Goal: Information Seeking & Learning: Learn about a topic

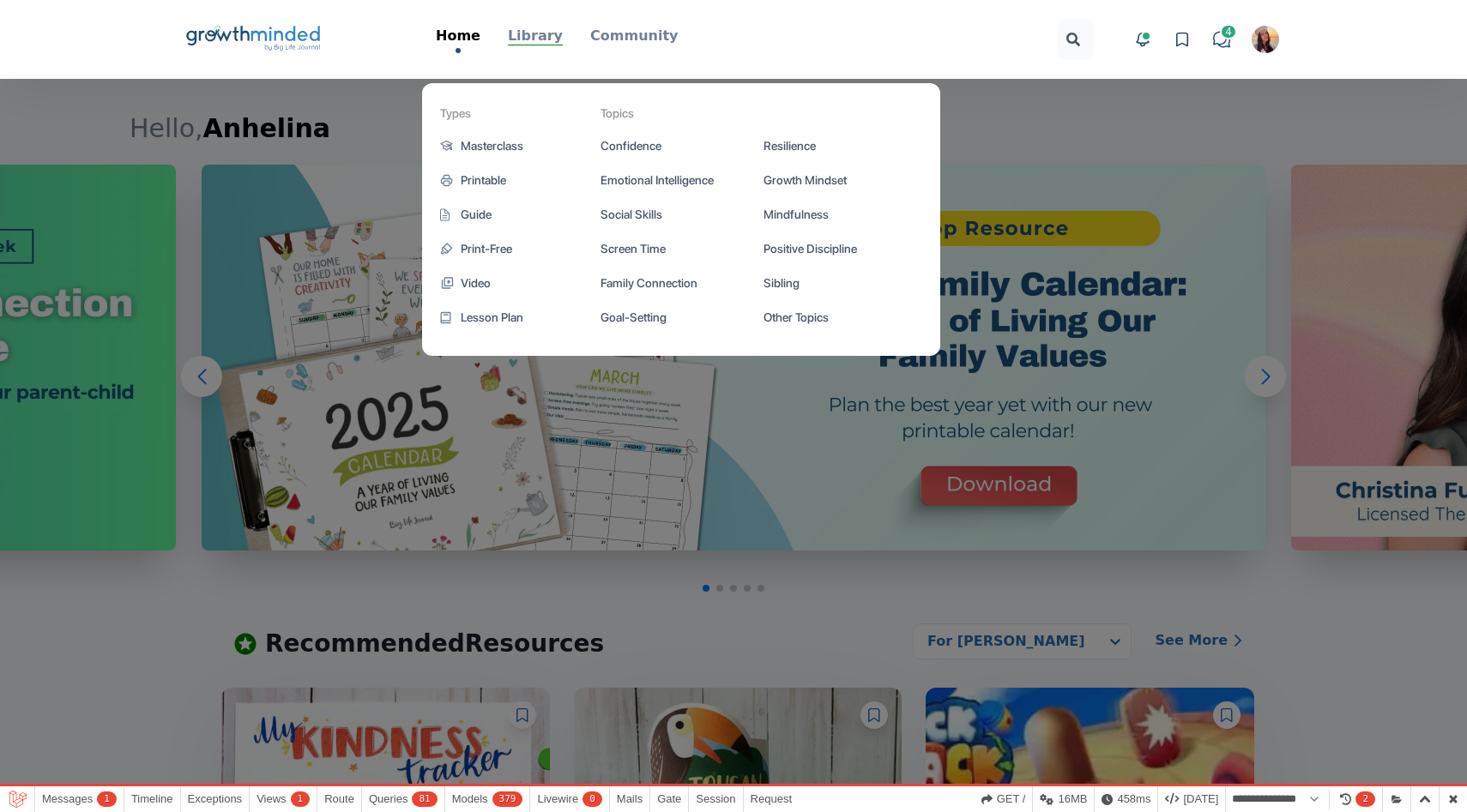
click at [533, 37] on p "Library" at bounding box center [535, 36] width 55 height 21
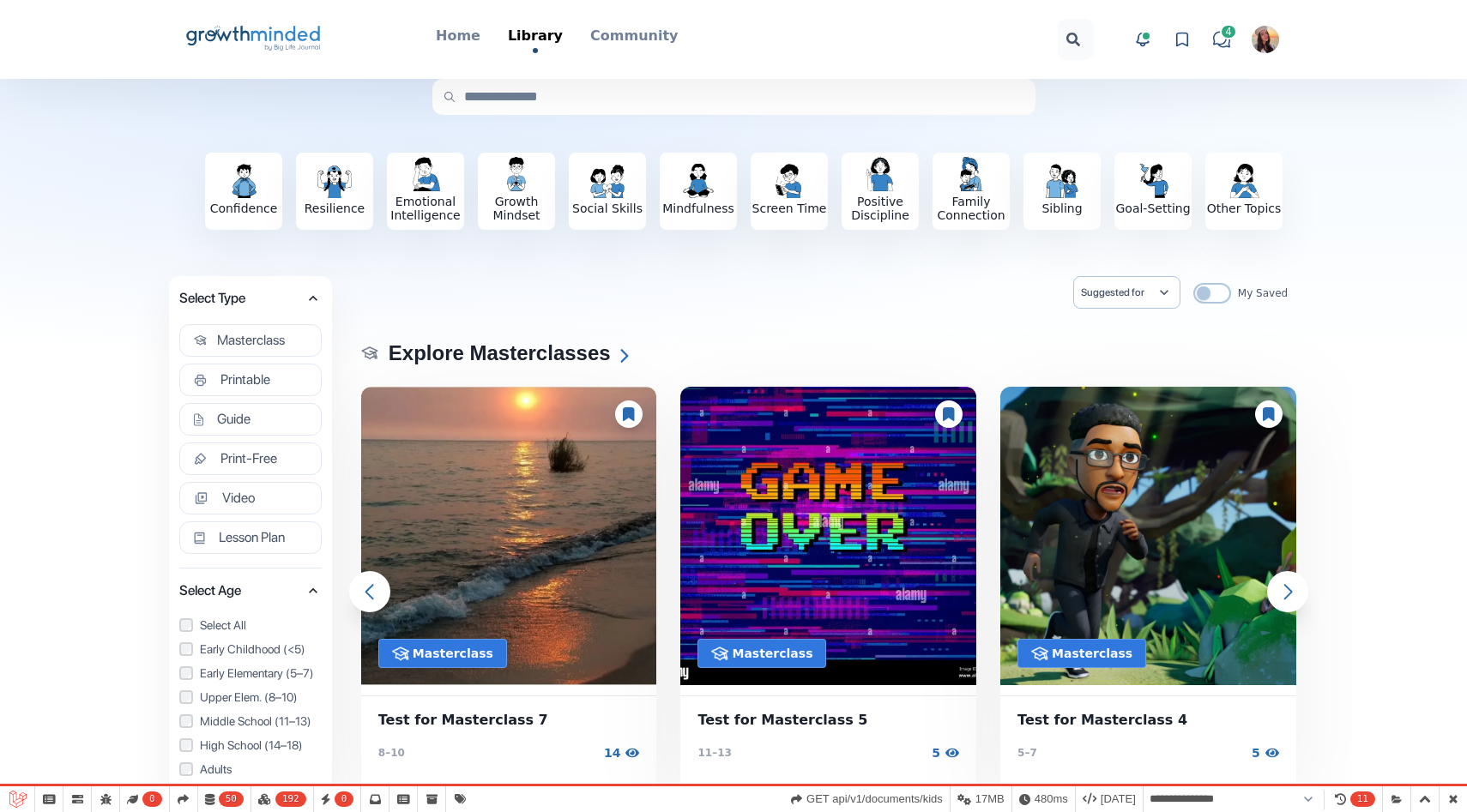
scroll to position [24, 0]
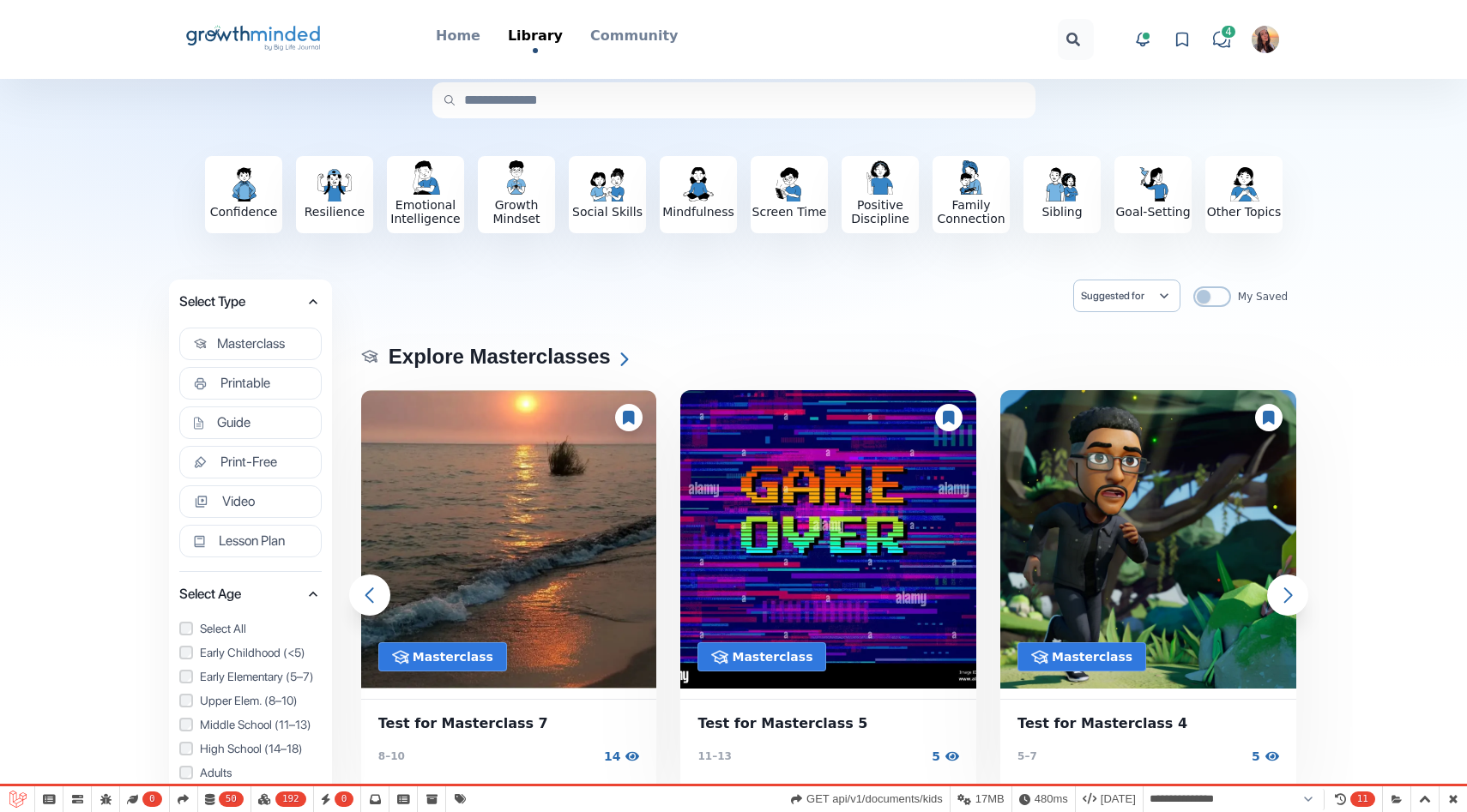
click at [1116, 303] on button "Suggested for" at bounding box center [1127, 296] width 92 height 17
click at [997, 294] on div "Suggested for [PERSON_NAME] My Saved" at bounding box center [828, 301] width 938 height 43
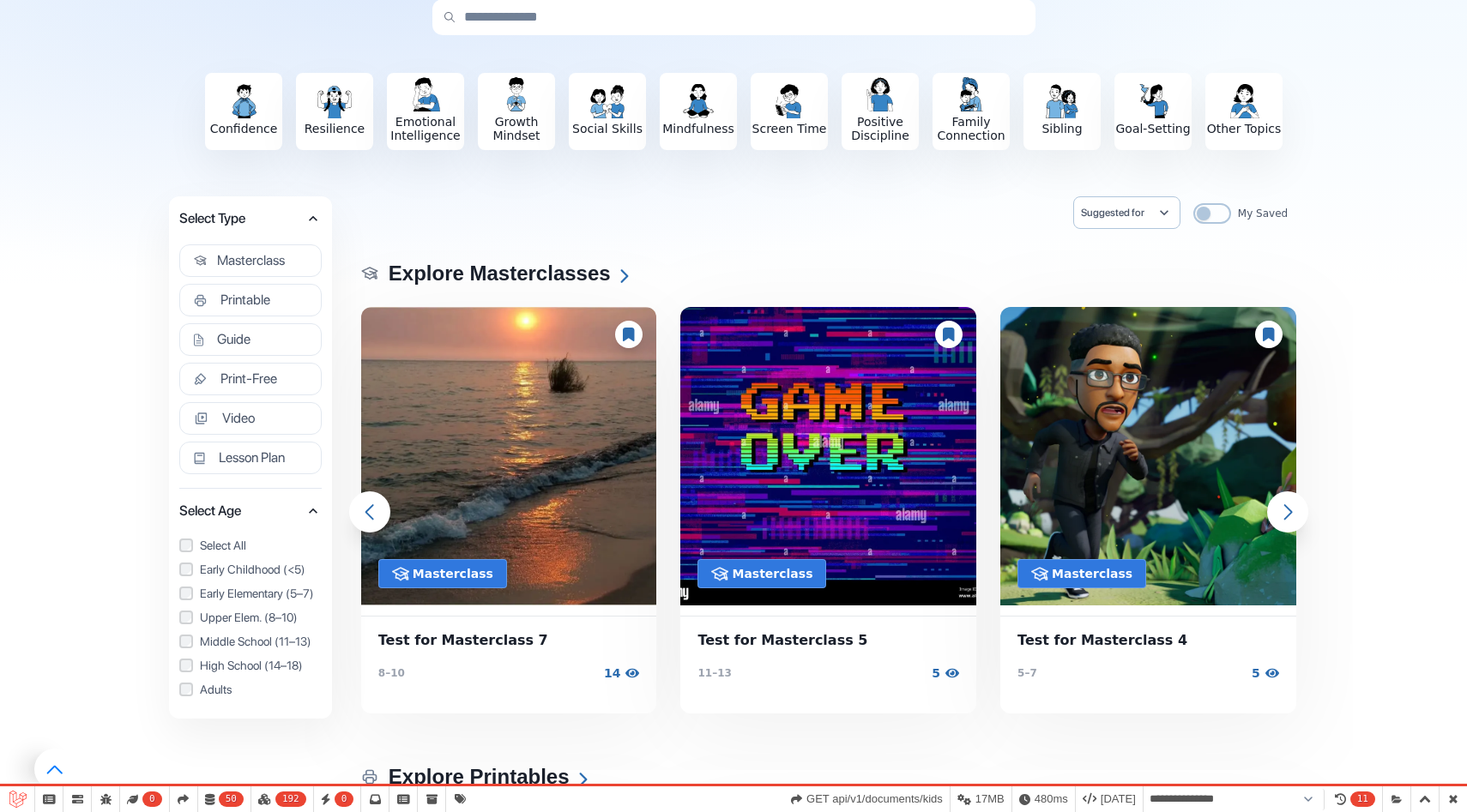
scroll to position [109, 0]
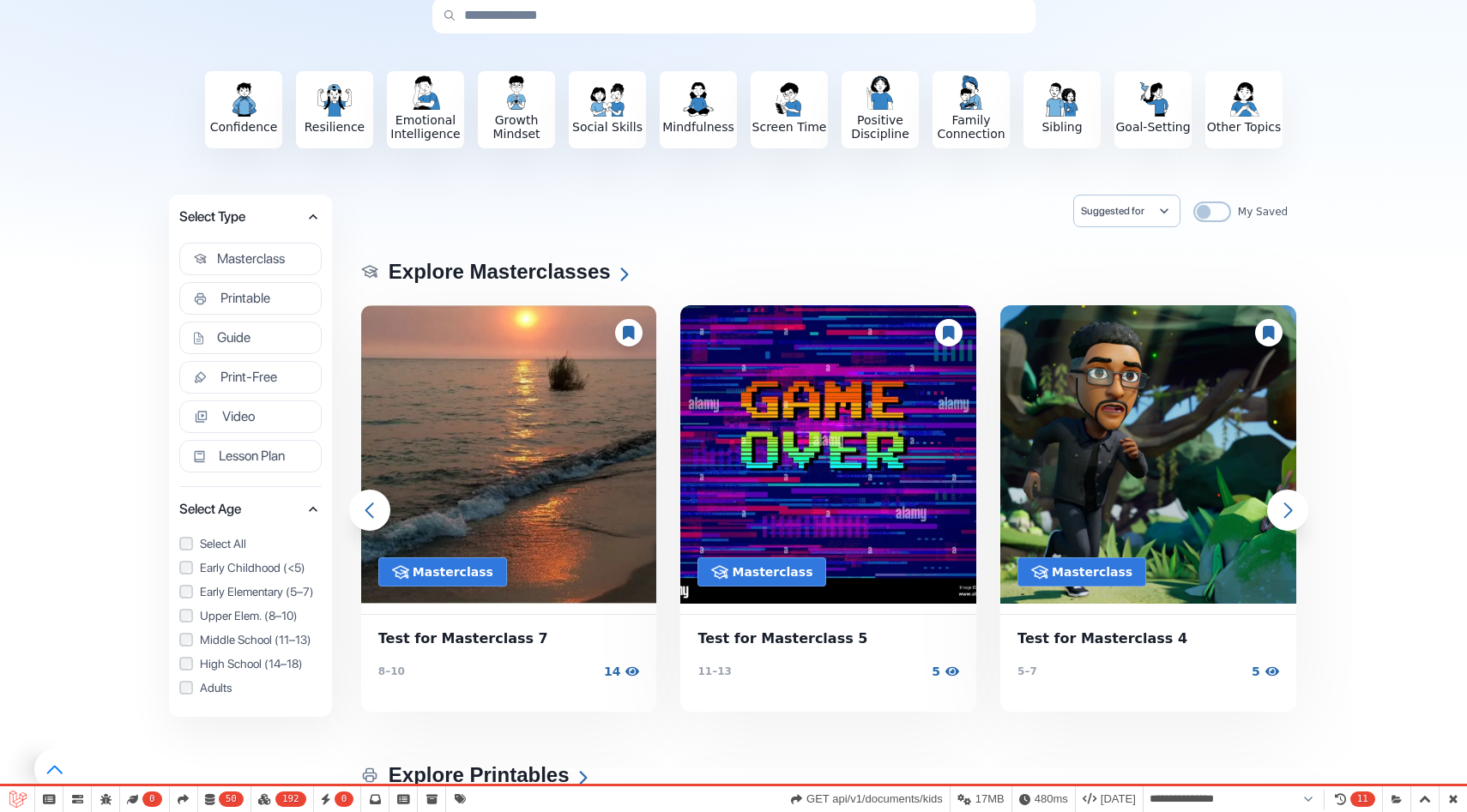
click at [1141, 209] on span "Suggested for" at bounding box center [1119, 211] width 75 height 14
click at [986, 208] on div "Suggested for [PERSON_NAME] My Saved" at bounding box center [828, 217] width 938 height 43
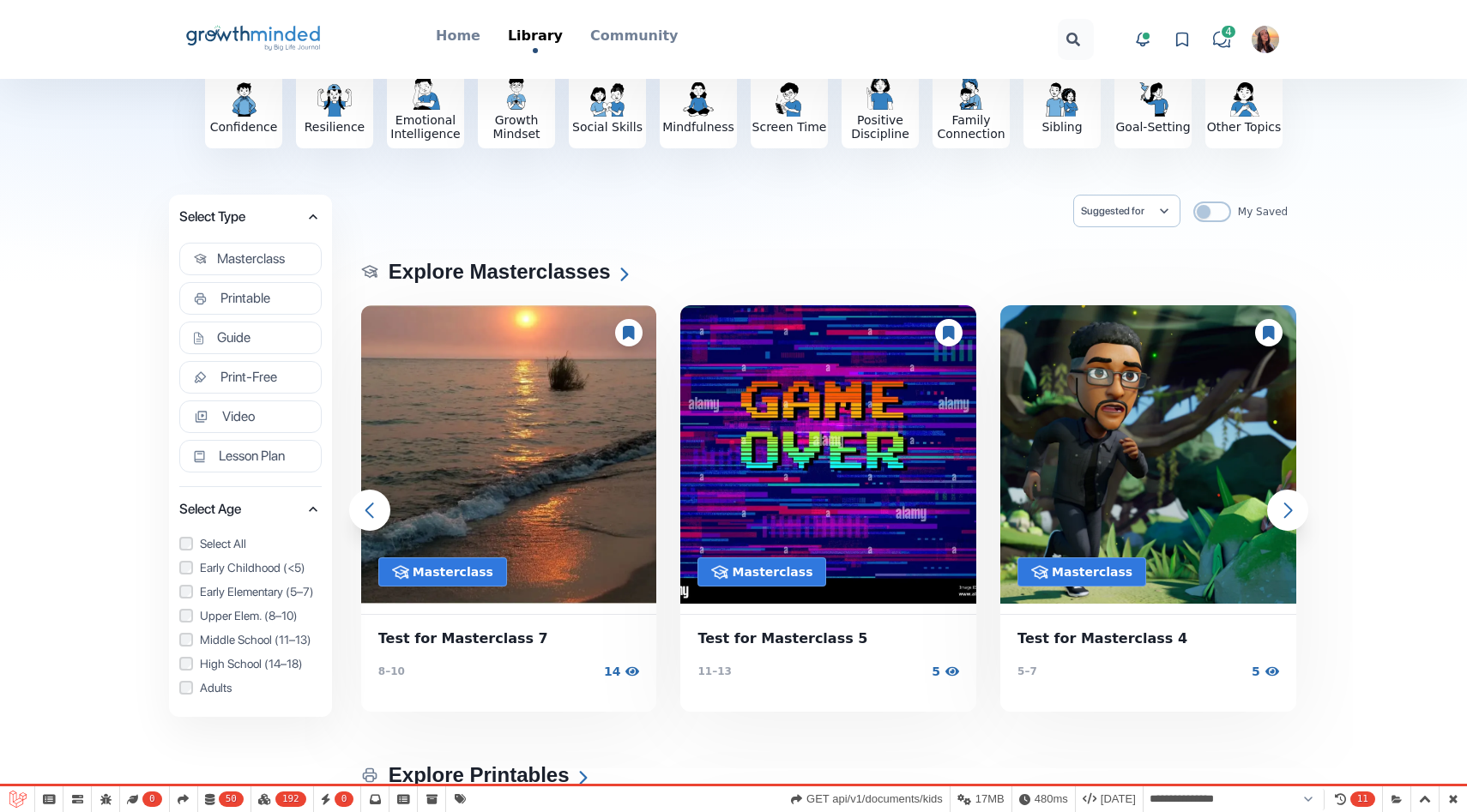
scroll to position [0, 0]
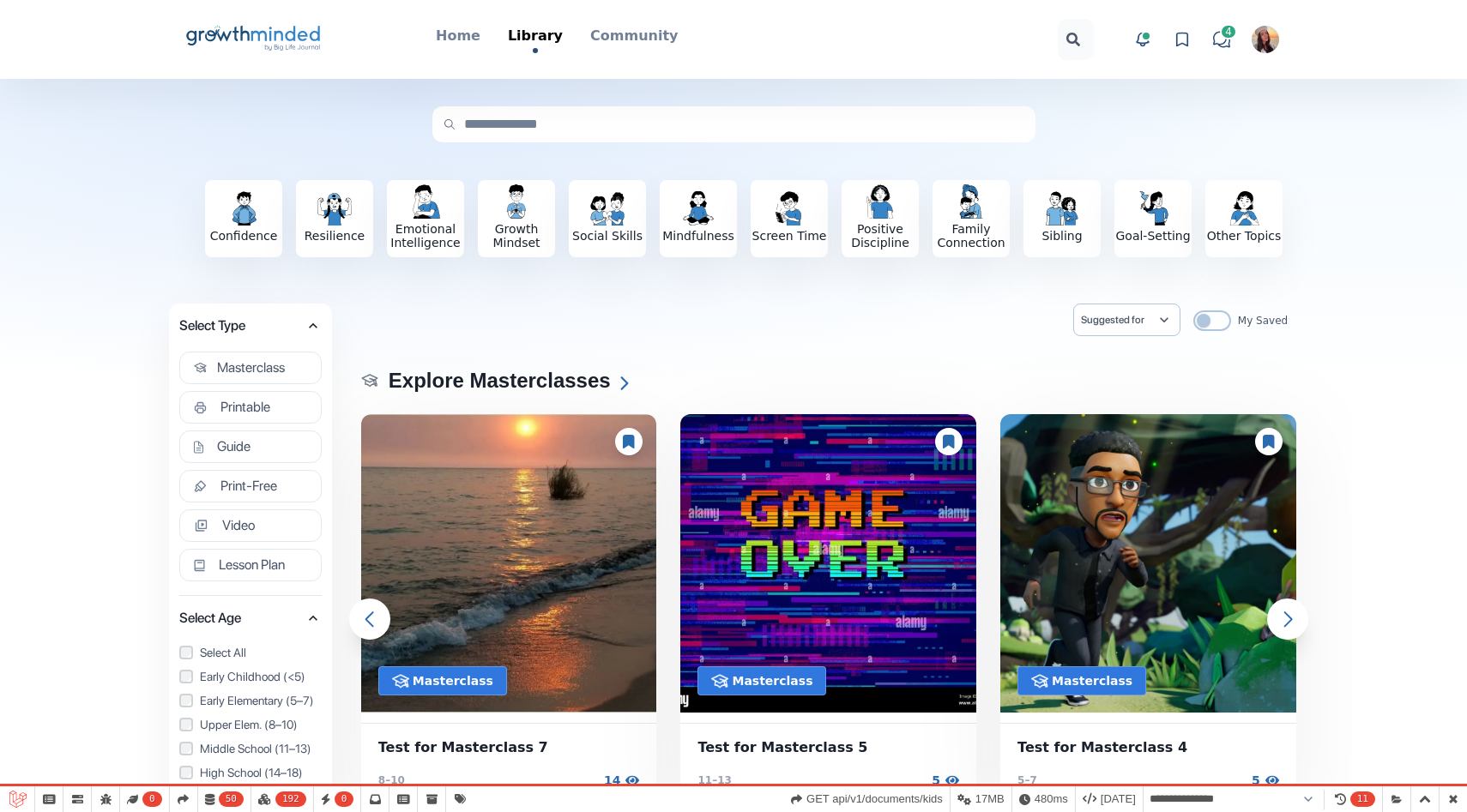
click at [1268, 43] on img "button" at bounding box center [1265, 39] width 27 height 27
click at [1172, 121] on link "Your Profile" at bounding box center [1200, 136] width 164 height 31
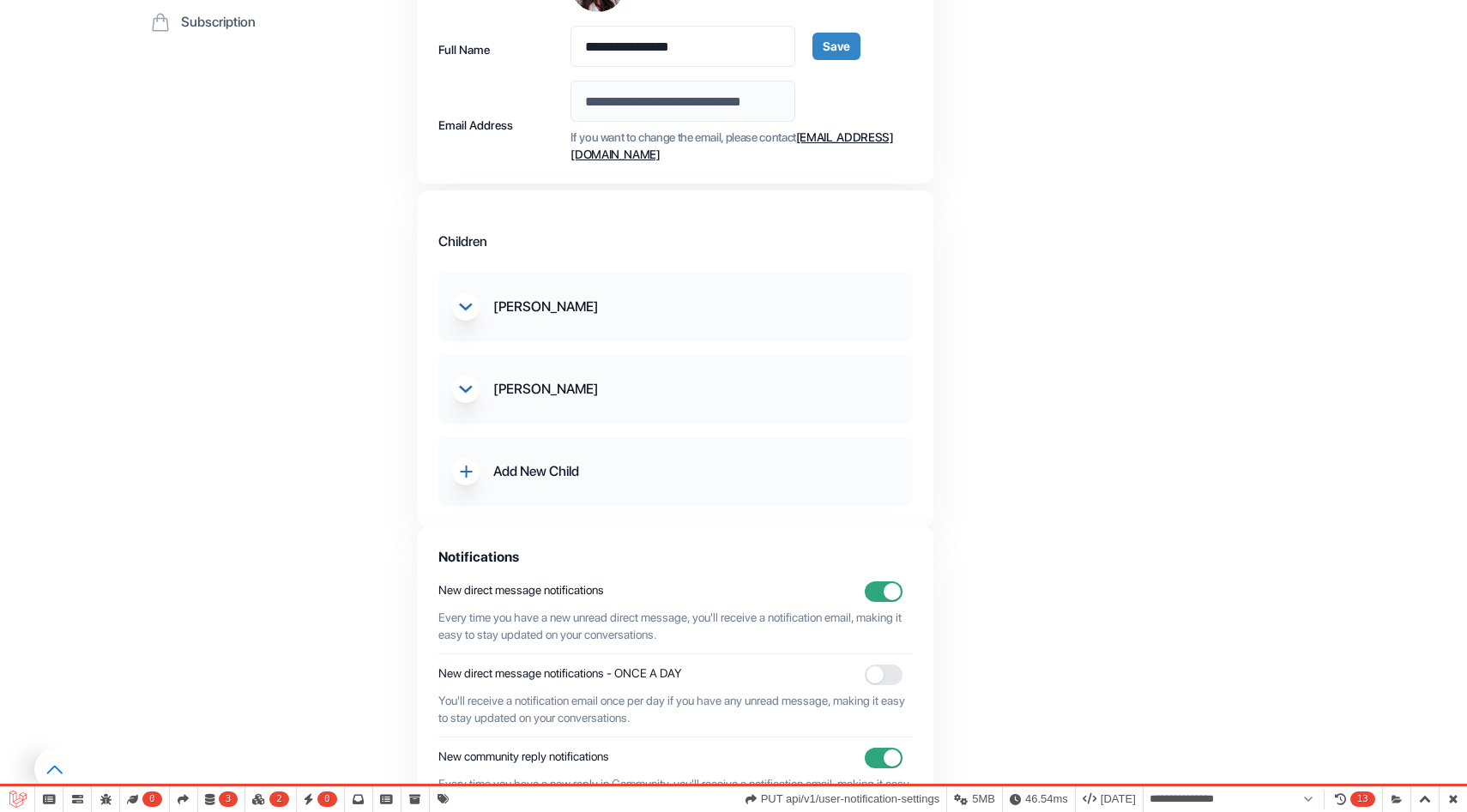
scroll to position [253, 0]
drag, startPoint x: 449, startPoint y: 235, endPoint x: 481, endPoint y: 235, distance: 32.0
click at [449, 235] on p "Children" at bounding box center [676, 241] width 474 height 21
drag, startPoint x: 492, startPoint y: 242, endPoint x: 437, endPoint y: 246, distance: 55.1
click at [437, 246] on div "**********" at bounding box center [675, 357] width 515 height 336
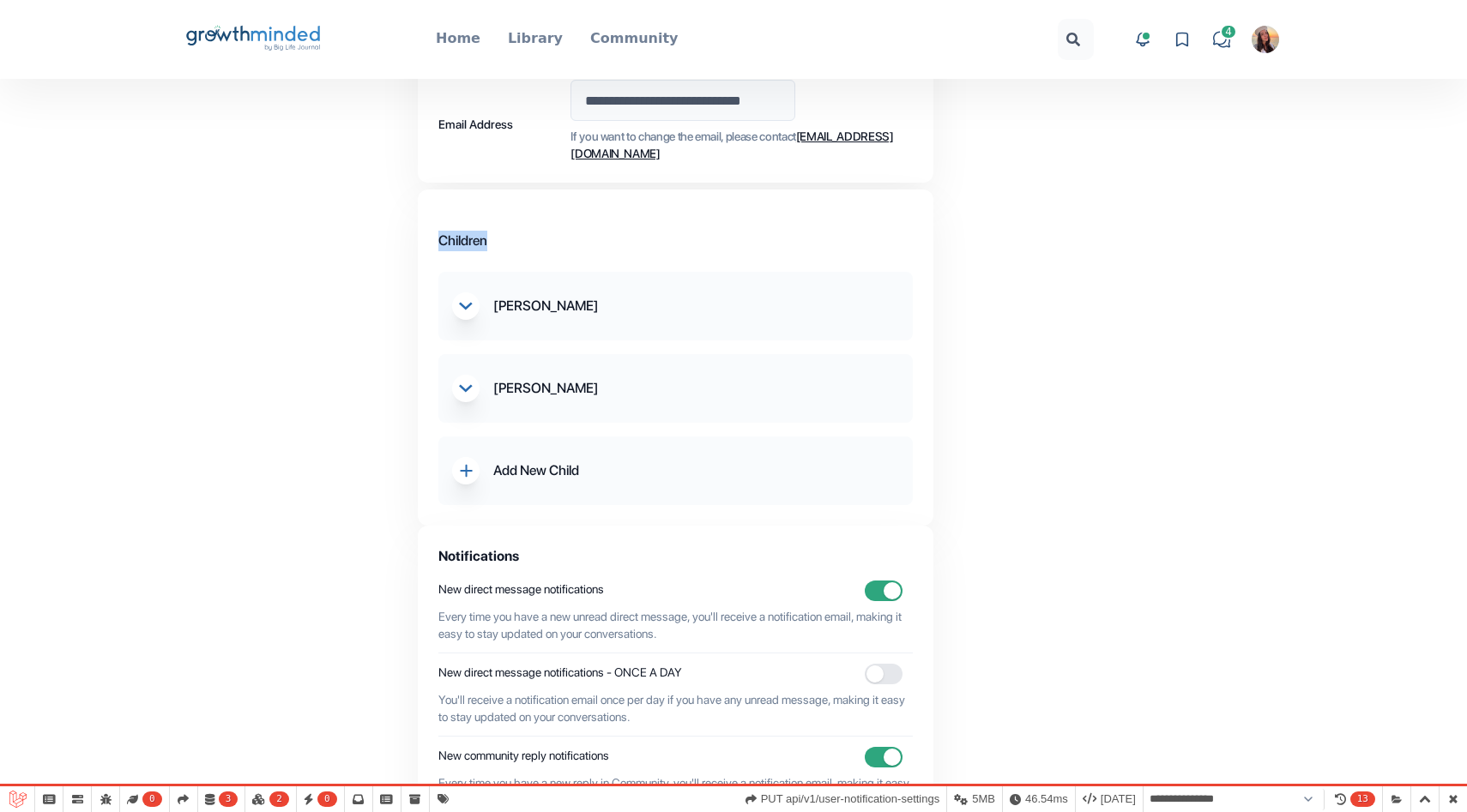
scroll to position [0, 0]
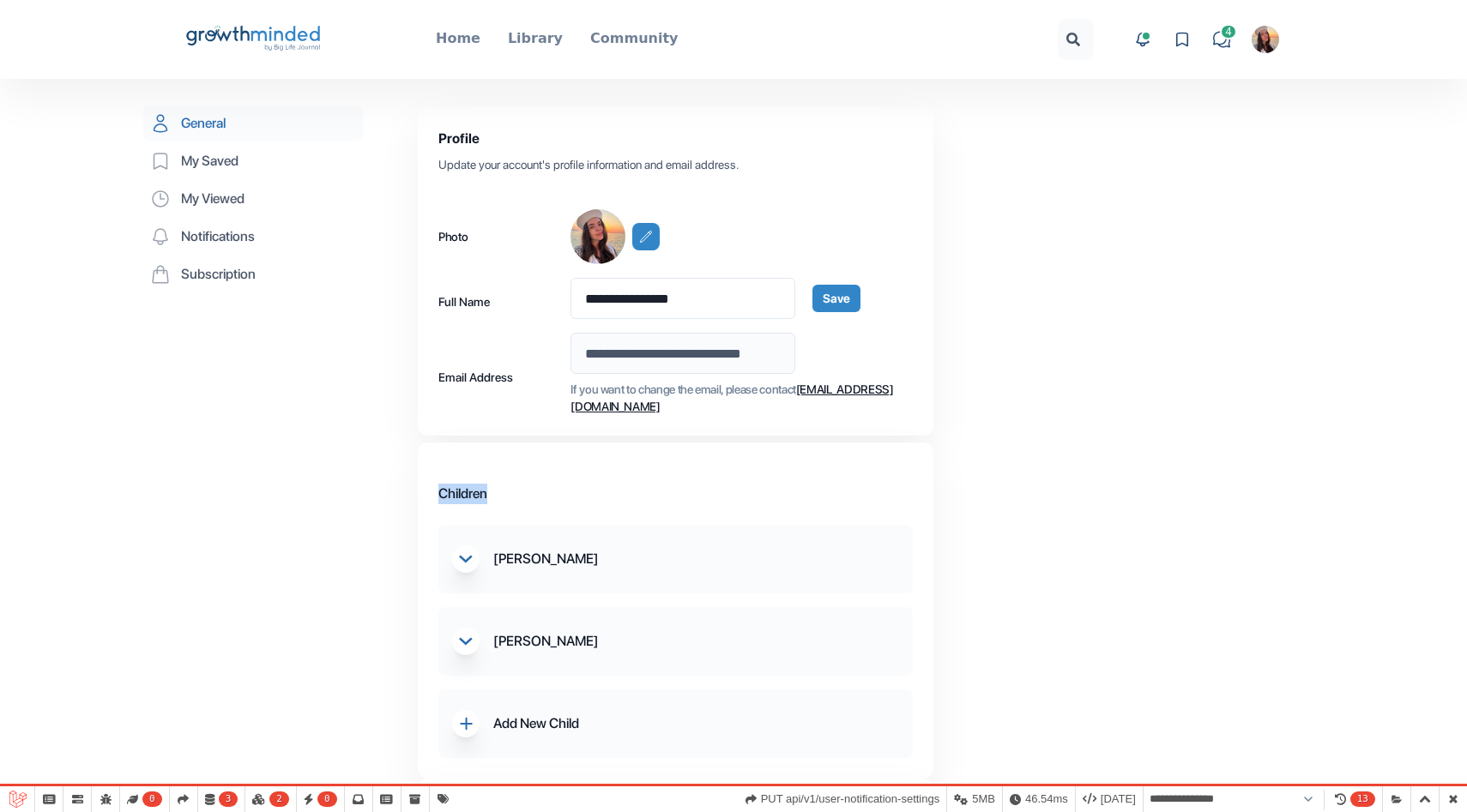
click at [290, 27] on icon "Big Life Journal GrowthMinded Logo .cls-1{fill:#1b4c76}.cls-2{fill:#294e79}.cls…" at bounding box center [254, 39] width 138 height 41
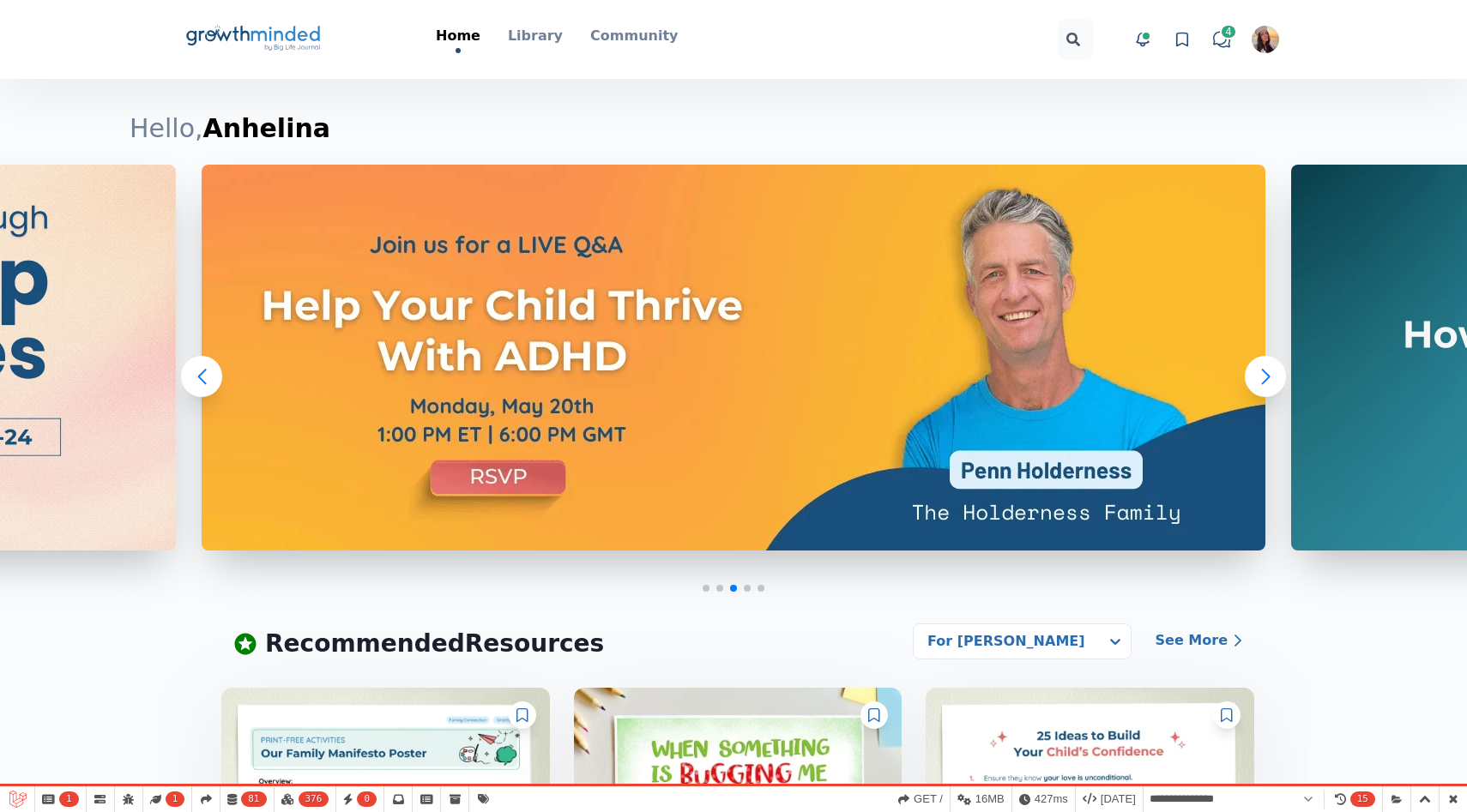
click at [1257, 46] on img "button" at bounding box center [1265, 39] width 27 height 27
click at [1191, 121] on link "Your Profile" at bounding box center [1200, 136] width 164 height 31
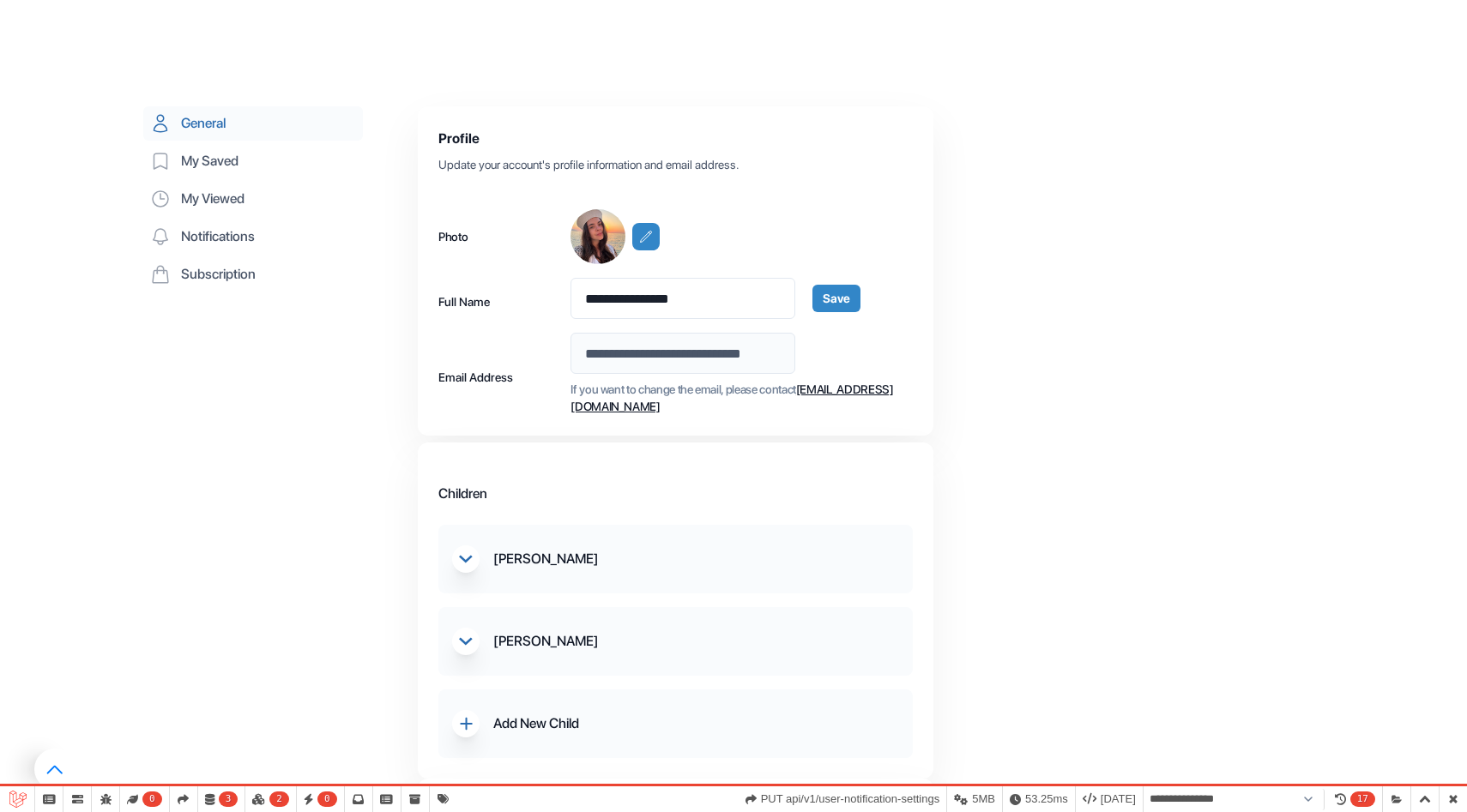
scroll to position [259, 0]
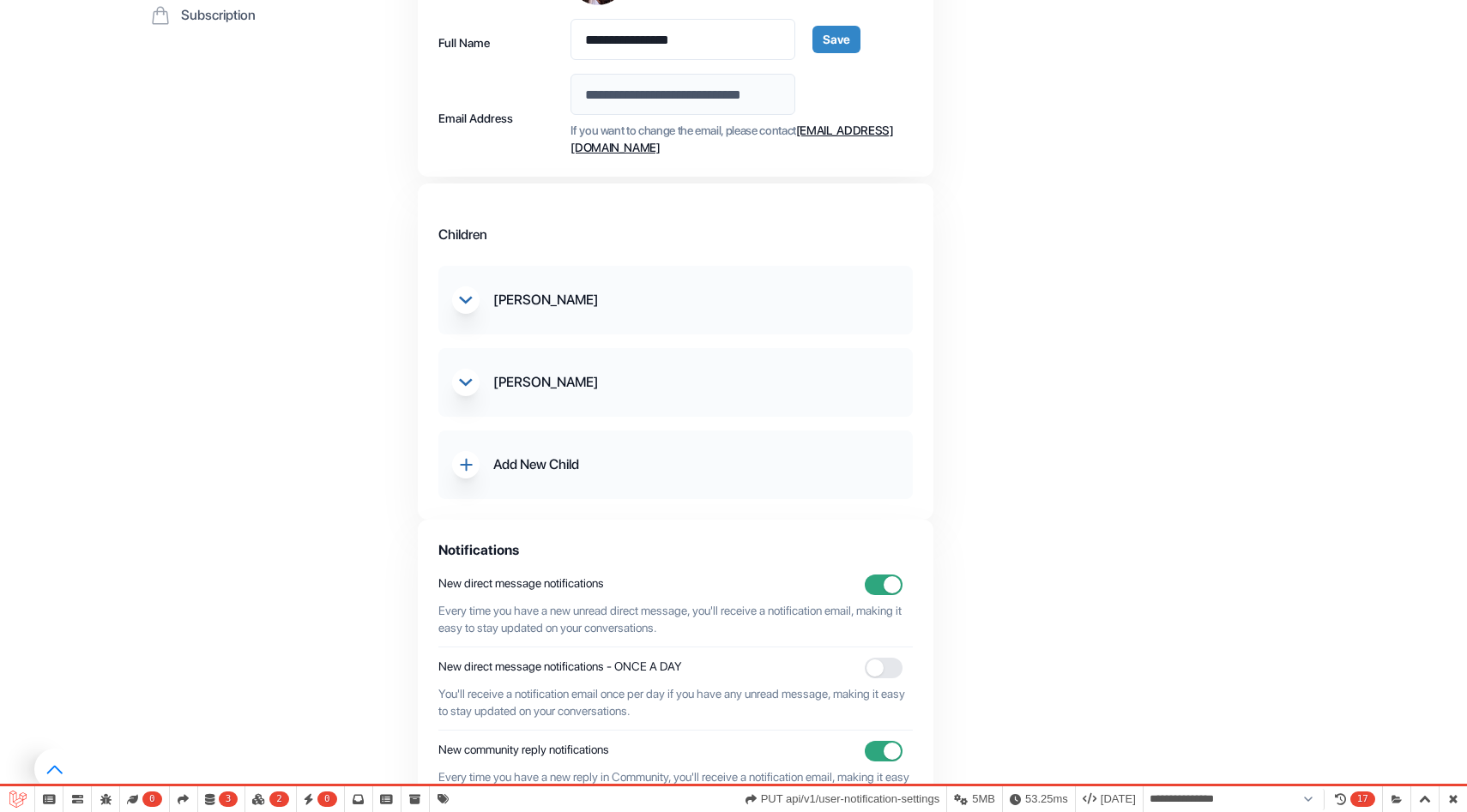
click at [492, 476] on button "slider previous Add New Child" at bounding box center [675, 465] width 447 height 41
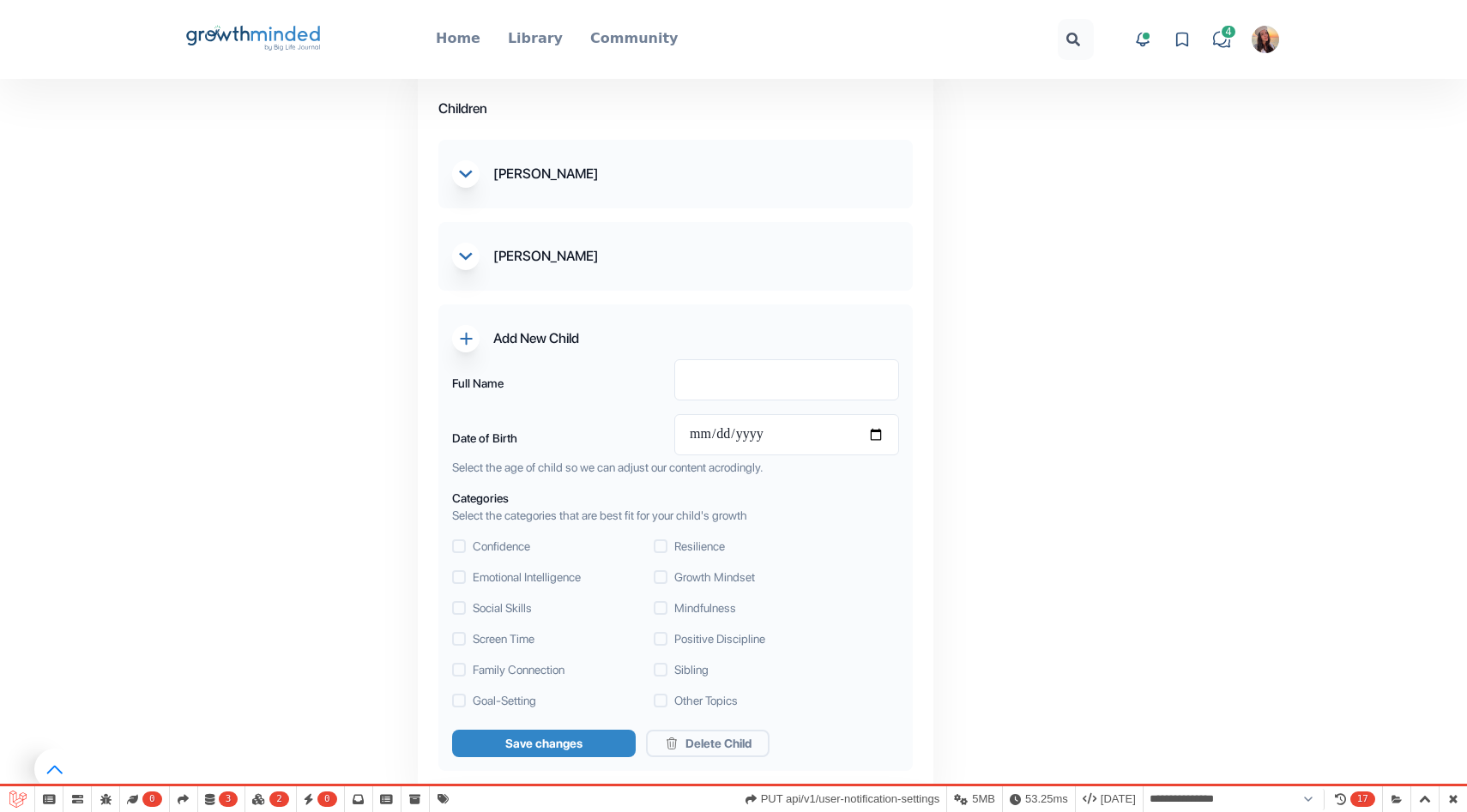
scroll to position [389, 0]
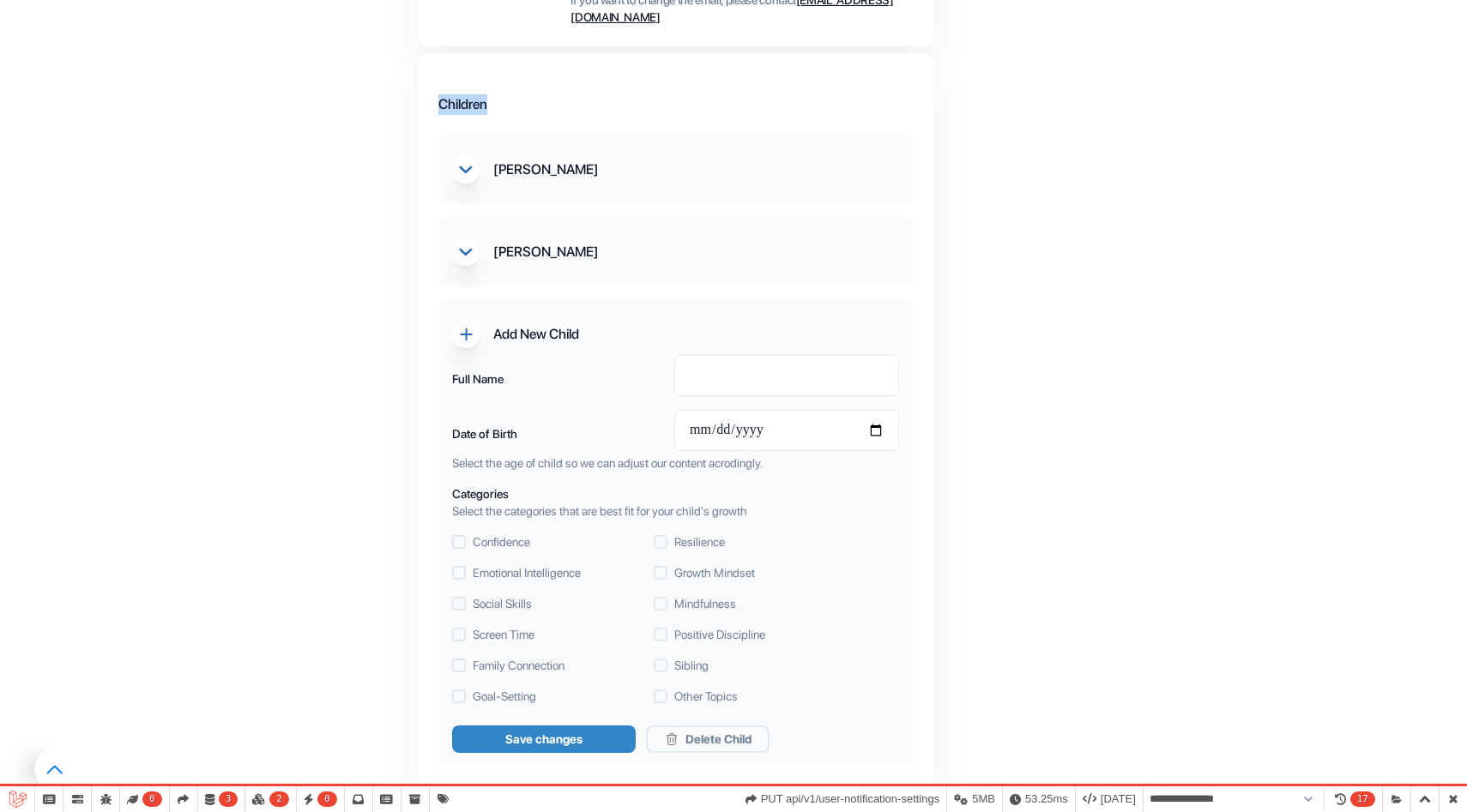
drag, startPoint x: 485, startPoint y: 112, endPoint x: 438, endPoint y: 113, distance: 47.0
click at [439, 113] on p "Children" at bounding box center [676, 105] width 474 height 21
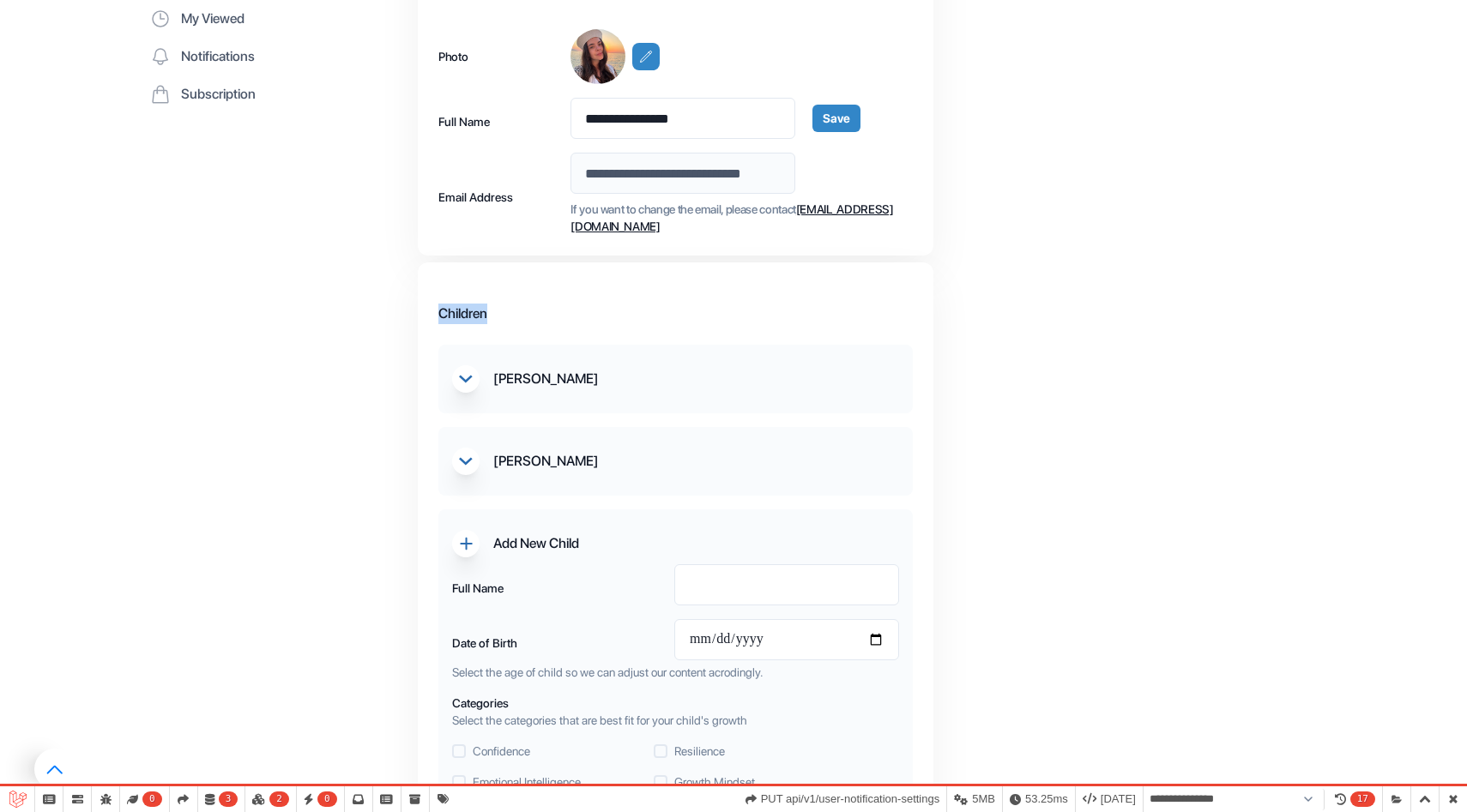
scroll to position [0, 0]
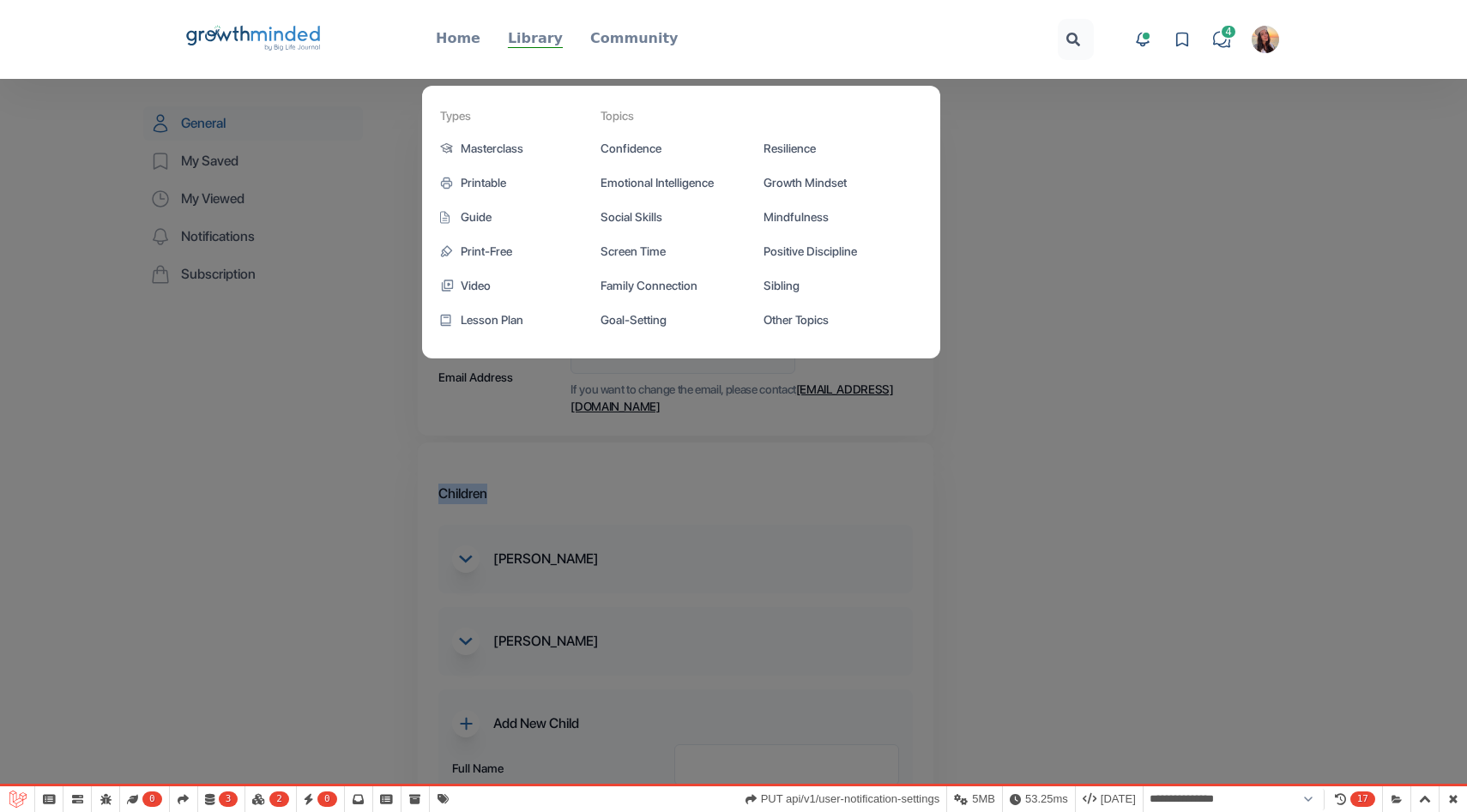
click at [541, 31] on p "Library" at bounding box center [535, 38] width 55 height 21
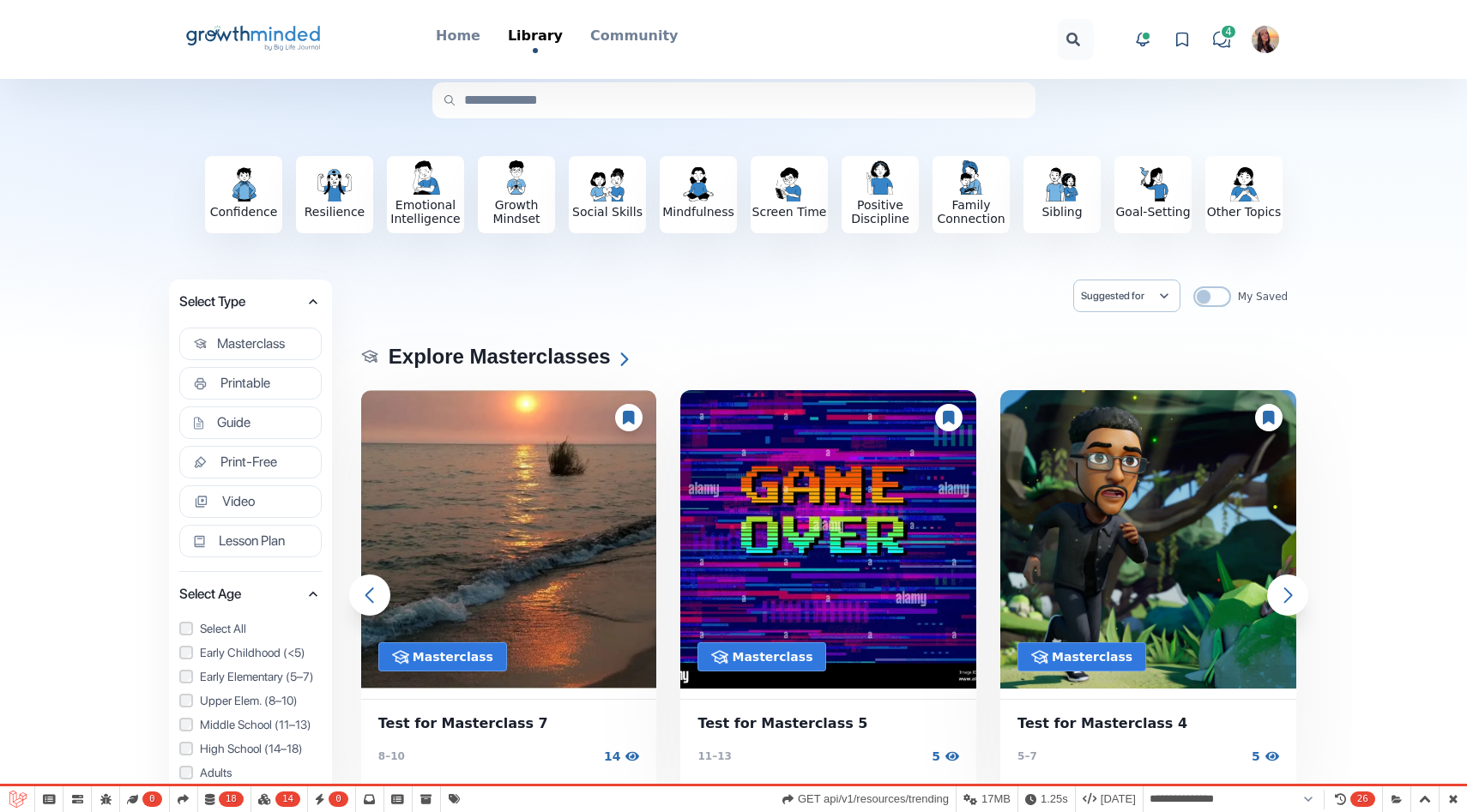
scroll to position [26, 0]
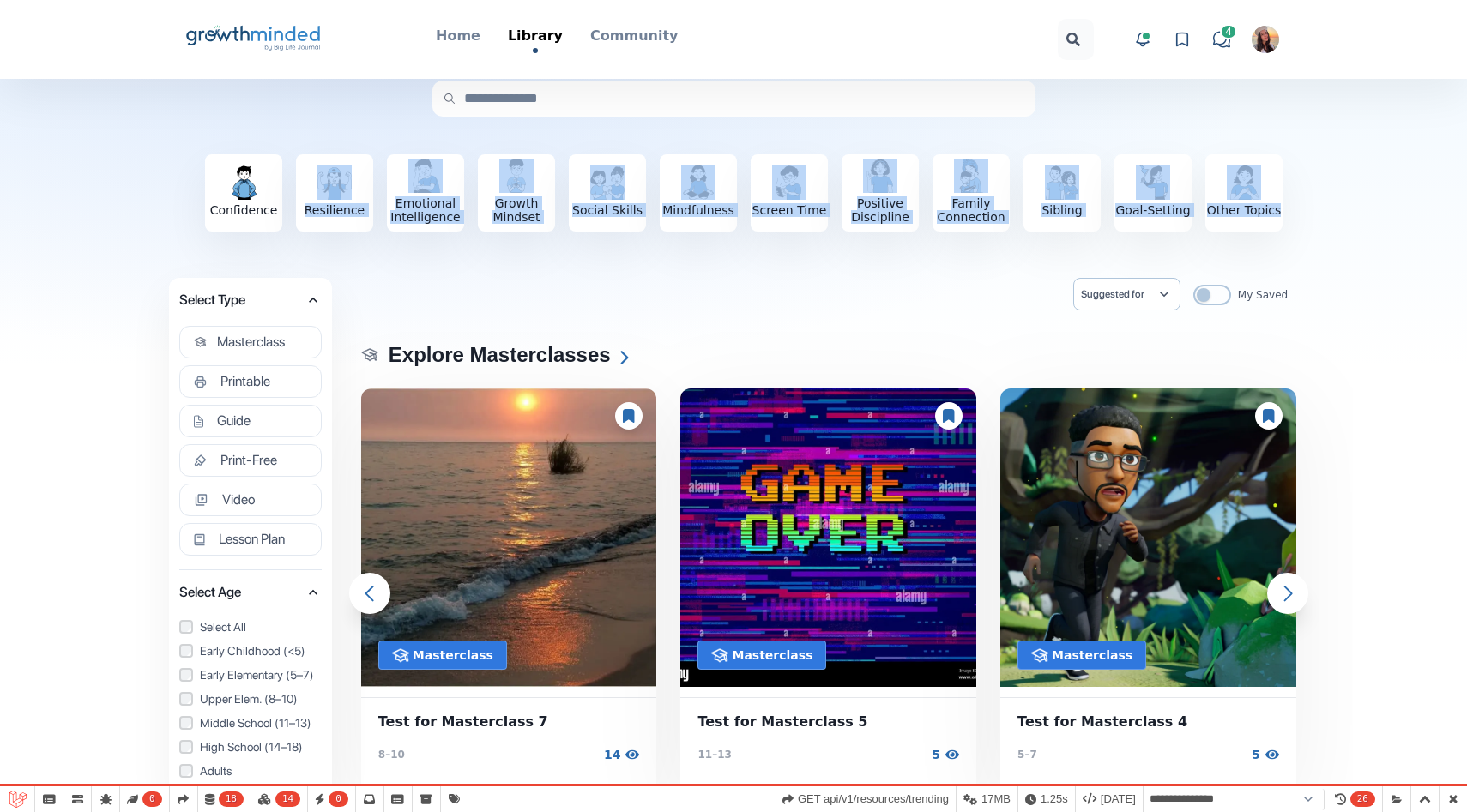
drag, startPoint x: 1306, startPoint y: 228, endPoint x: 302, endPoint y: 143, distance: 1007.6
click at [302, 143] on div "Confidence Resilience Emotional Intelligence Growth Mindset Social Skills Mindf…" at bounding box center [738, 193] width 1176 height 187
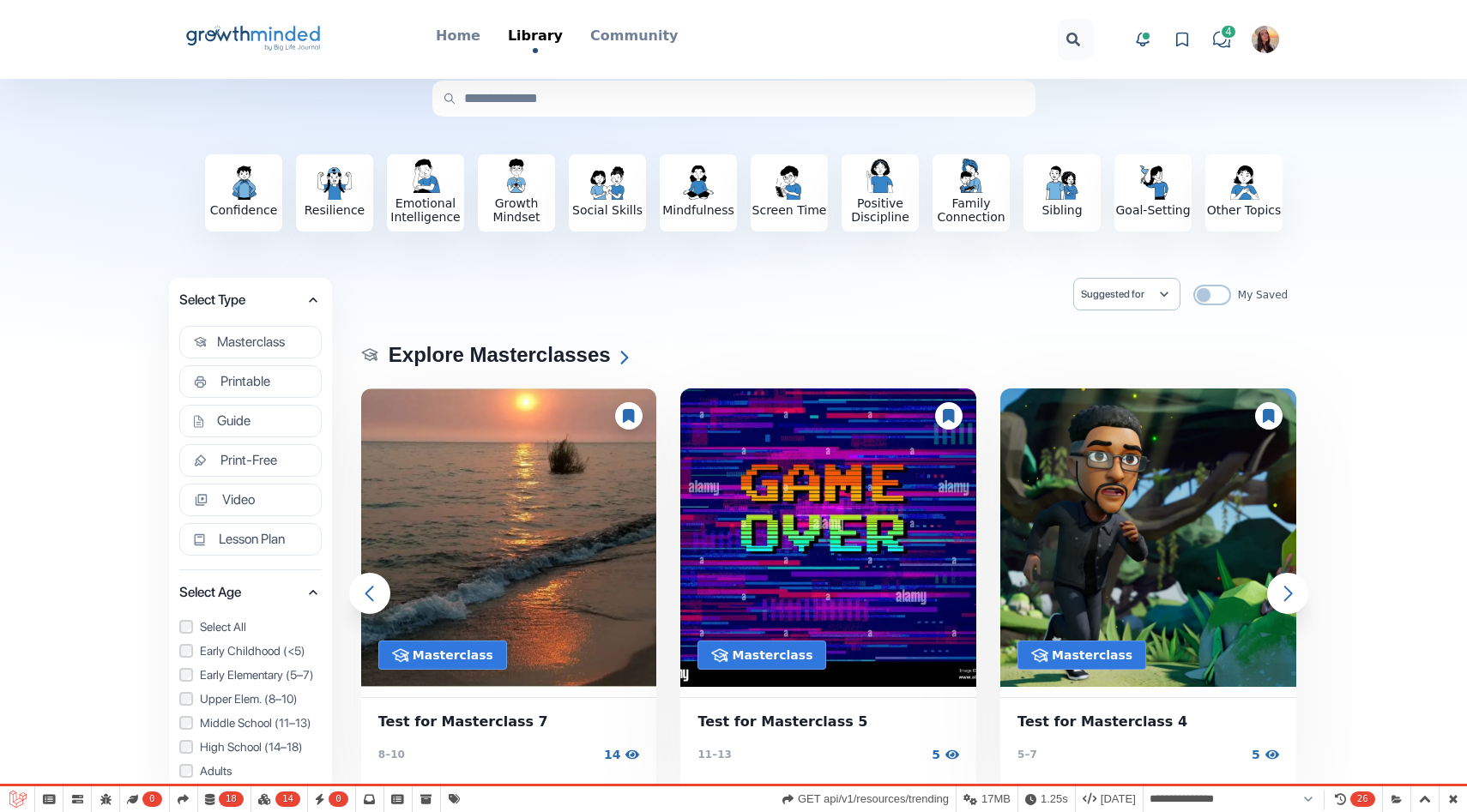
click at [531, 296] on div "Suggested for [PERSON_NAME] My Saved" at bounding box center [828, 300] width 938 height 43
click at [870, 179] on img "button" at bounding box center [880, 175] width 35 height 35
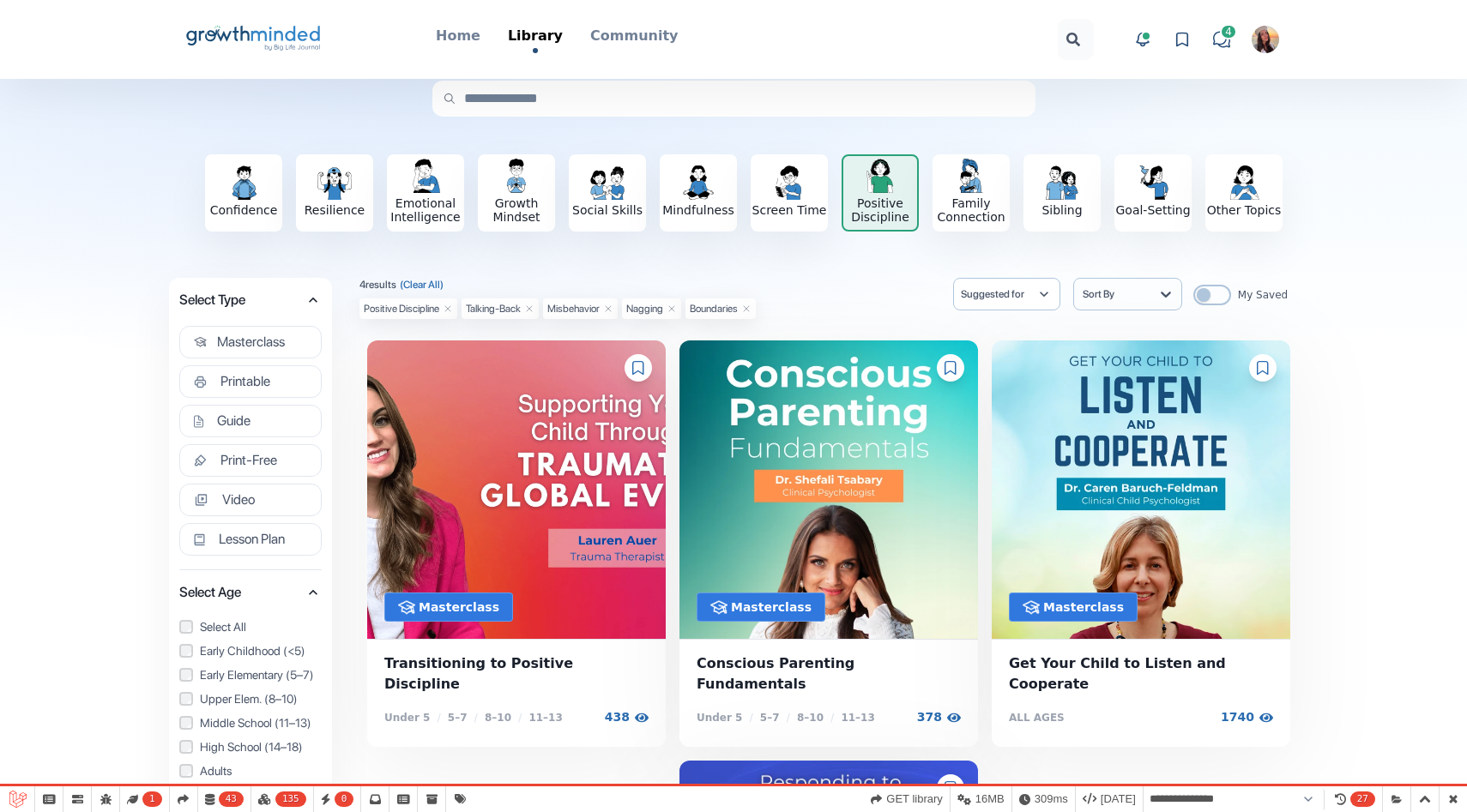
click at [878, 205] on h3 "Positive Discipline" at bounding box center [880, 209] width 74 height 27
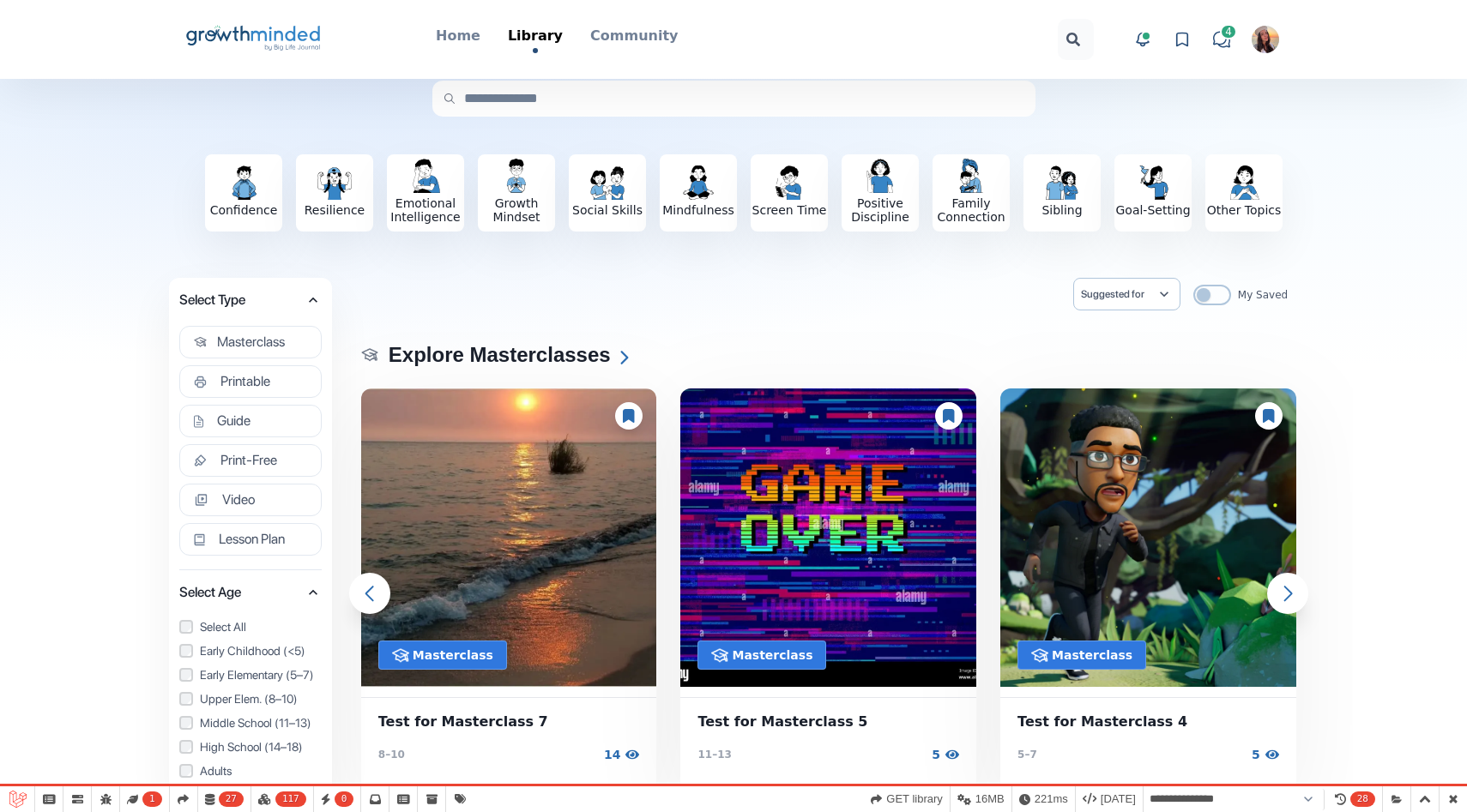
click at [684, 276] on div "Confidence Resilience Emotional Intelligence Growth Mindset Social Skills Mindf…" at bounding box center [738, 193] width 1176 height 187
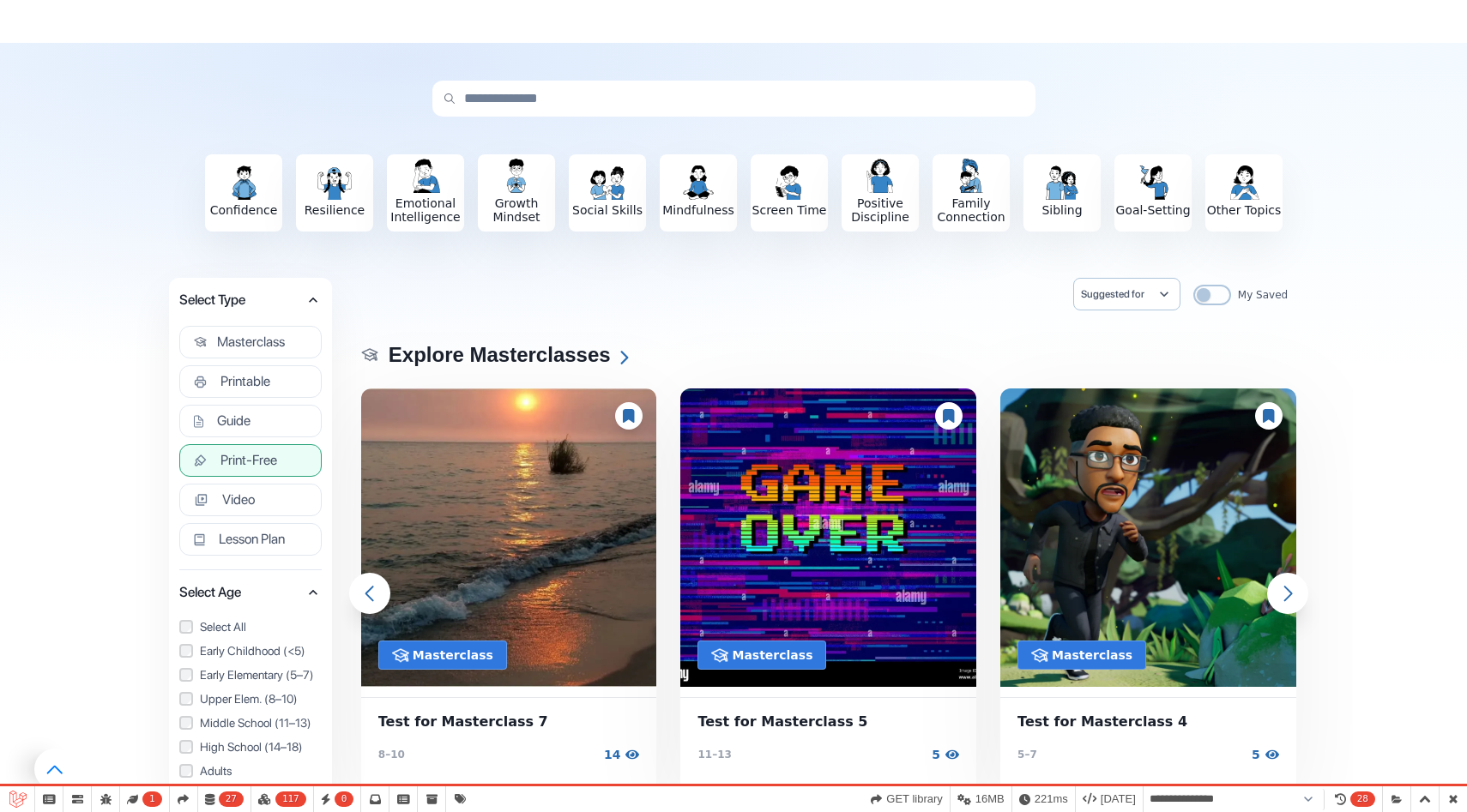
scroll to position [211, 0]
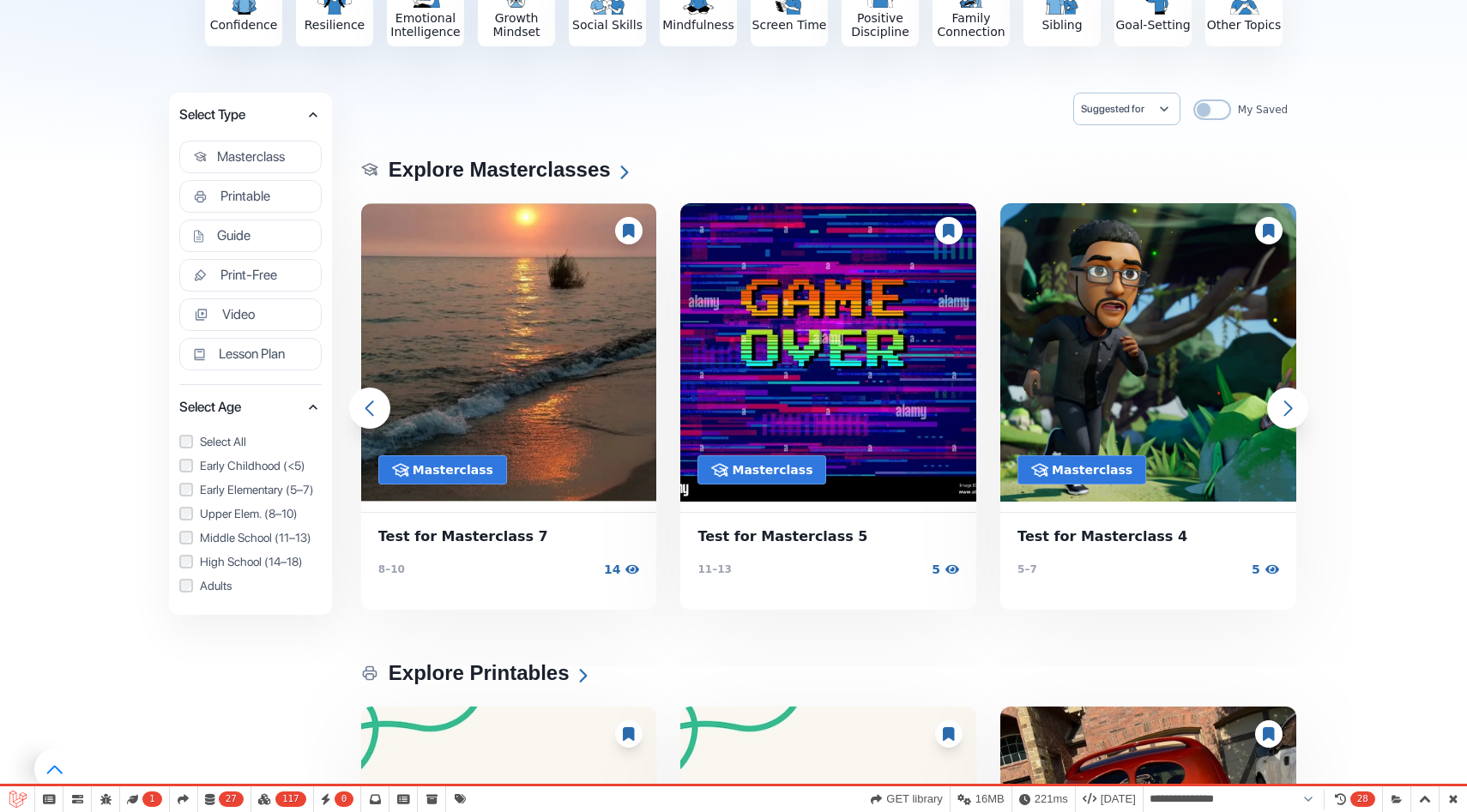
click at [314, 119] on icon "button" at bounding box center [313, 115] width 17 height 17
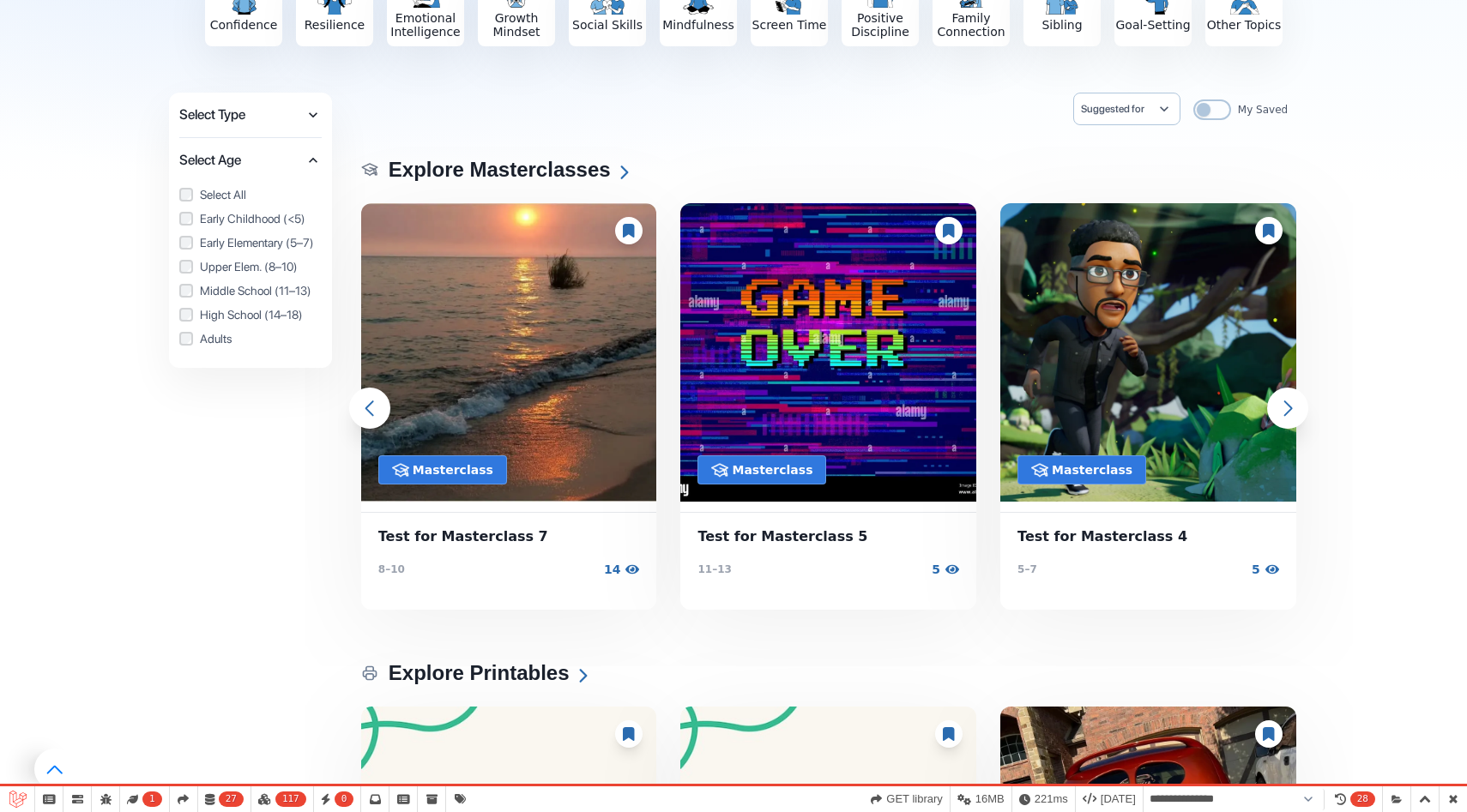
click at [302, 116] on span "Select Type" at bounding box center [242, 115] width 125 height 24
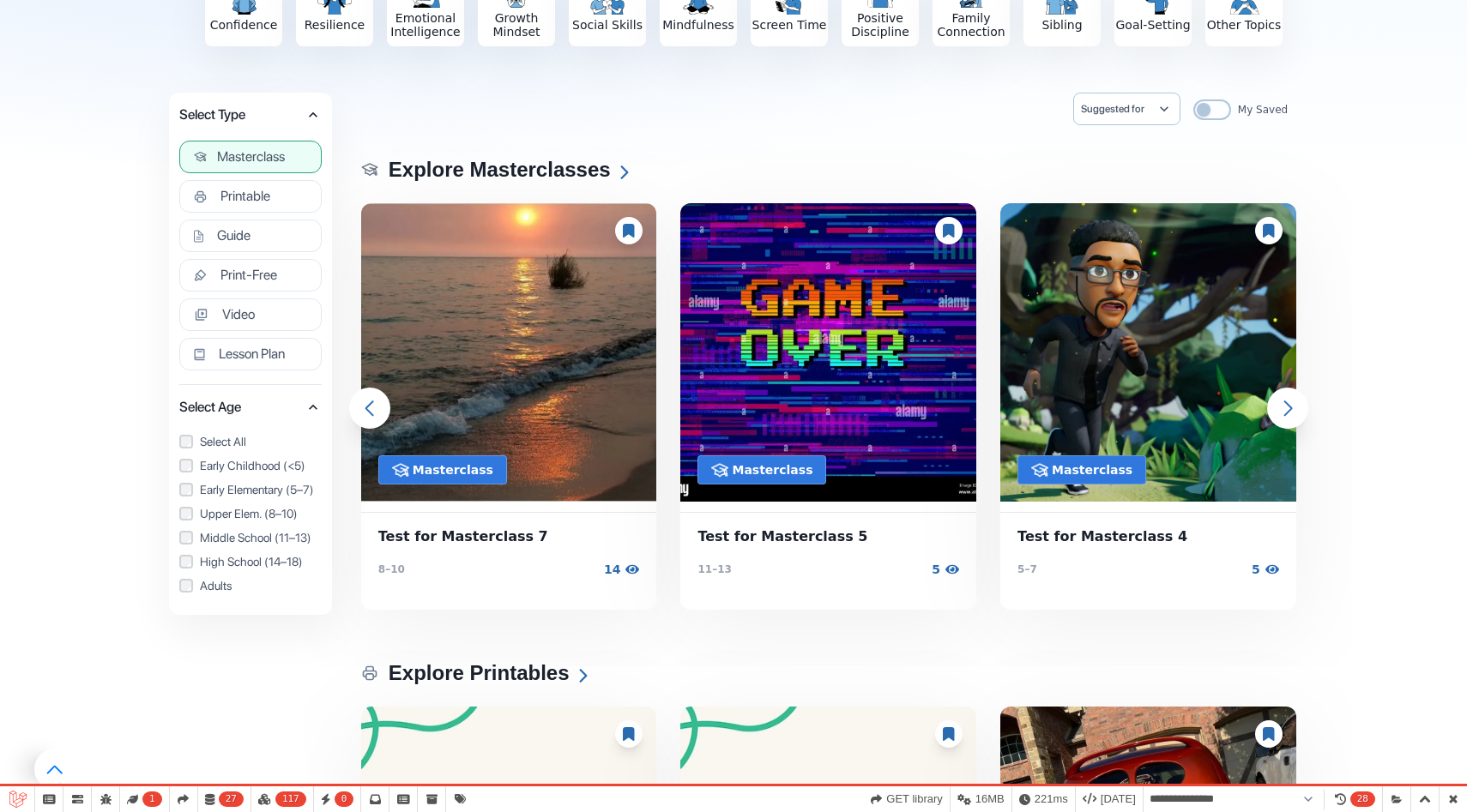
click at [261, 162] on span "Masterclass" at bounding box center [250, 157] width 68 height 17
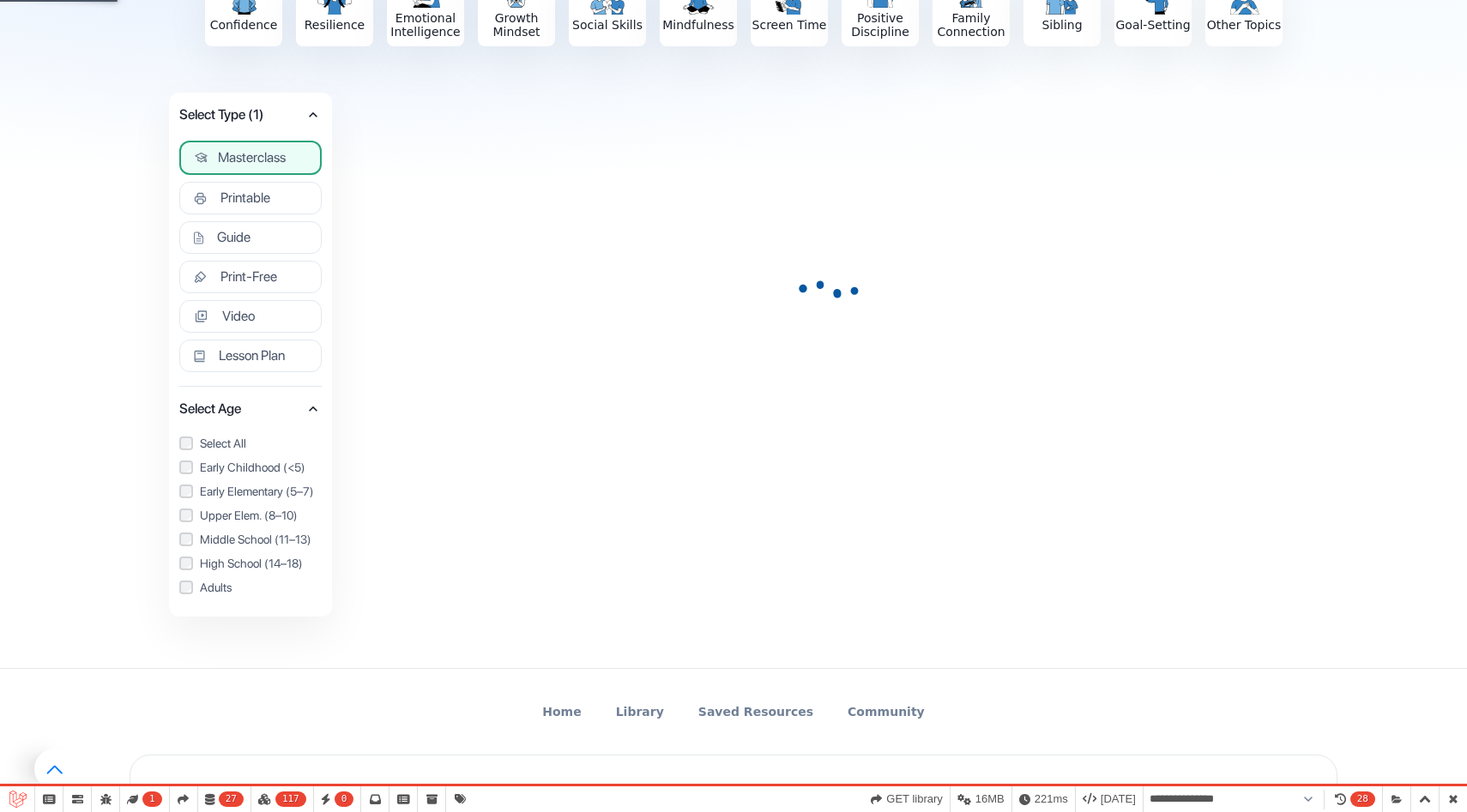
click at [245, 217] on div "Printable Craft Poster Worksheet Game Coloring Page Tracker Activity" at bounding box center [250, 202] width 143 height 39
click at [238, 202] on span "Printable" at bounding box center [245, 198] width 49 height 17
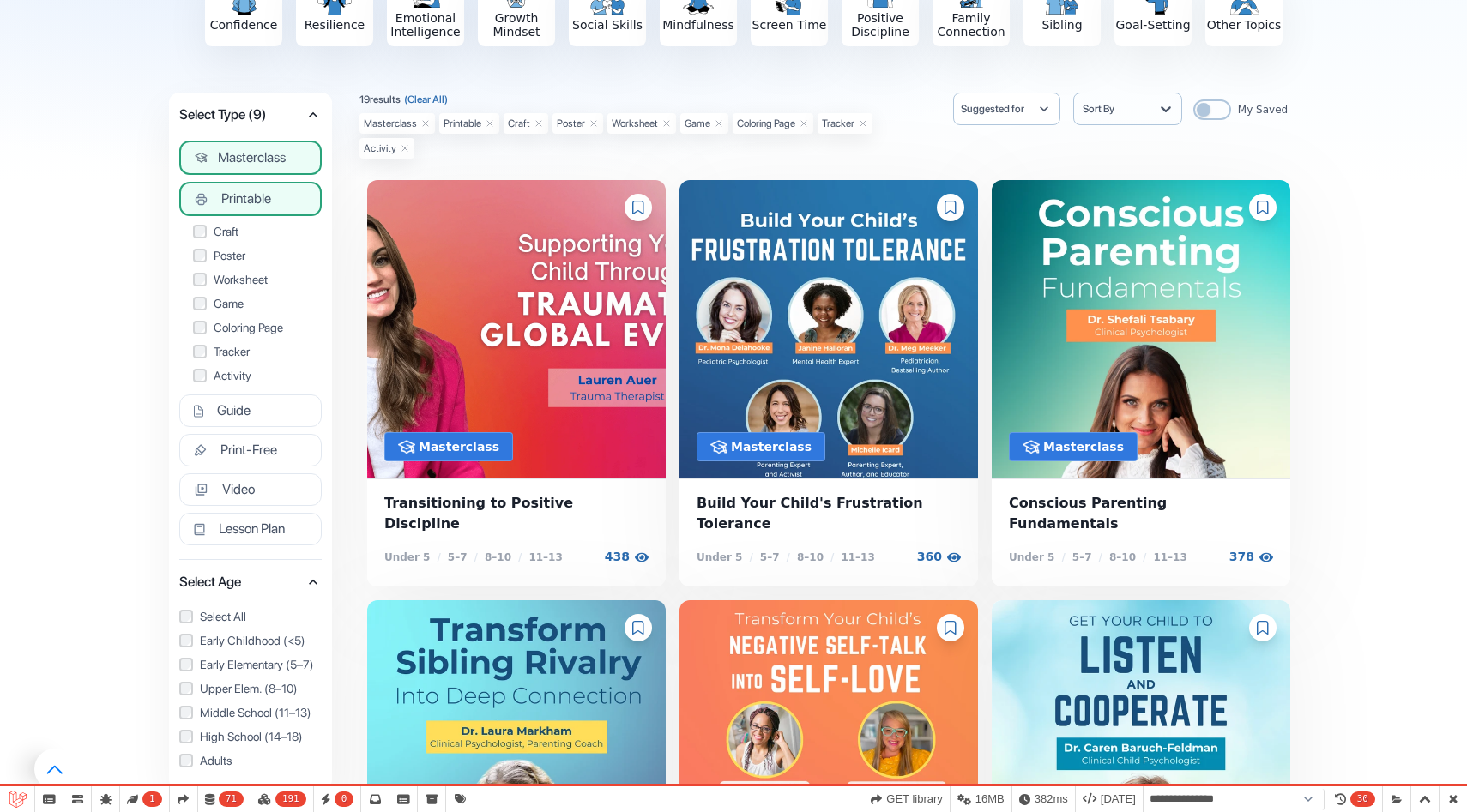
click at [242, 190] on span "Printable" at bounding box center [246, 199] width 49 height 17
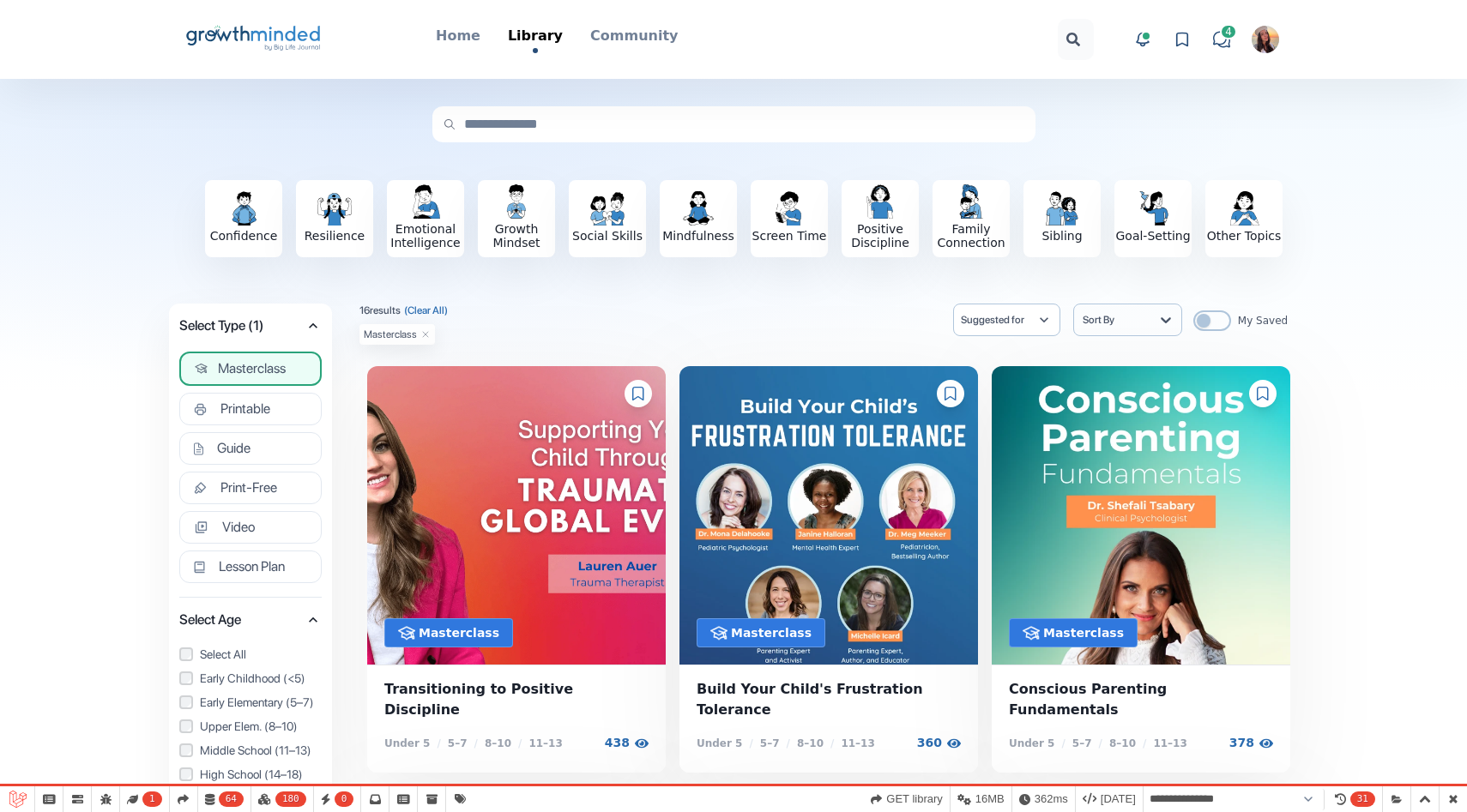
click at [422, 333] on icon at bounding box center [425, 334] width 10 height 10
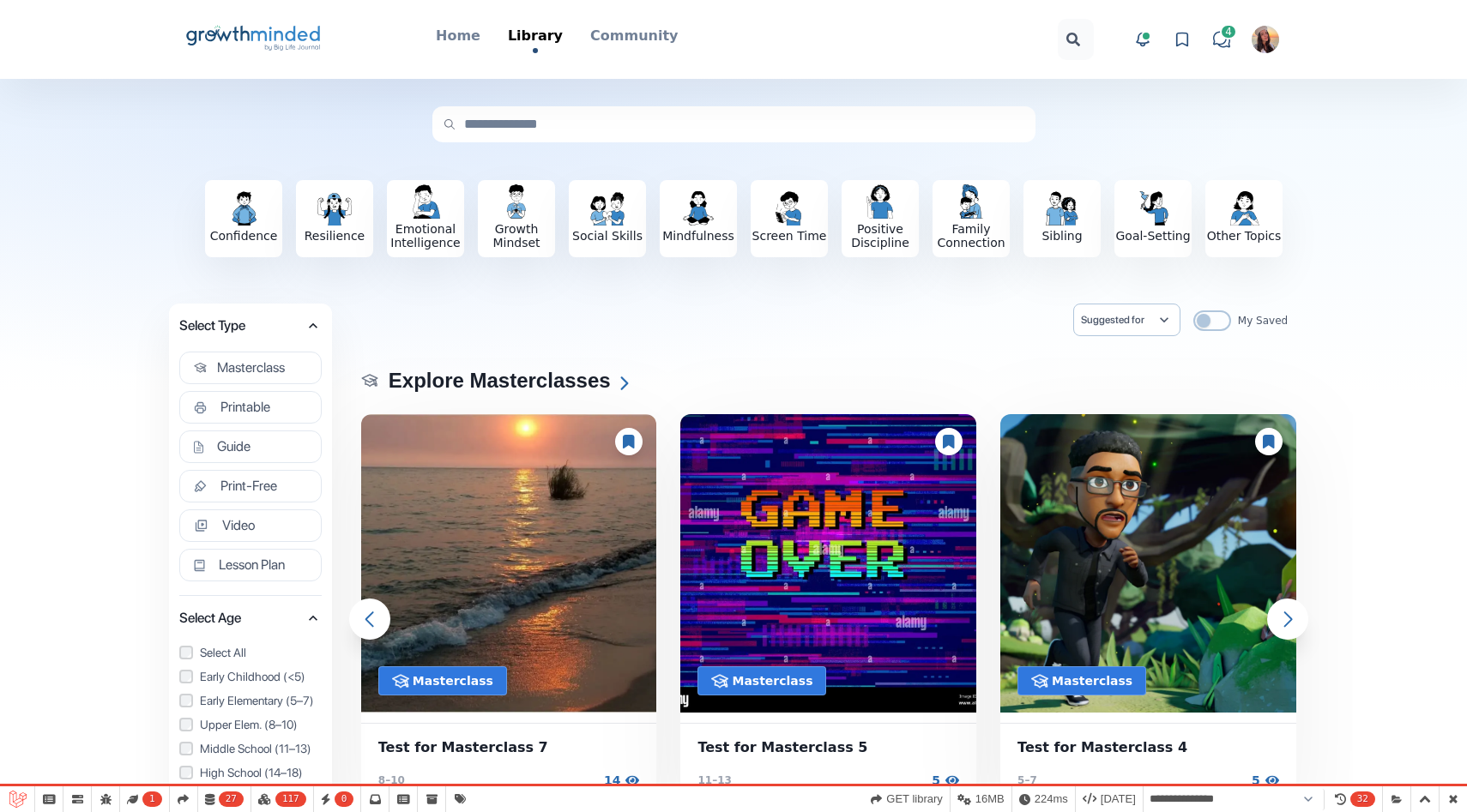
click at [270, 16] on div "Big Life Journal GrowthMinded Logo .cls-1{fill:#1b4c76}.cls-2{fill:#294e79}.cls…" at bounding box center [734, 39] width 1098 height 79
click at [286, 32] on icon "Big Life Journal GrowthMinded Logo .cls-1{fill:#1b4c76}.cls-2{fill:#294e79}.cls…" at bounding box center [254, 39] width 138 height 41
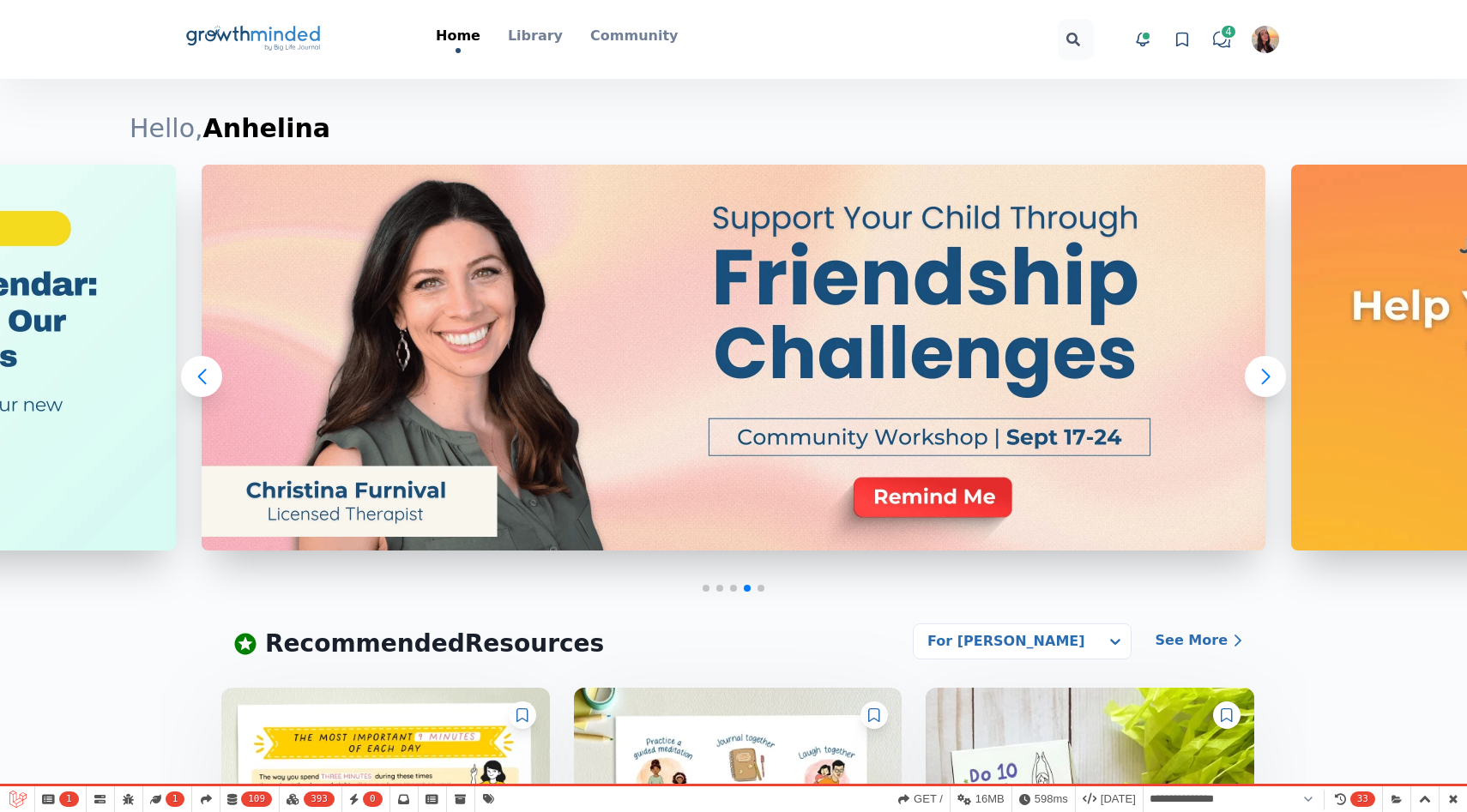
select select "**********"
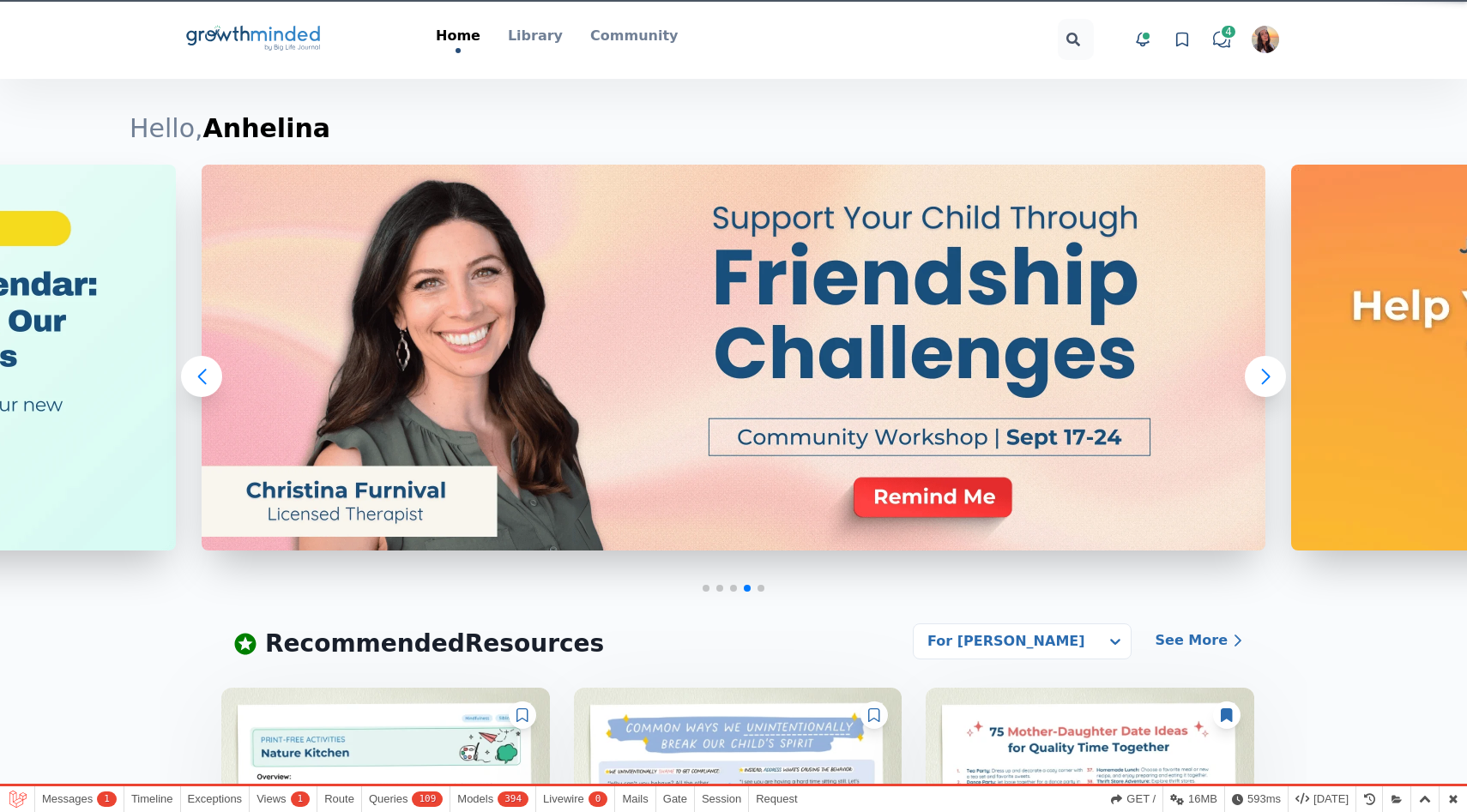
click at [552, 11] on div "Big Life Journal GrowthMinded Logo .cls-1{fill:#1b4c76}.cls-2{fill:#294e79}.cls…" at bounding box center [734, 39] width 1098 height 79
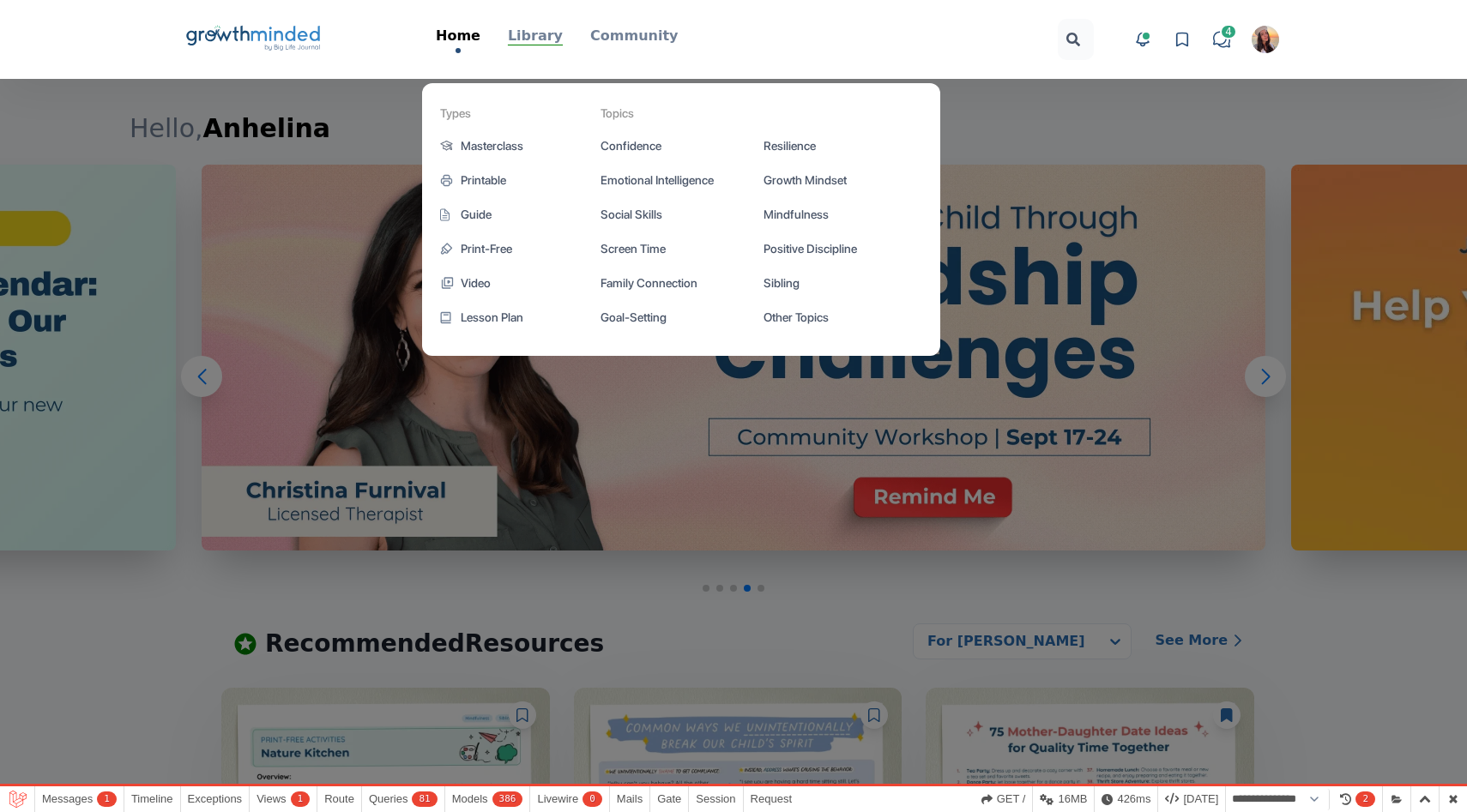
click at [549, 38] on p "Library" at bounding box center [535, 36] width 55 height 21
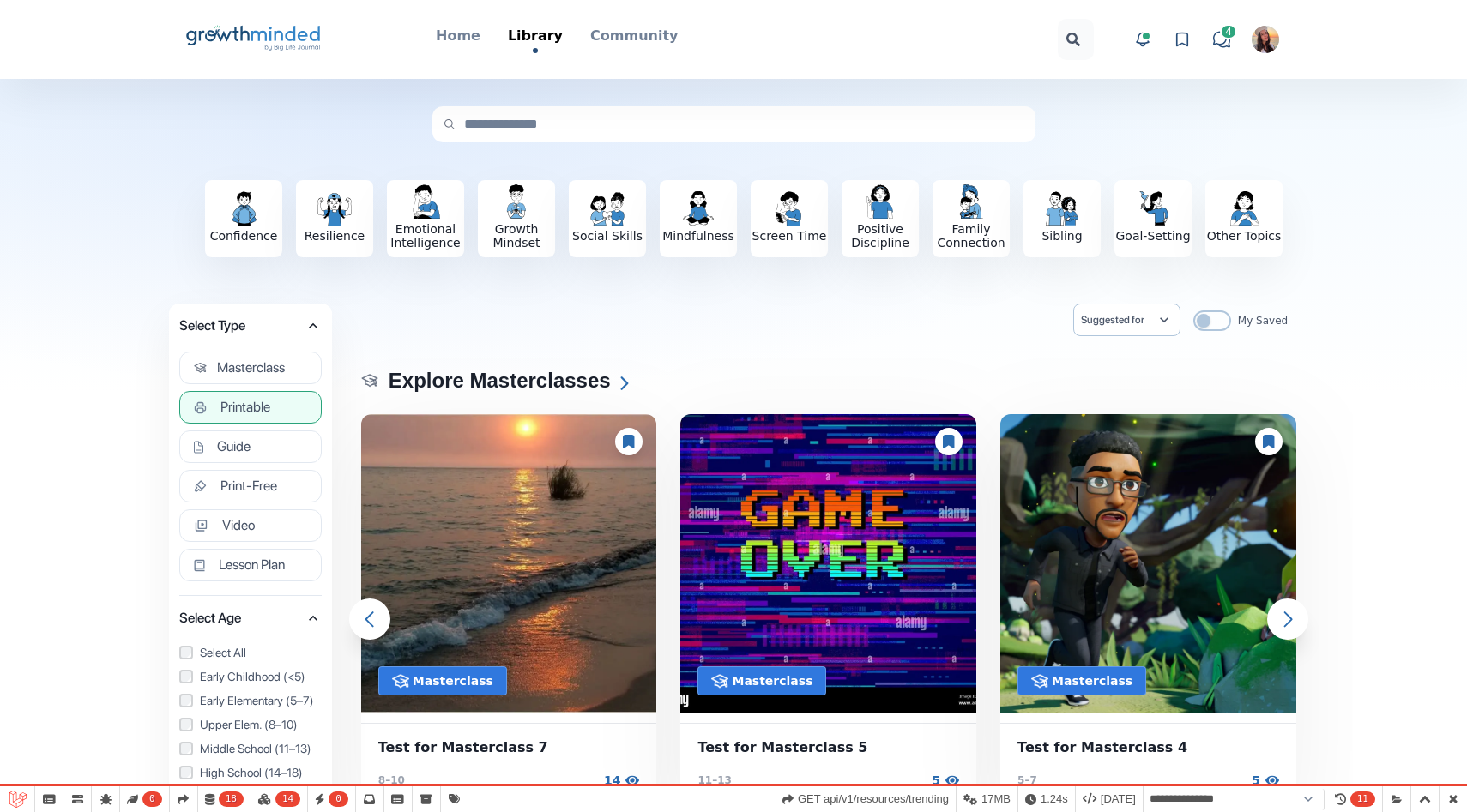
click at [247, 405] on span "Printable" at bounding box center [245, 407] width 49 height 17
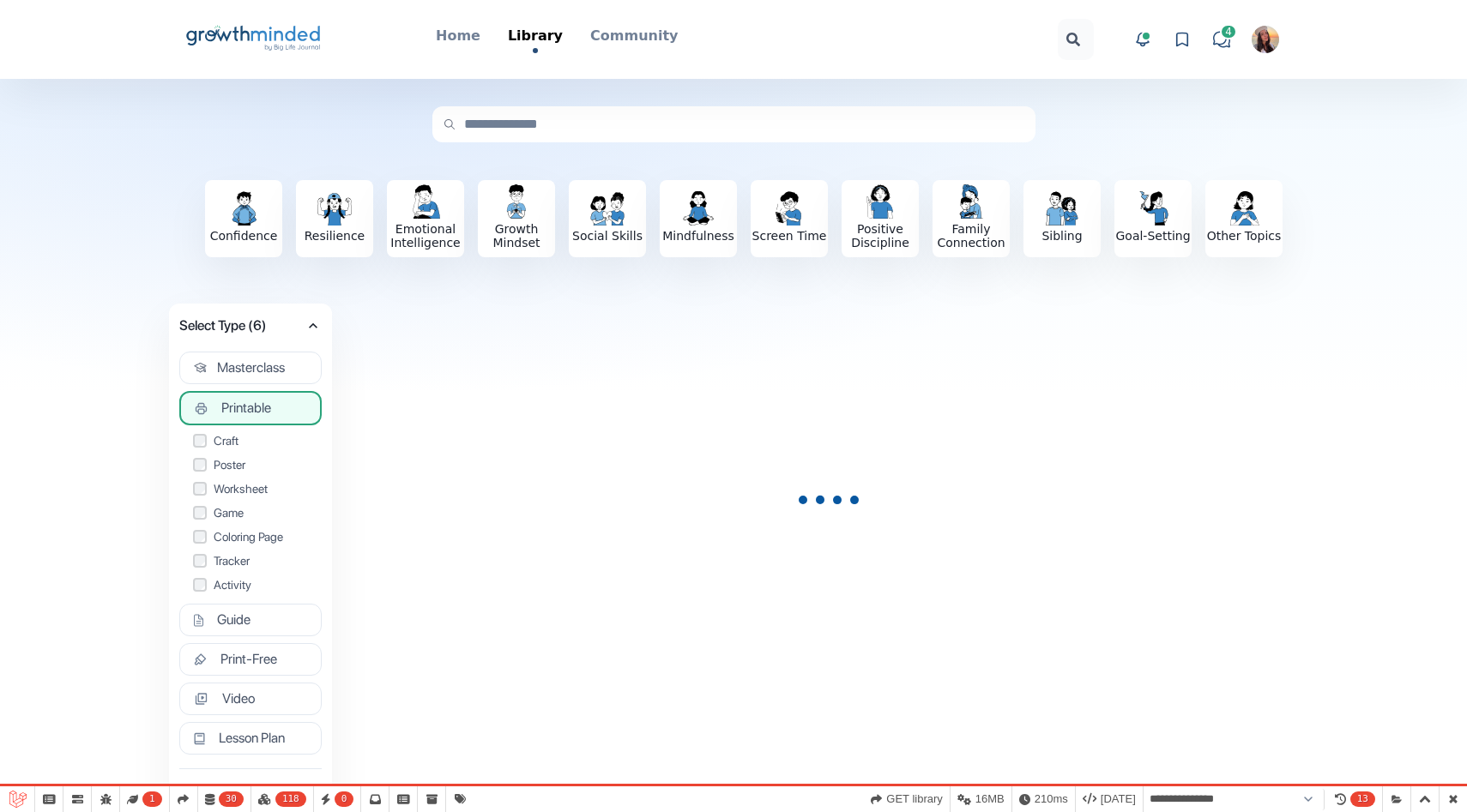
click at [198, 496] on label "Worksheet" at bounding box center [250, 489] width 115 height 17
click at [199, 544] on label "Coloring Page" at bounding box center [250, 537] width 115 height 17
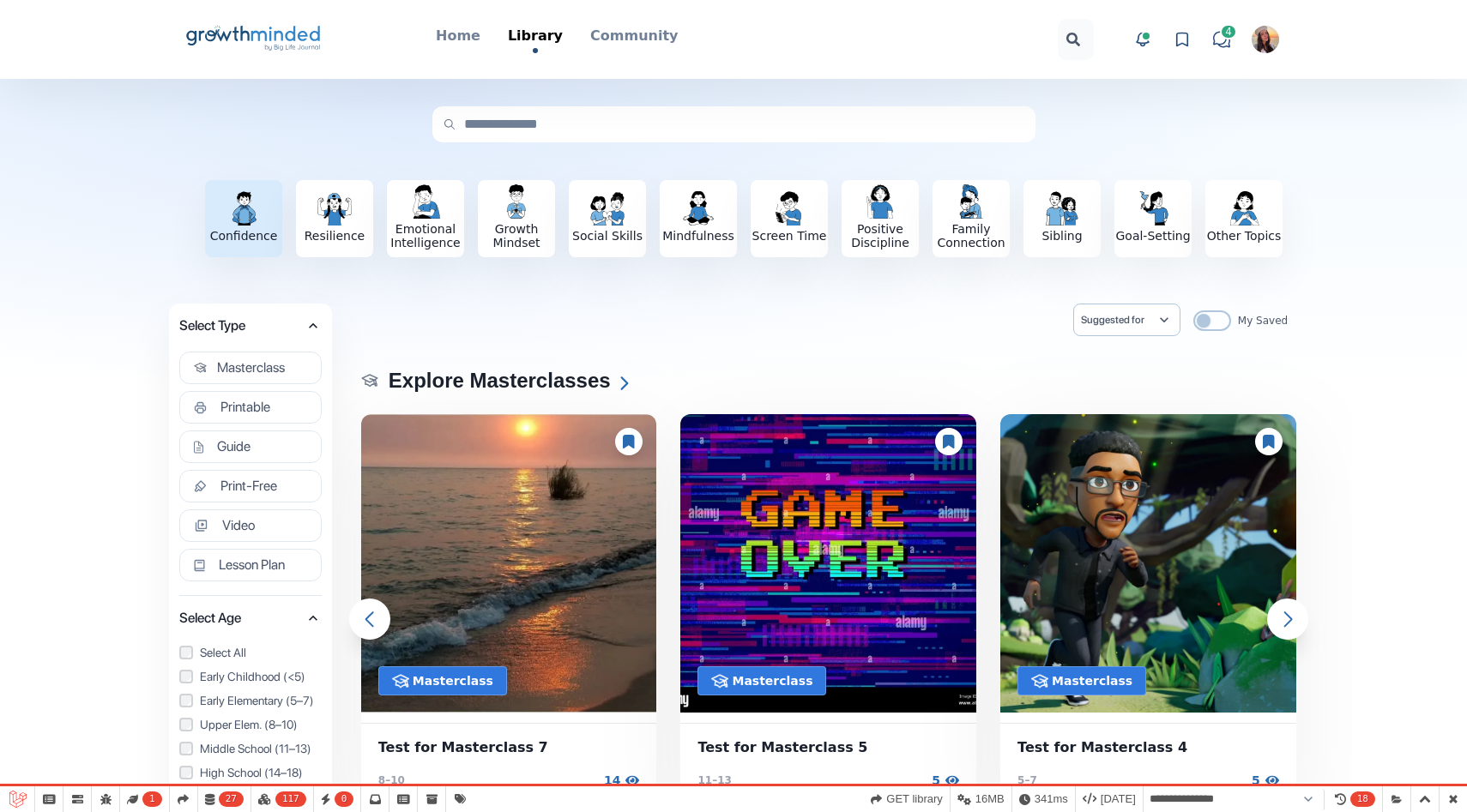
click at [269, 214] on div "Confidence" at bounding box center [244, 217] width 78 height 51
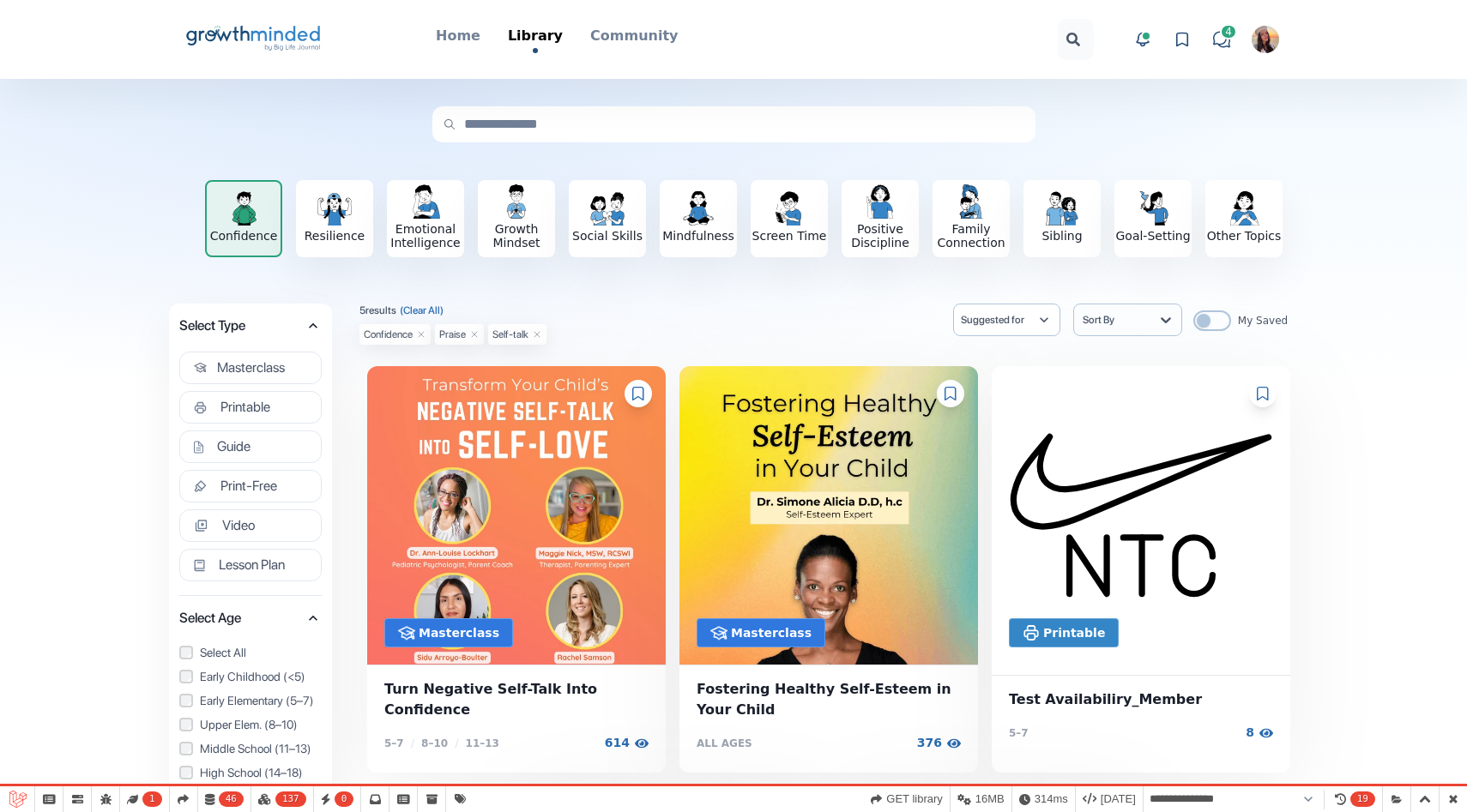
click at [476, 334] on icon at bounding box center [474, 334] width 10 height 10
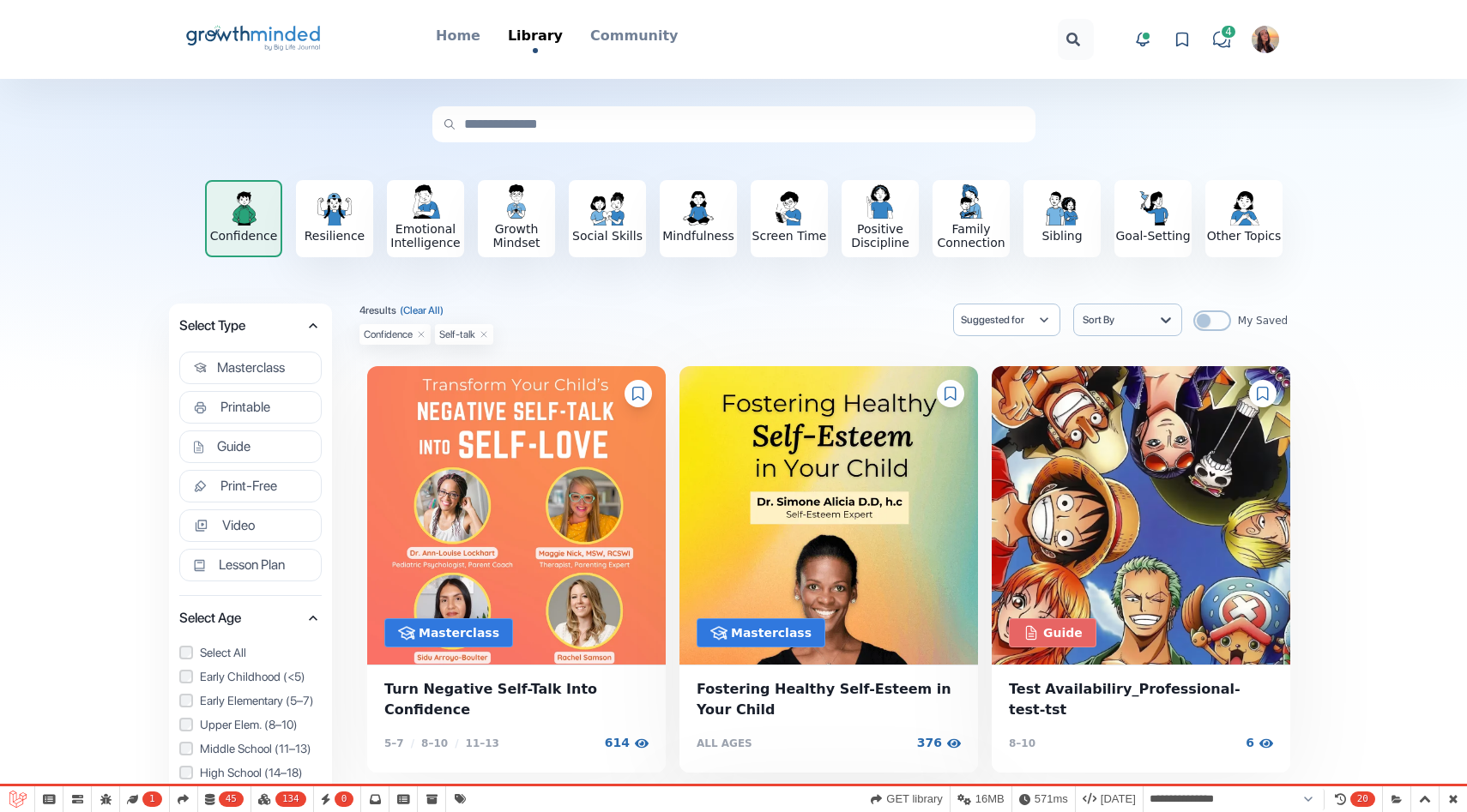
click at [483, 333] on icon at bounding box center [484, 334] width 10 height 10
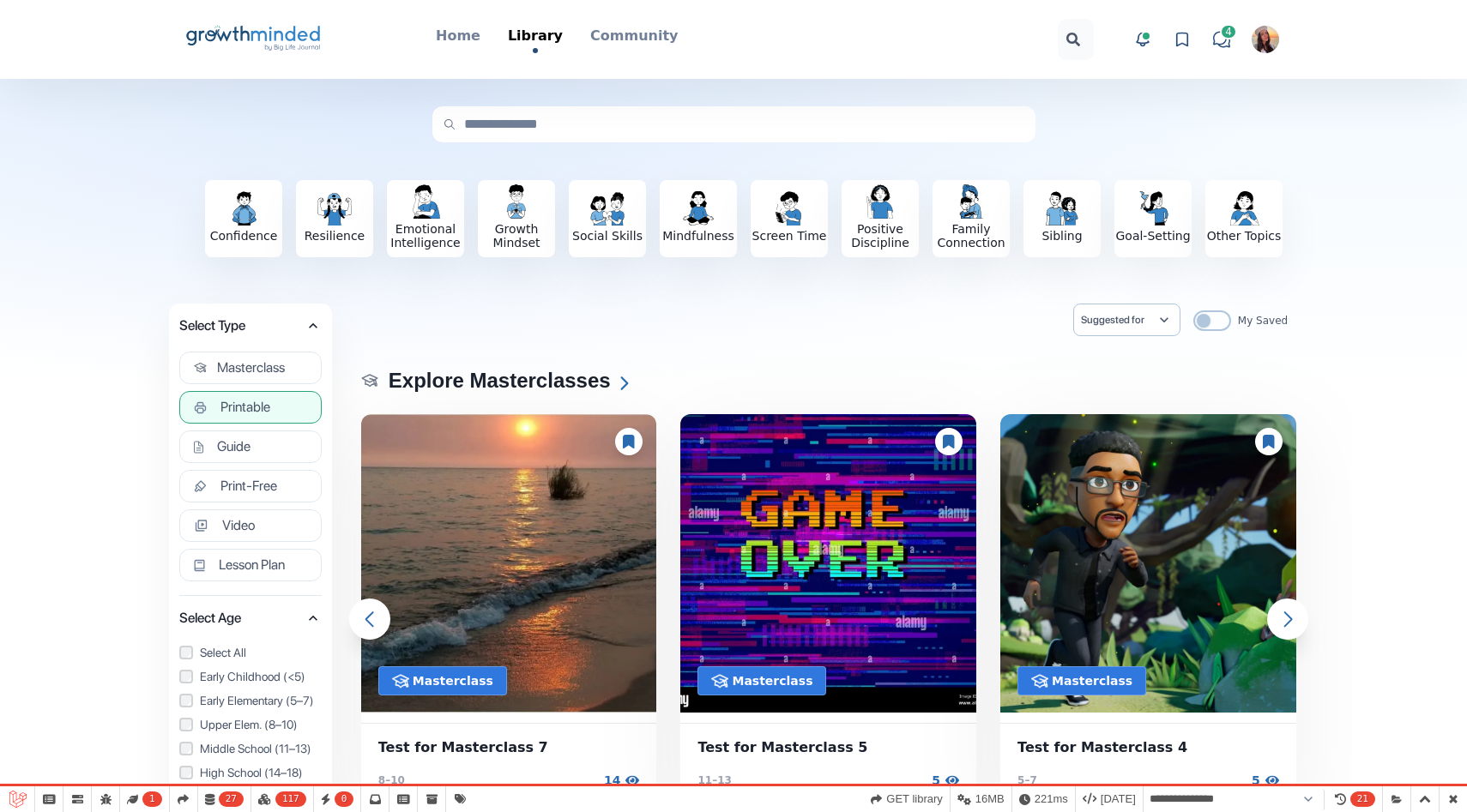
click at [248, 408] on span "Printable" at bounding box center [245, 407] width 49 height 17
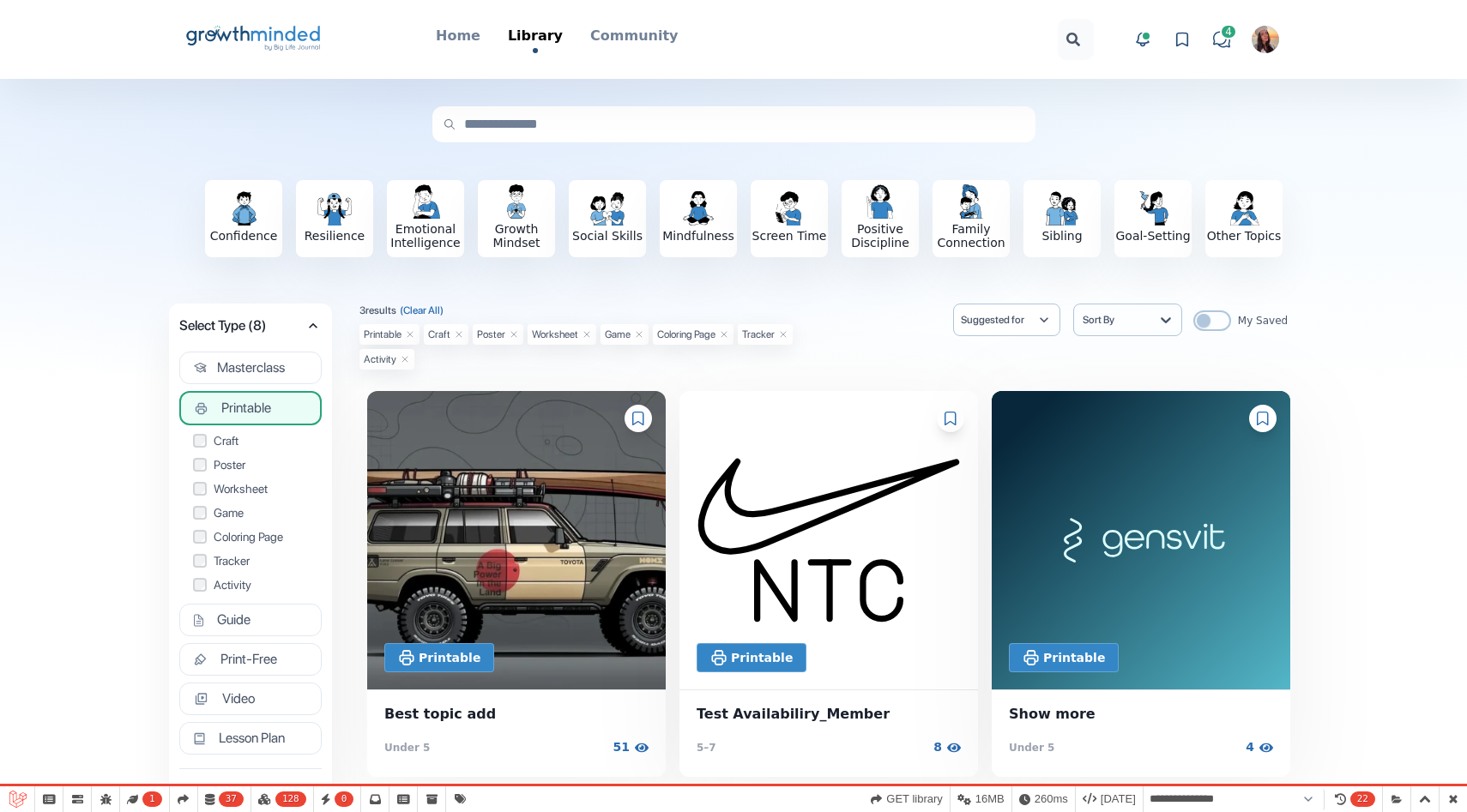
click at [254, 36] on icon "Big Life Journal GrowthMinded Logo .cls-1{fill:#1b4c76}.cls-2{fill:#294e79}.cls…" at bounding box center [254, 39] width 138 height 41
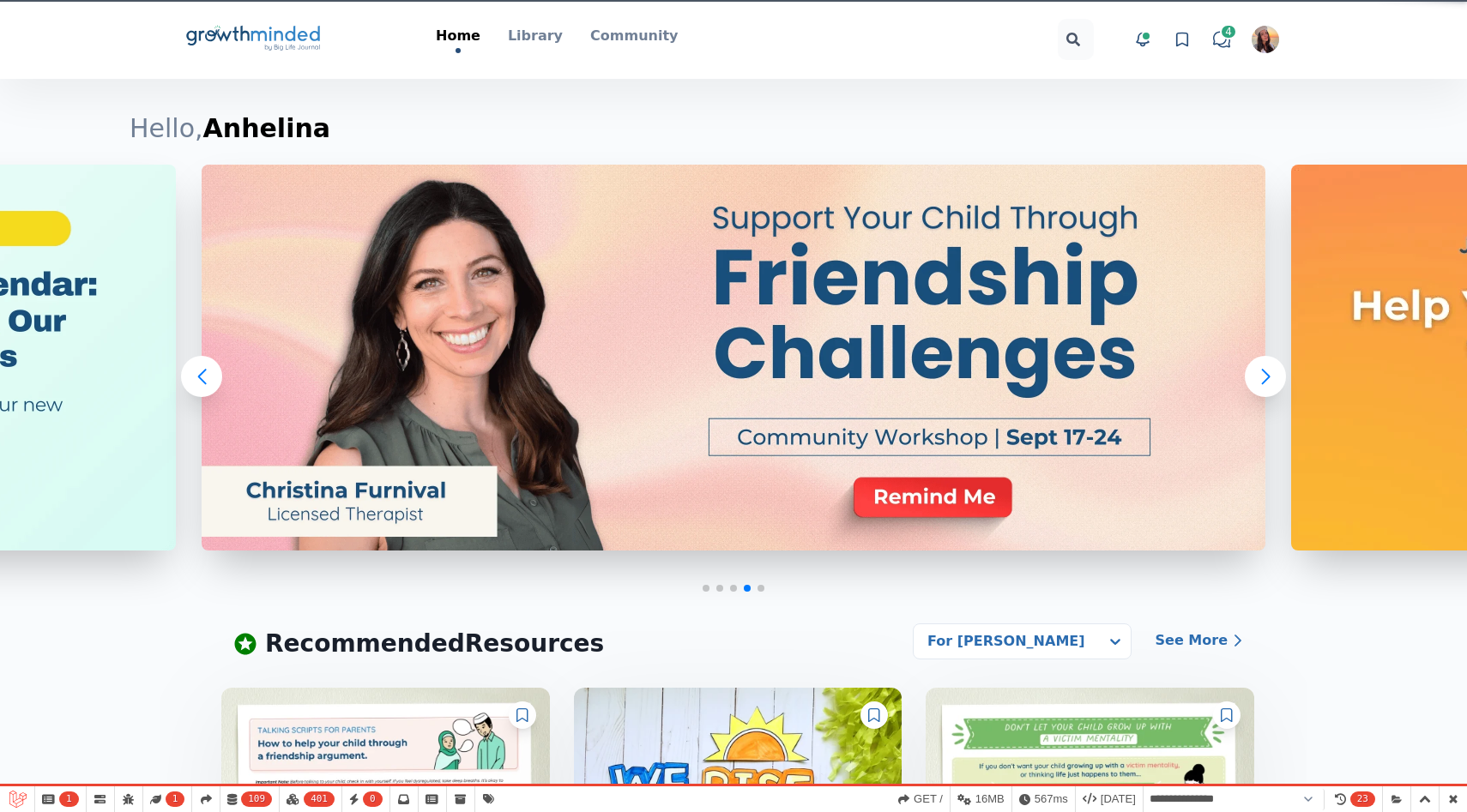
select select "**********"
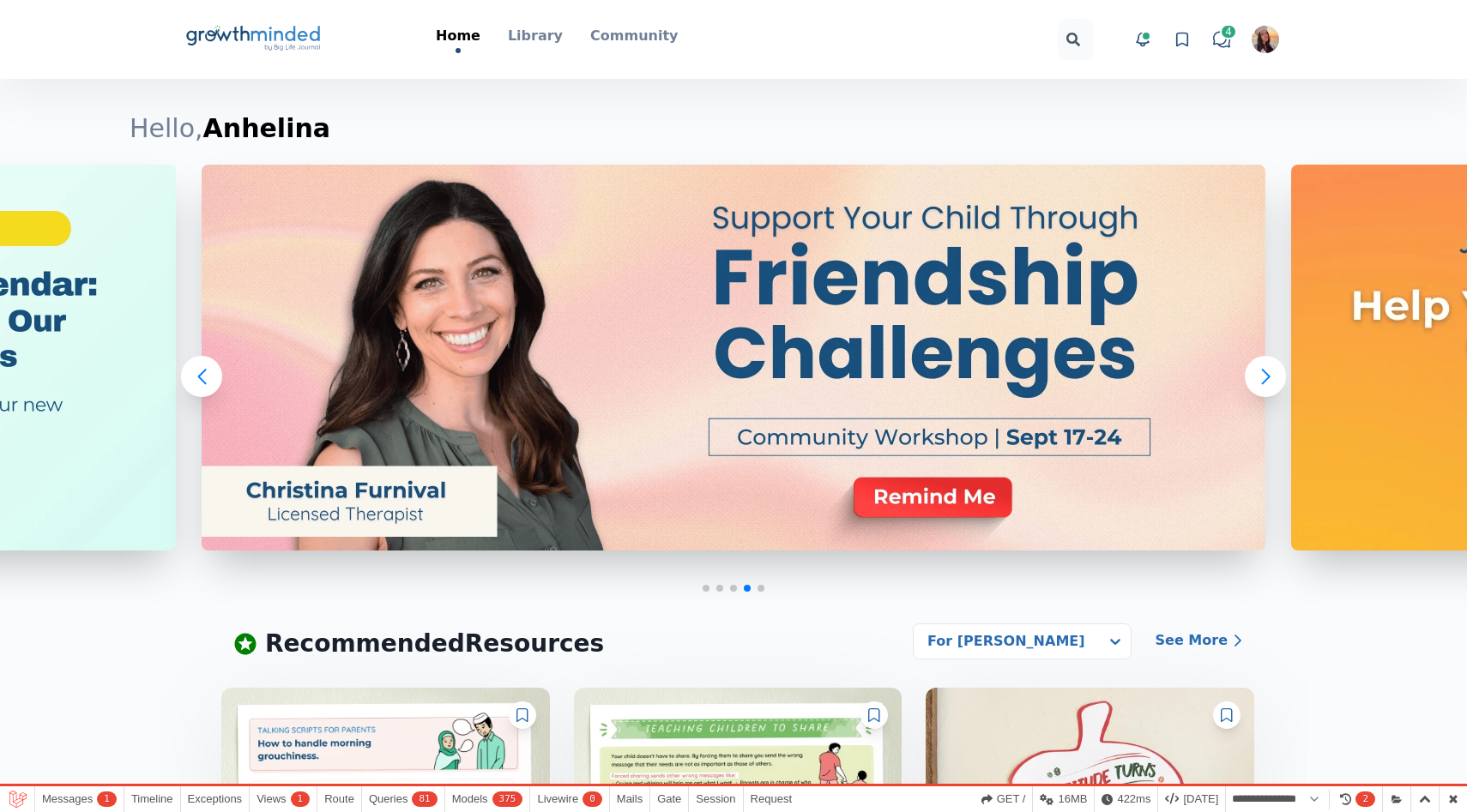
click at [542, 24] on div "Big Life Journal GrowthMinded Logo .cls-1{fill:#1b4c76}.cls-2{fill:#294e79}.cls…" at bounding box center [734, 39] width 1098 height 79
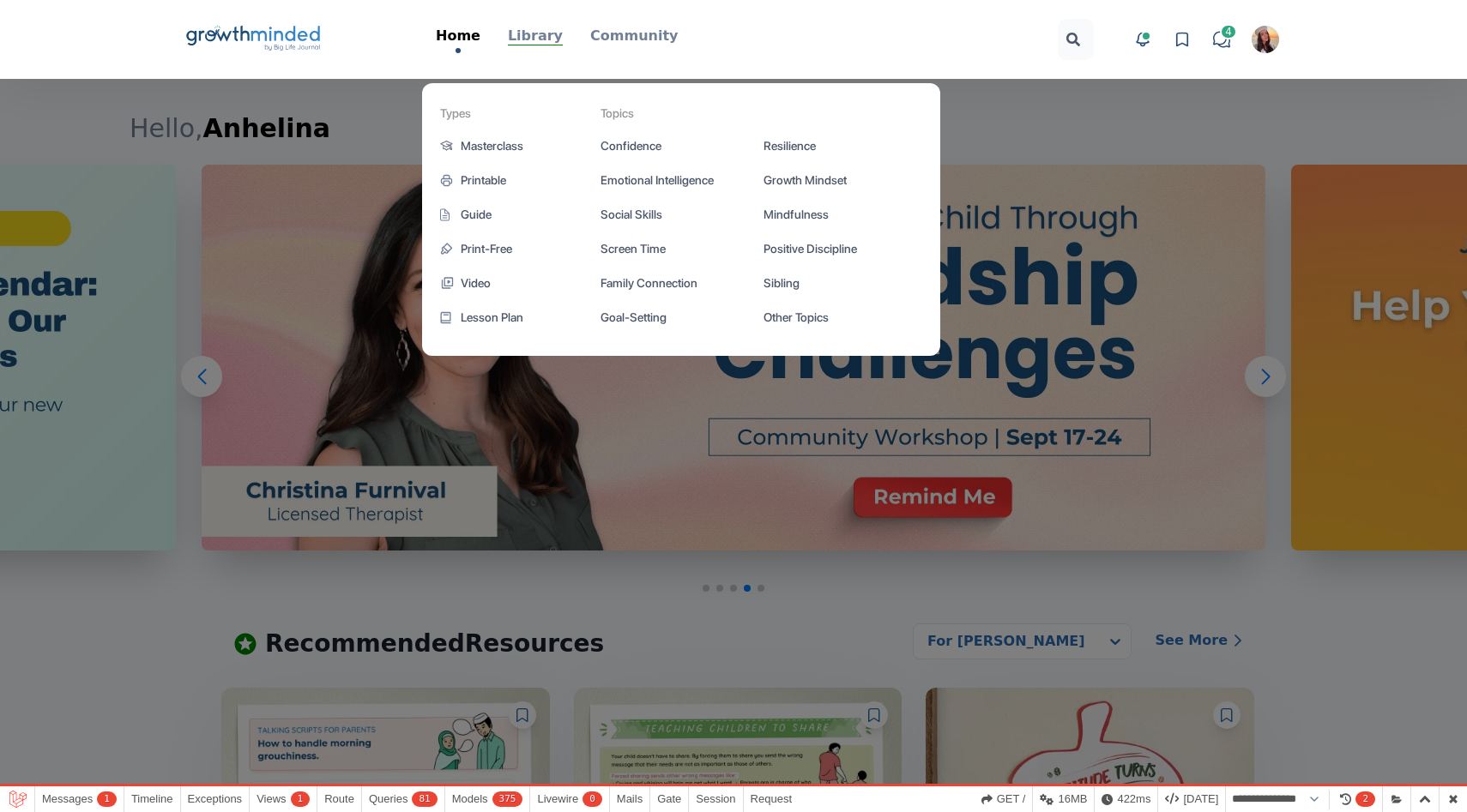
click at [535, 35] on p "Library" at bounding box center [535, 36] width 55 height 21
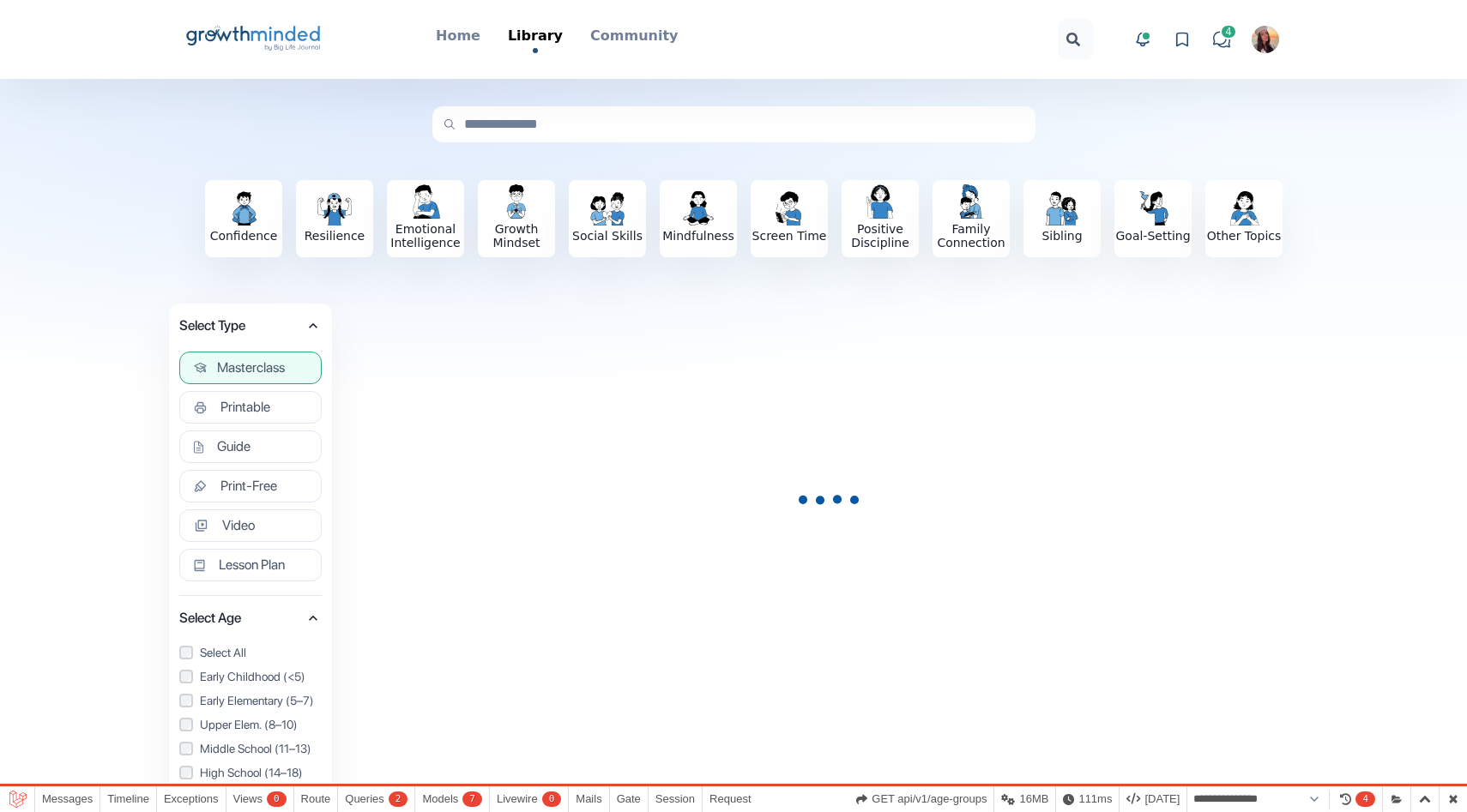
click at [275, 357] on button "Masterclass" at bounding box center [250, 368] width 143 height 33
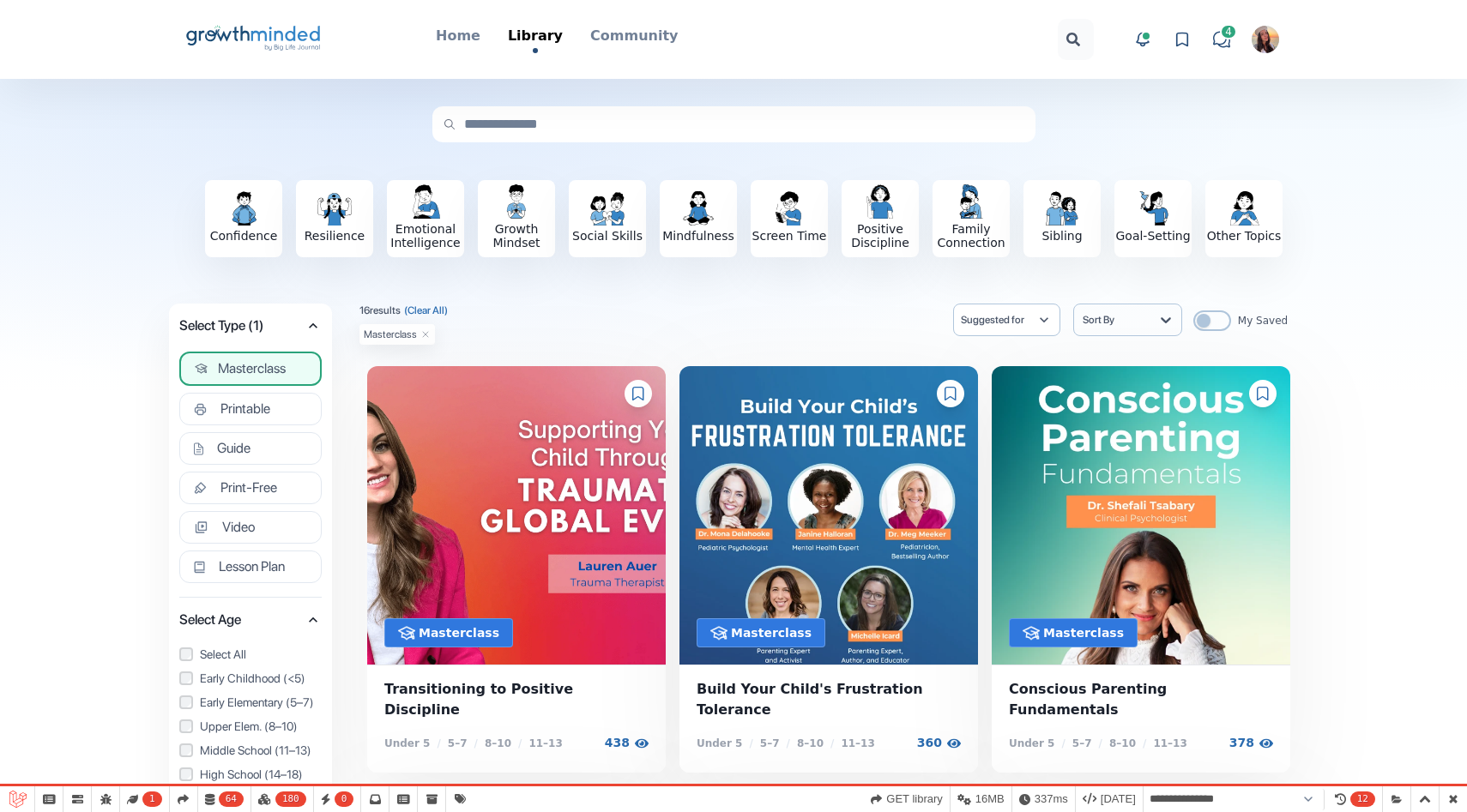
click at [275, 323] on span "Select Type (1)" at bounding box center [242, 326] width 125 height 24
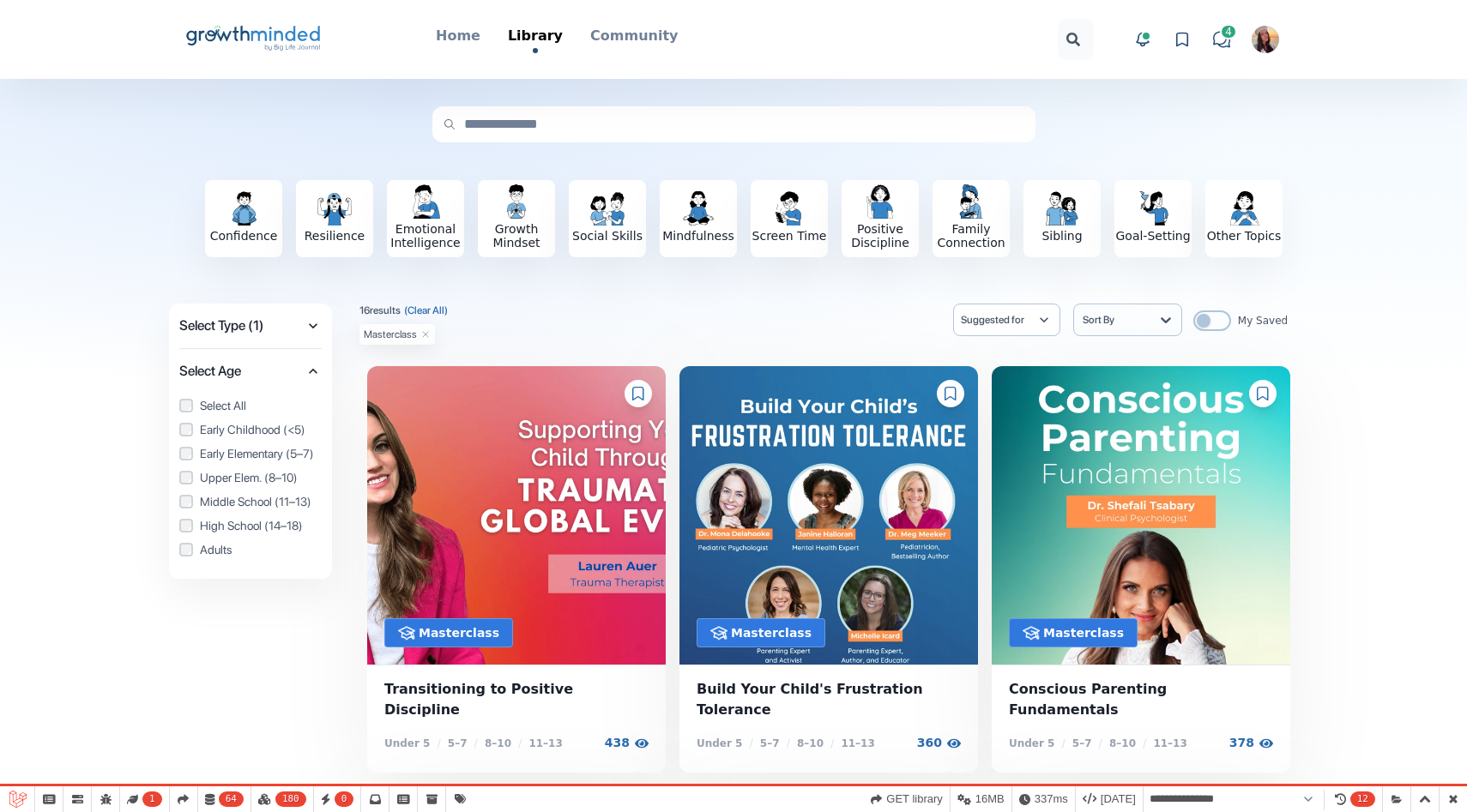
click at [275, 323] on span "Select Type (1)" at bounding box center [242, 326] width 125 height 24
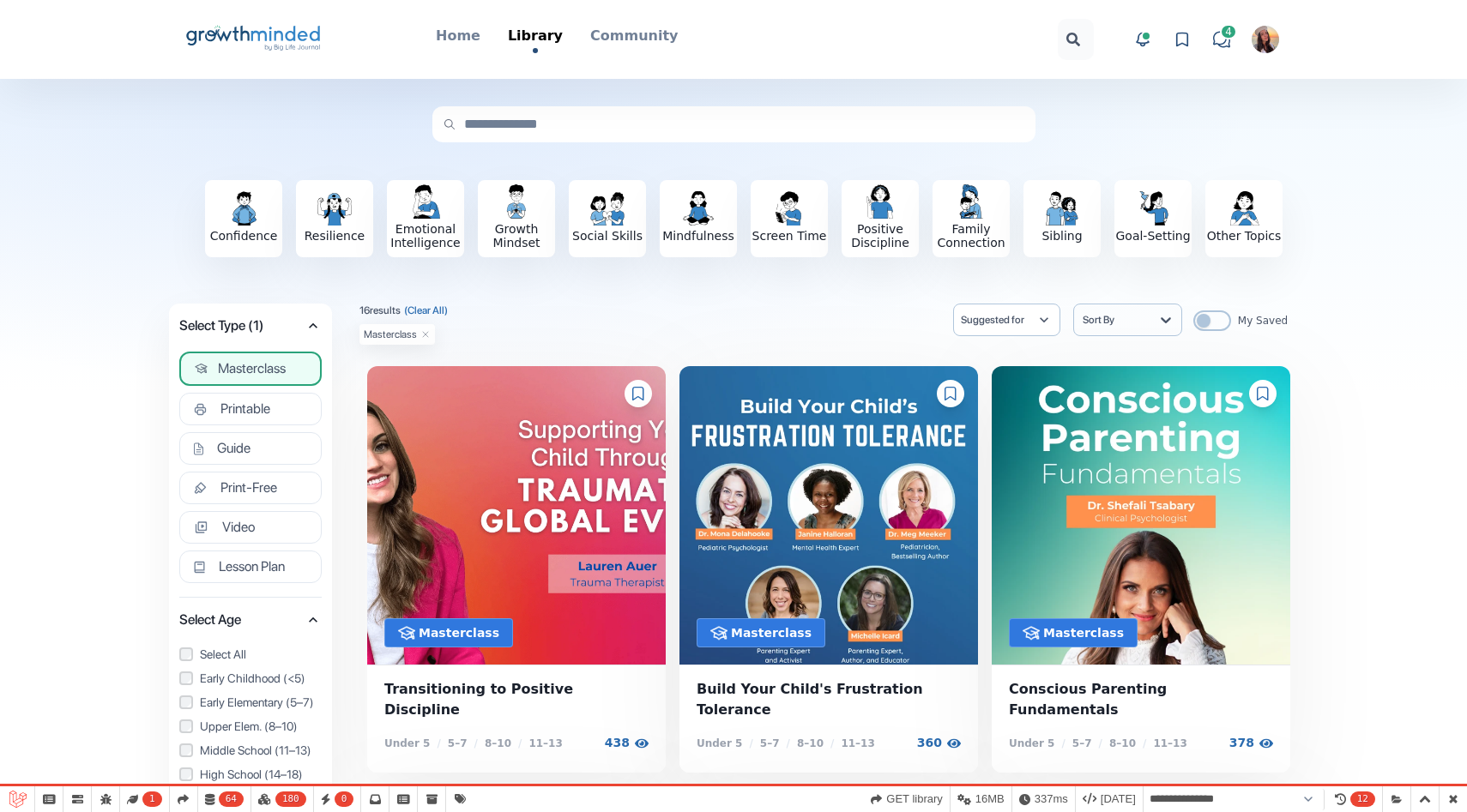
click at [274, 26] on icon "Big Life Journal GrowthMinded Logo .cls-1{fill:#1b4c76}.cls-2{fill:#294e79}.cls…" at bounding box center [254, 39] width 138 height 41
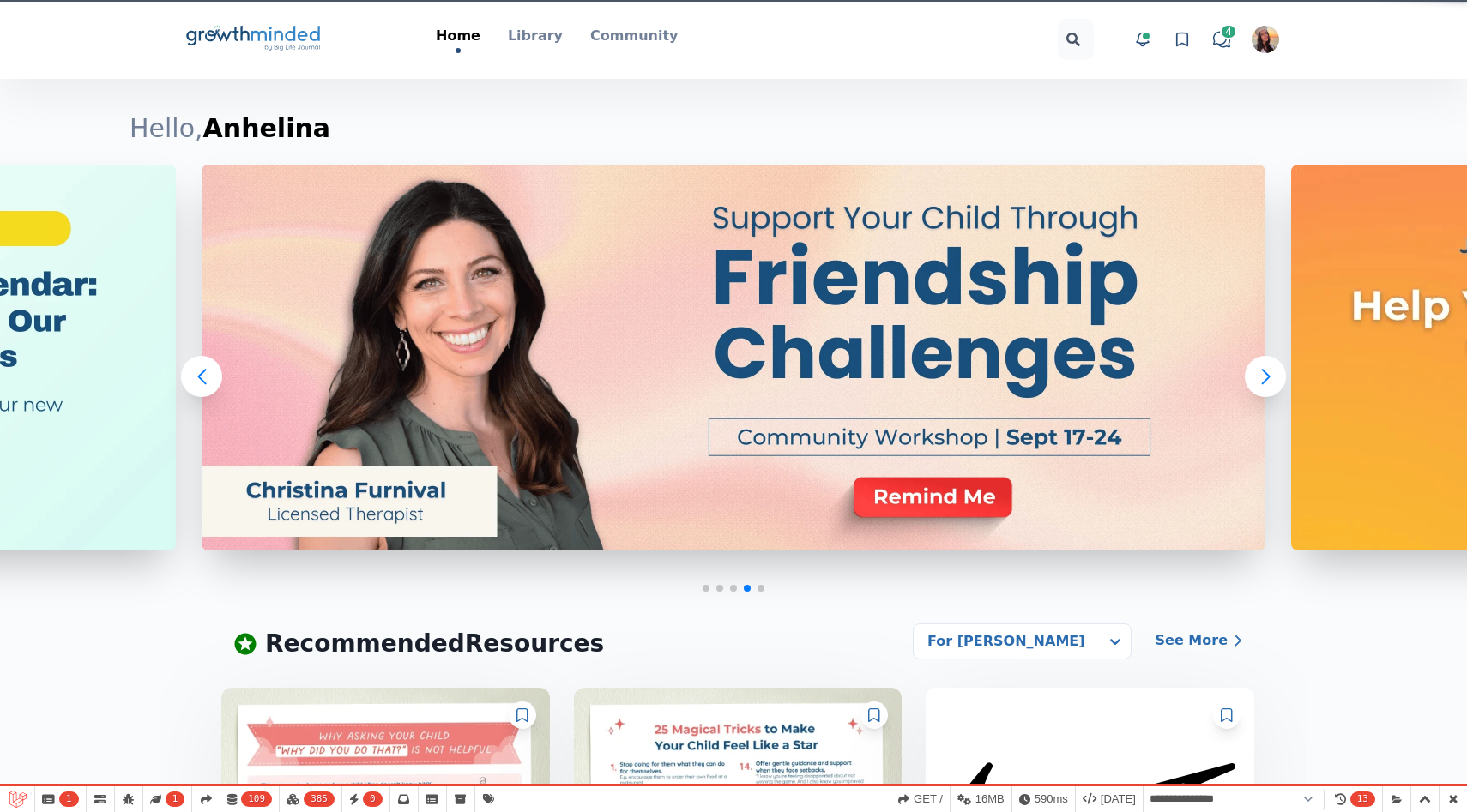
select select "**********"
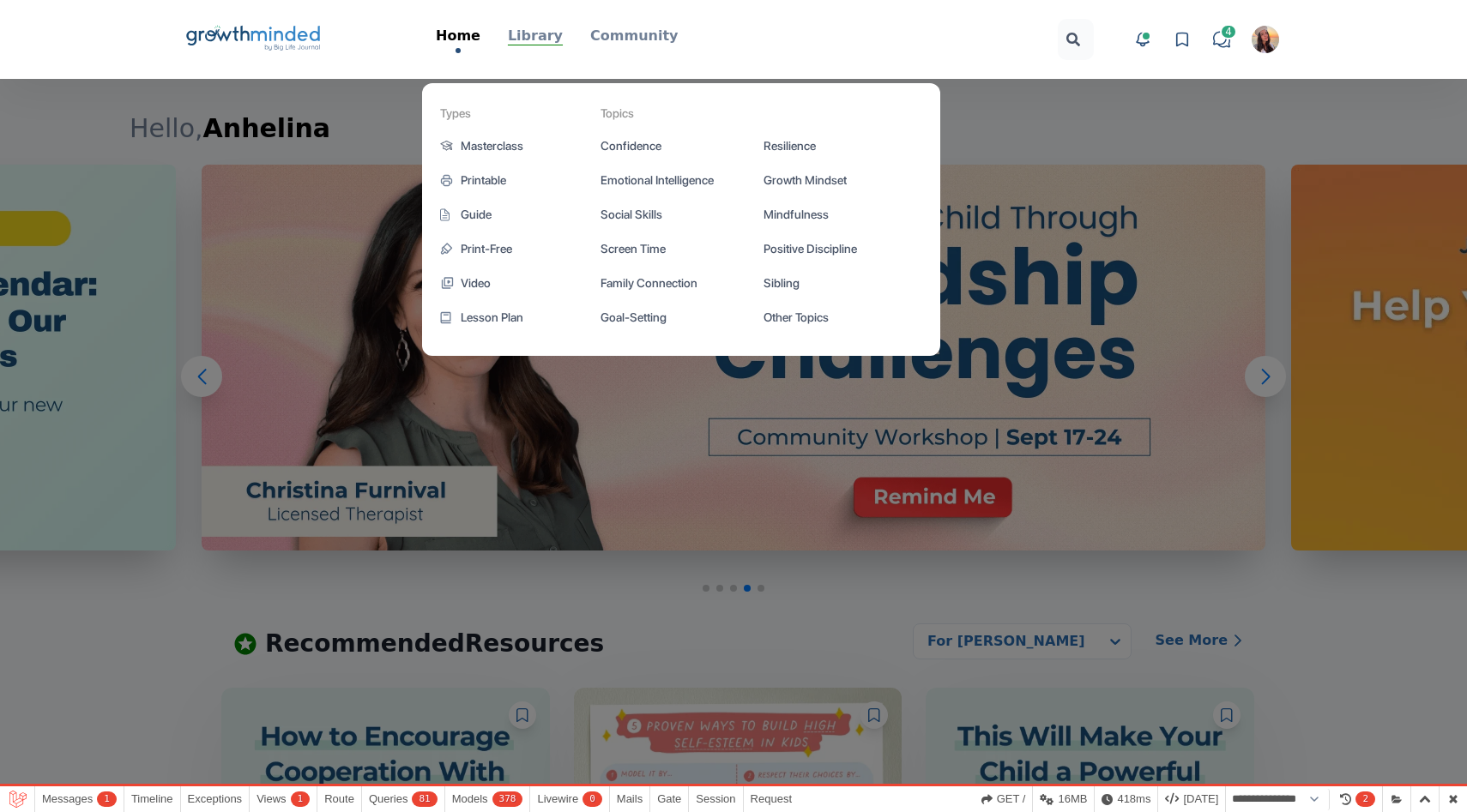
click at [532, 42] on p "Library" at bounding box center [535, 36] width 55 height 21
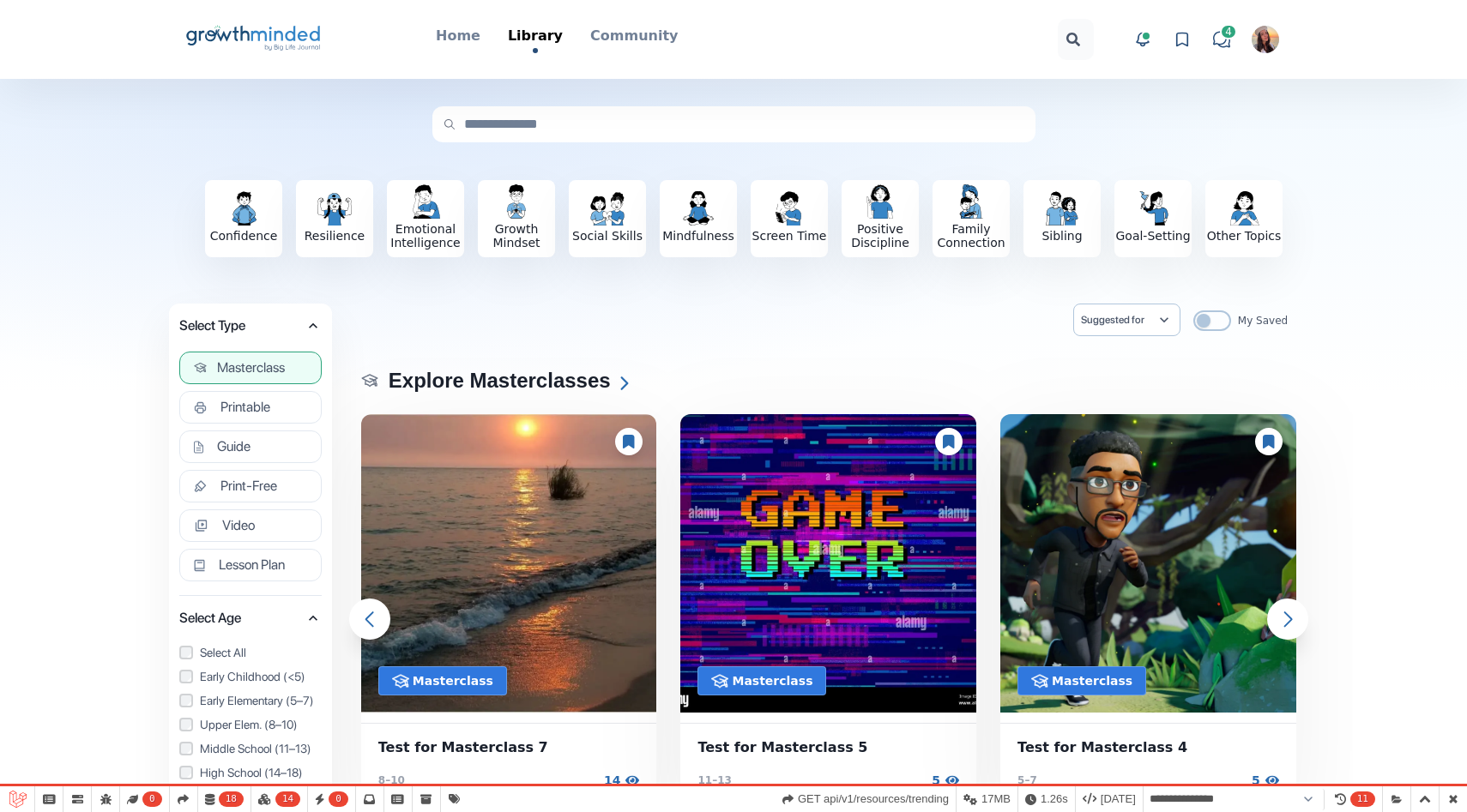
click at [258, 367] on span "Masterclass" at bounding box center [250, 368] width 68 height 17
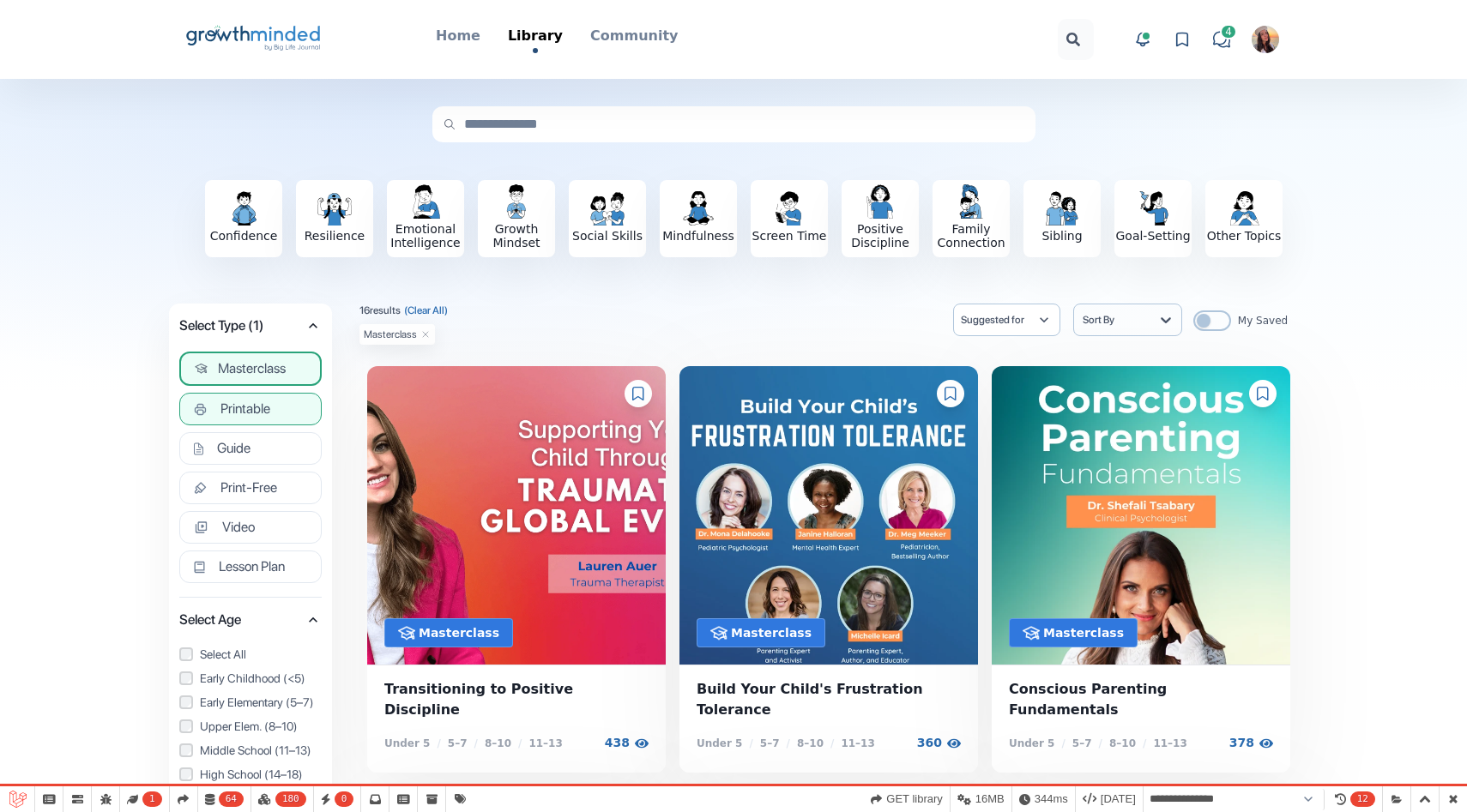
click at [271, 402] on button "Printable" at bounding box center [250, 409] width 143 height 33
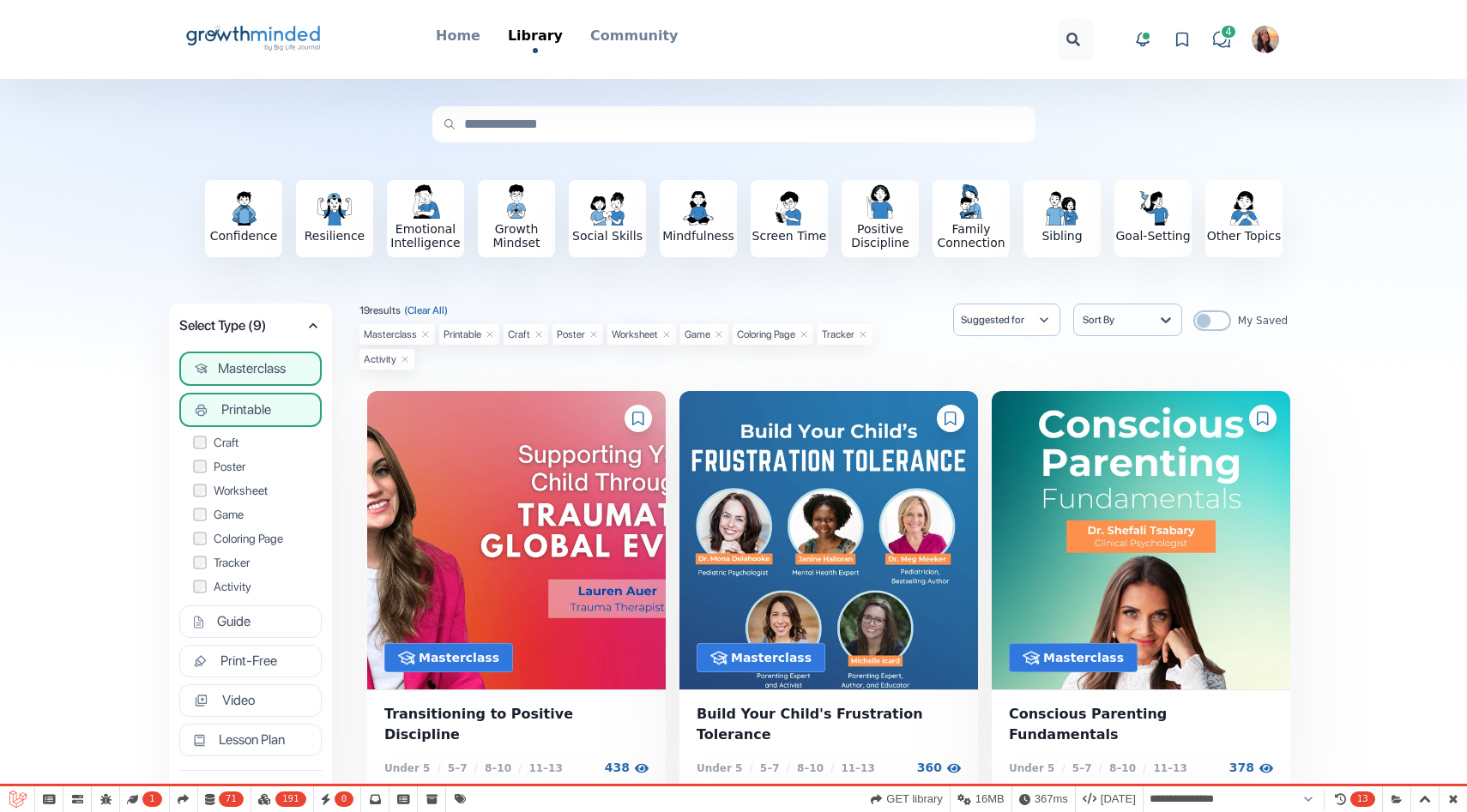
click at [266, 356] on button "Masterclass" at bounding box center [250, 369] width 143 height 35
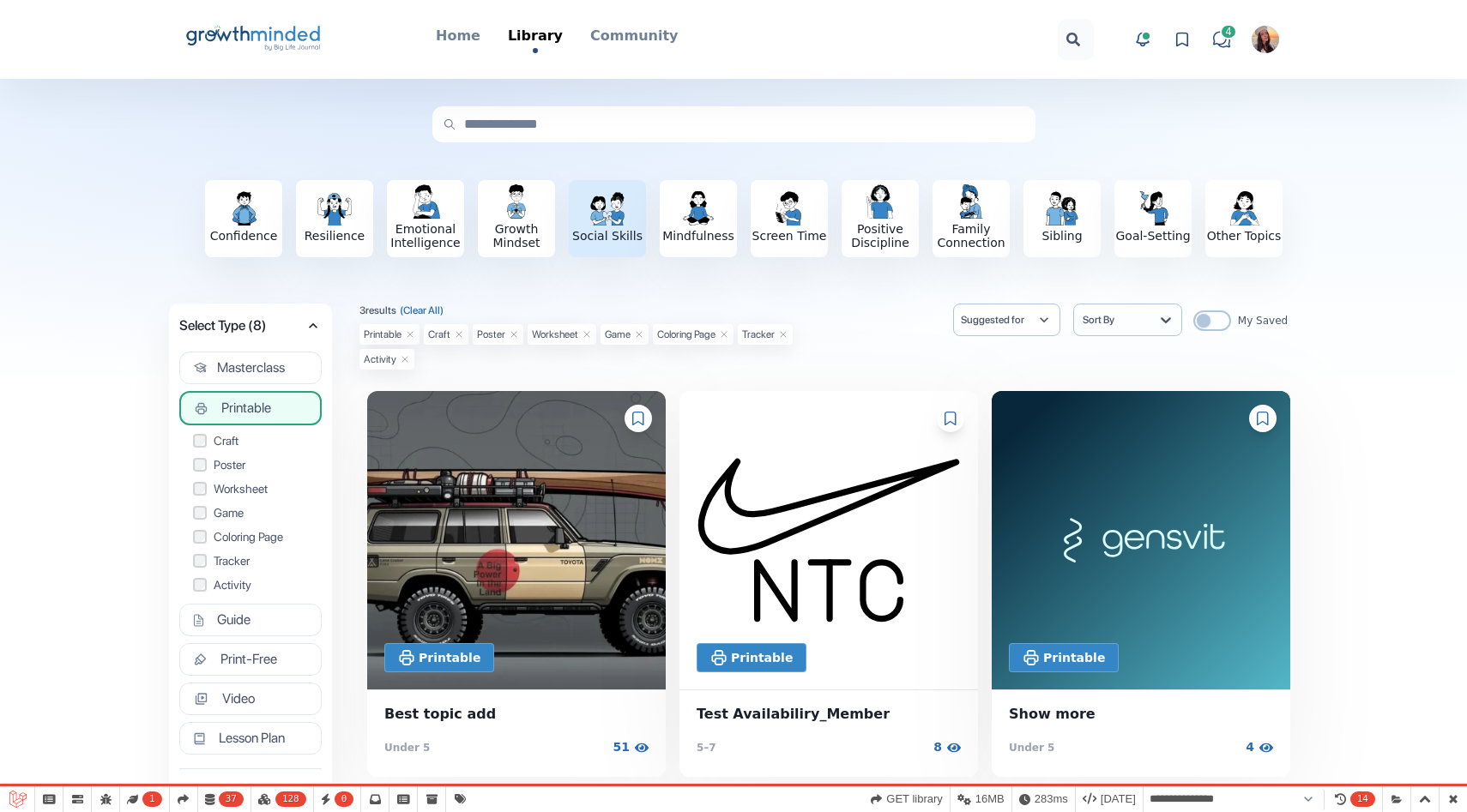
click at [576, 221] on div "Social Skills" at bounding box center [607, 217] width 78 height 51
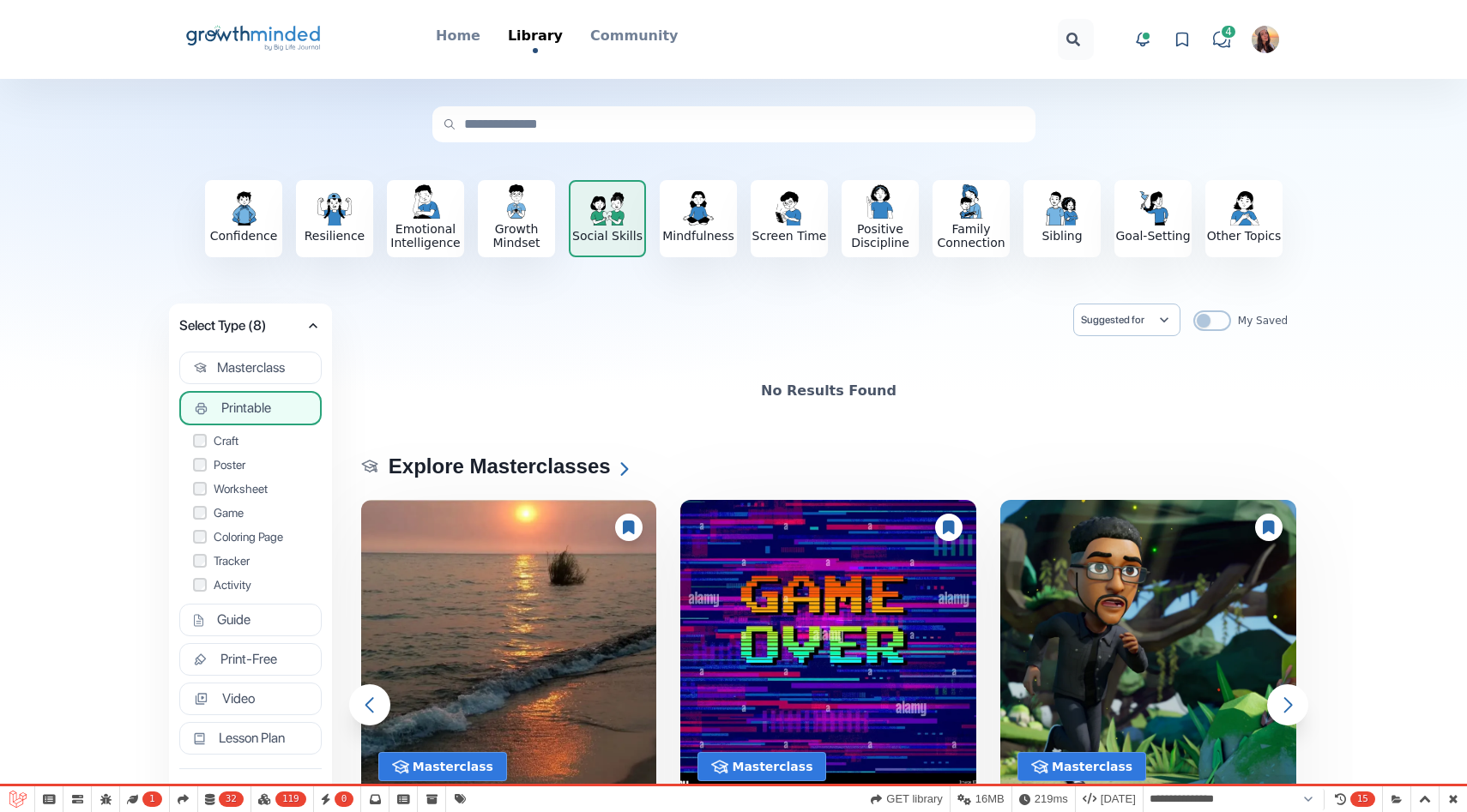
click at [274, 411] on button "Printable" at bounding box center [250, 408] width 143 height 35
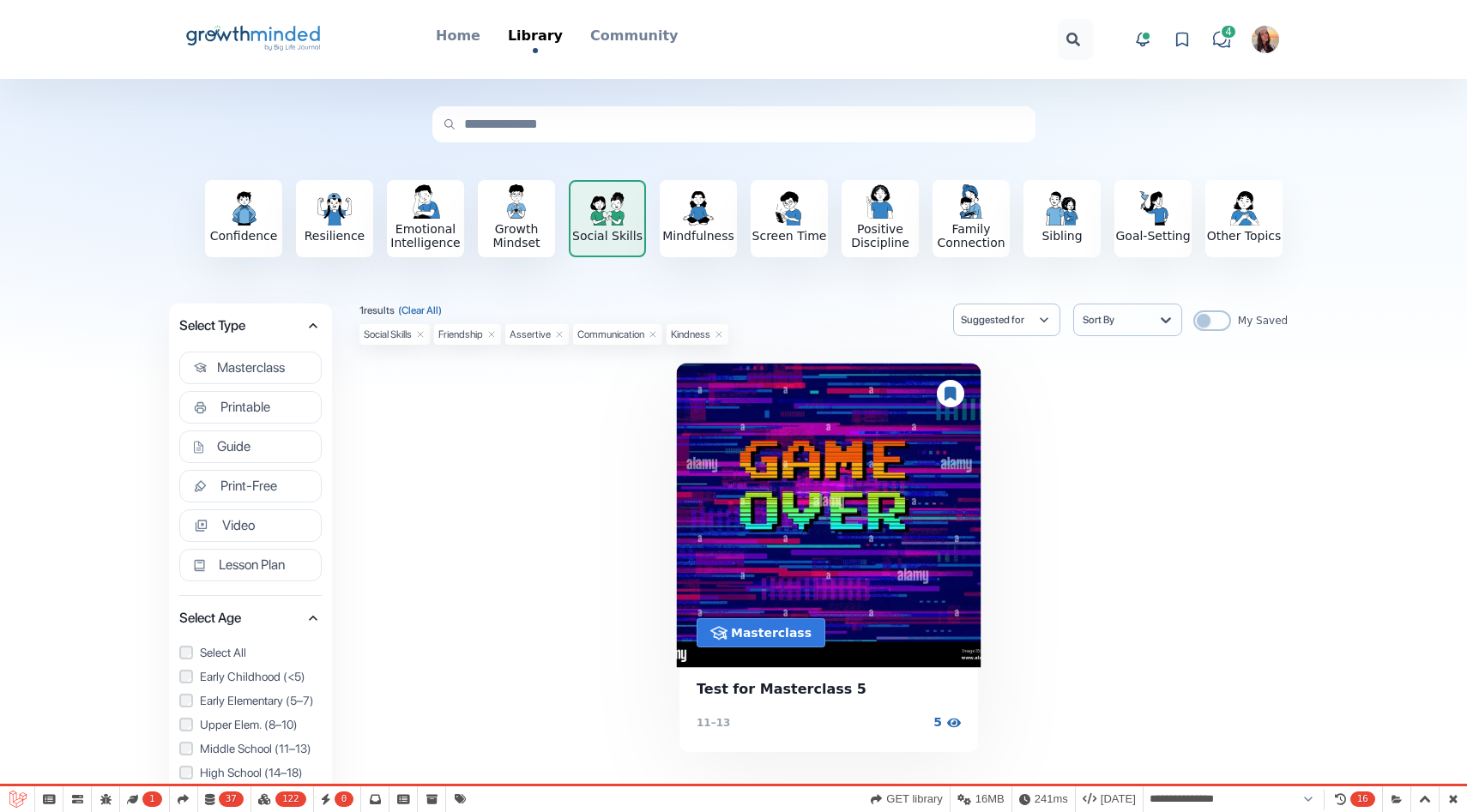
click at [755, 488] on img at bounding box center [829, 516] width 304 height 304
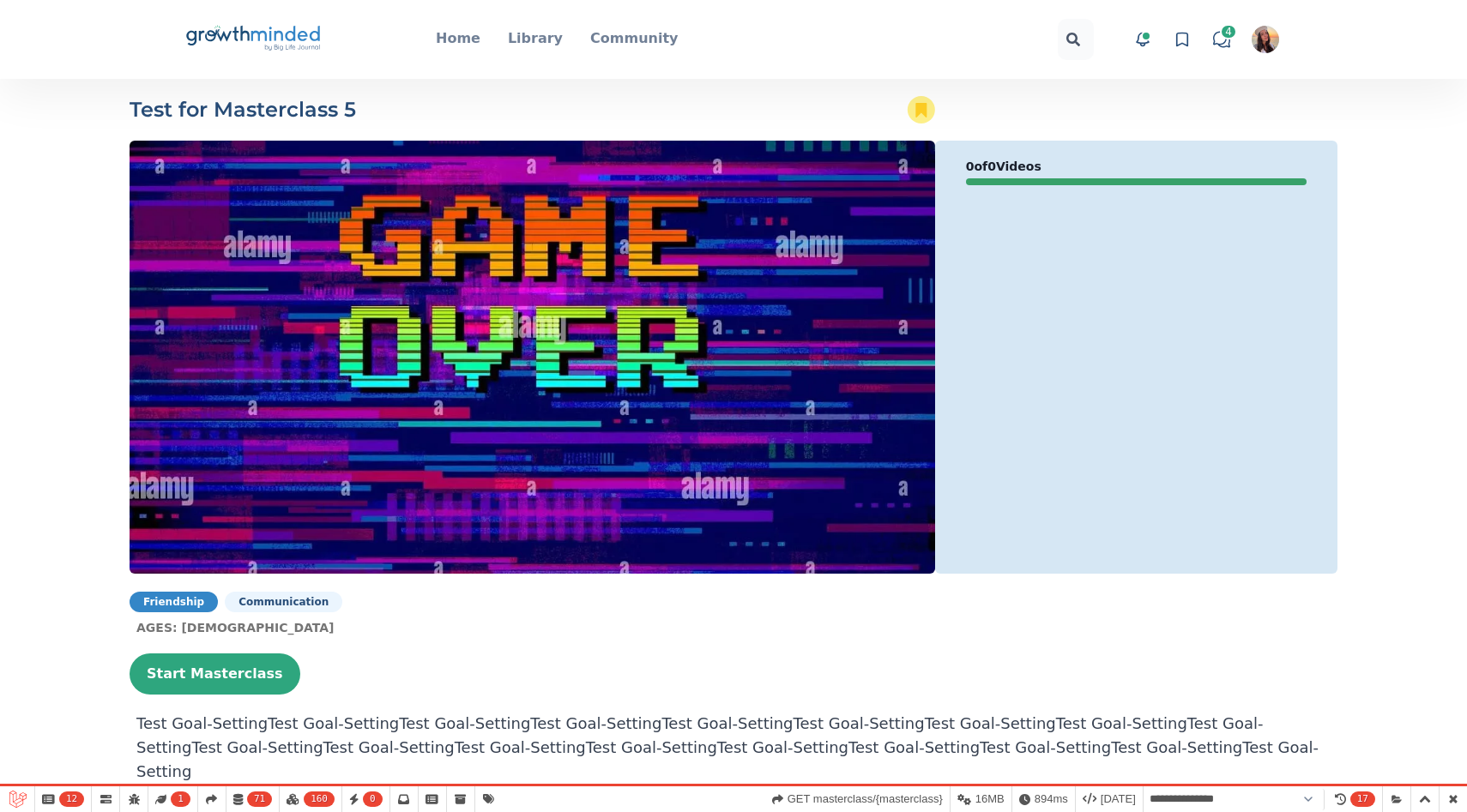
drag, startPoint x: 360, startPoint y: 589, endPoint x: 190, endPoint y: 594, distance: 170.1
click at [190, 594] on div "Test for Masterclass 5 favorite-icon 0 of 0 Videos Friendship Communication Age…" at bounding box center [733, 668] width 1467 height 1144
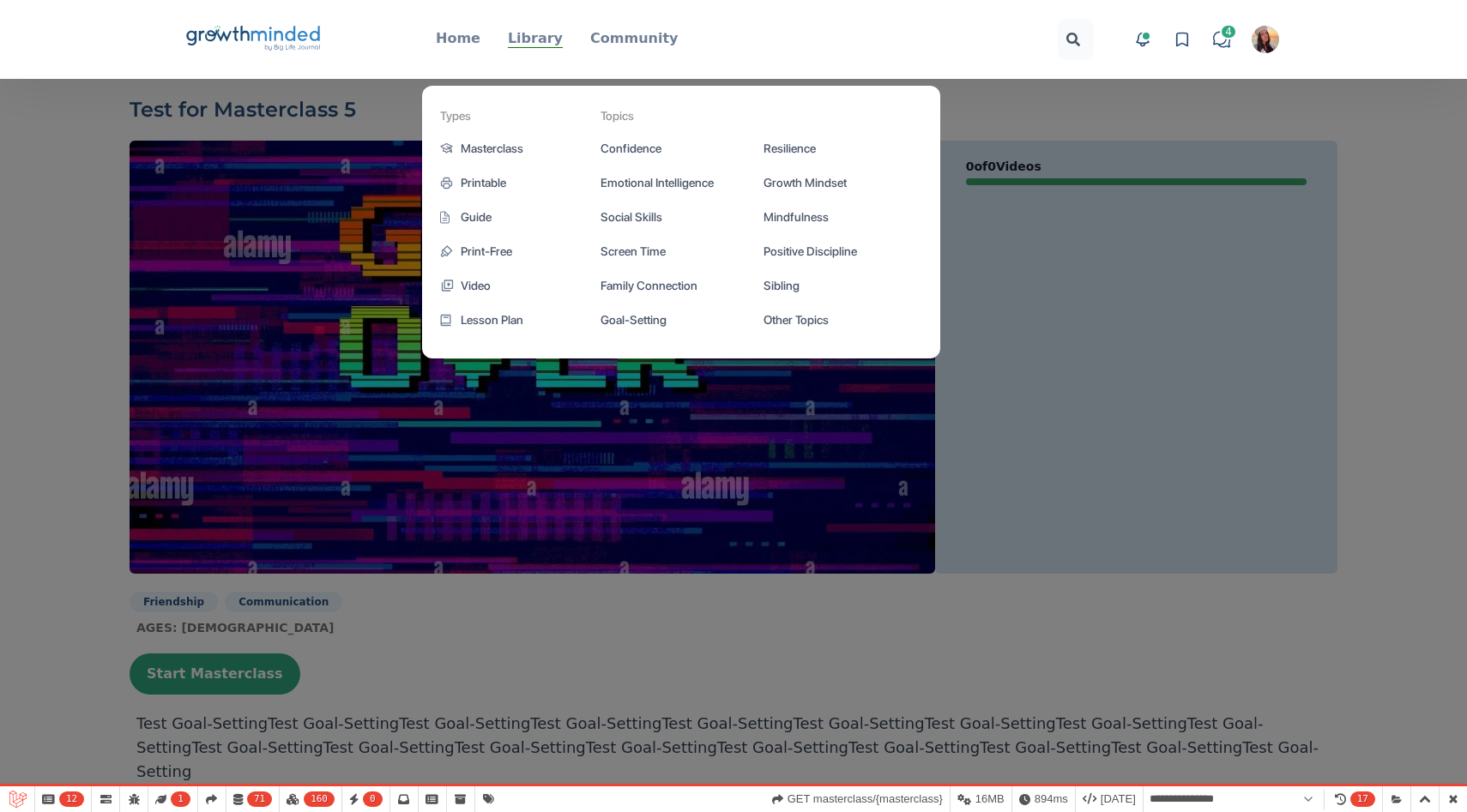
click at [542, 35] on p "Library" at bounding box center [535, 38] width 55 height 21
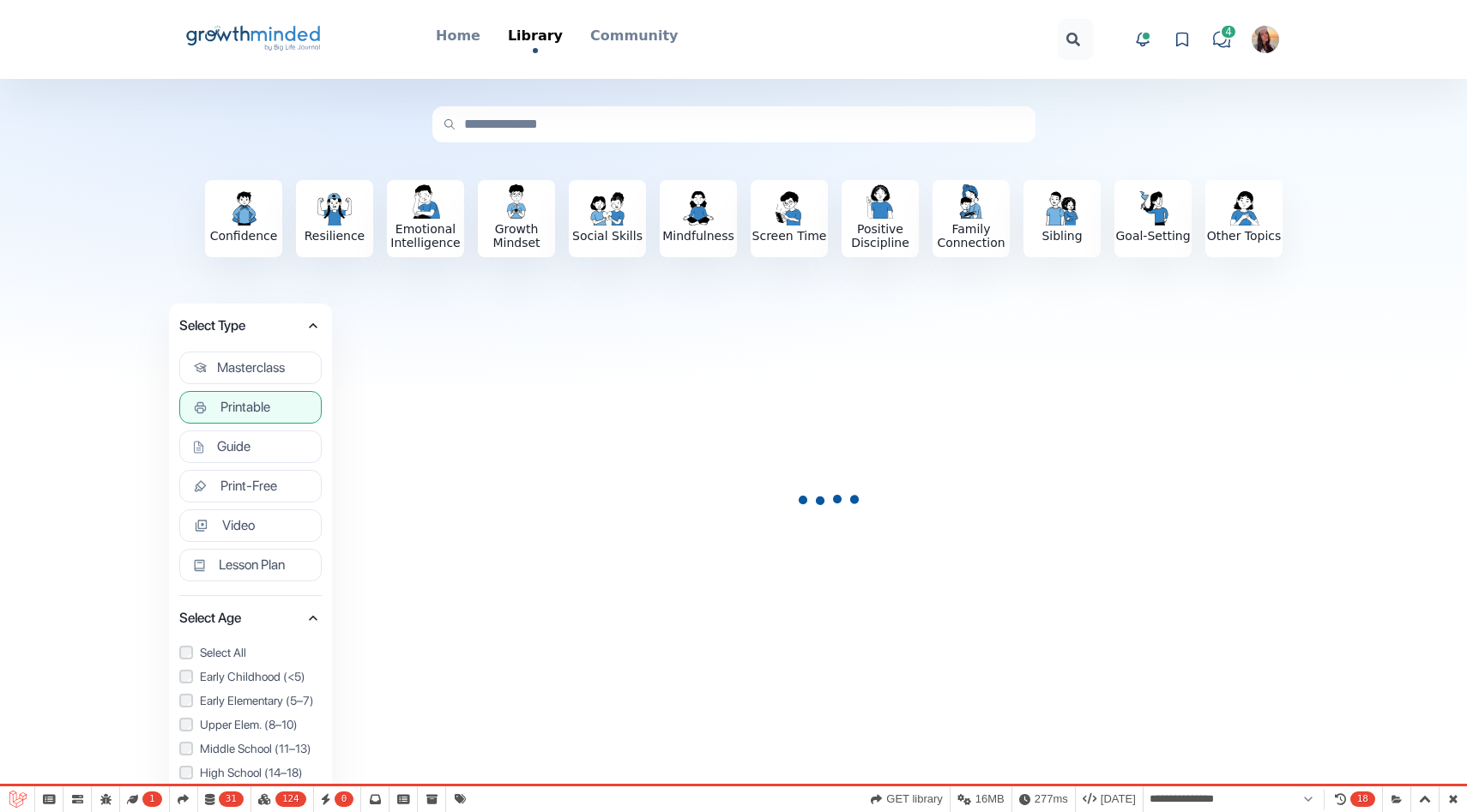
click at [260, 417] on button "Printable" at bounding box center [250, 407] width 143 height 33
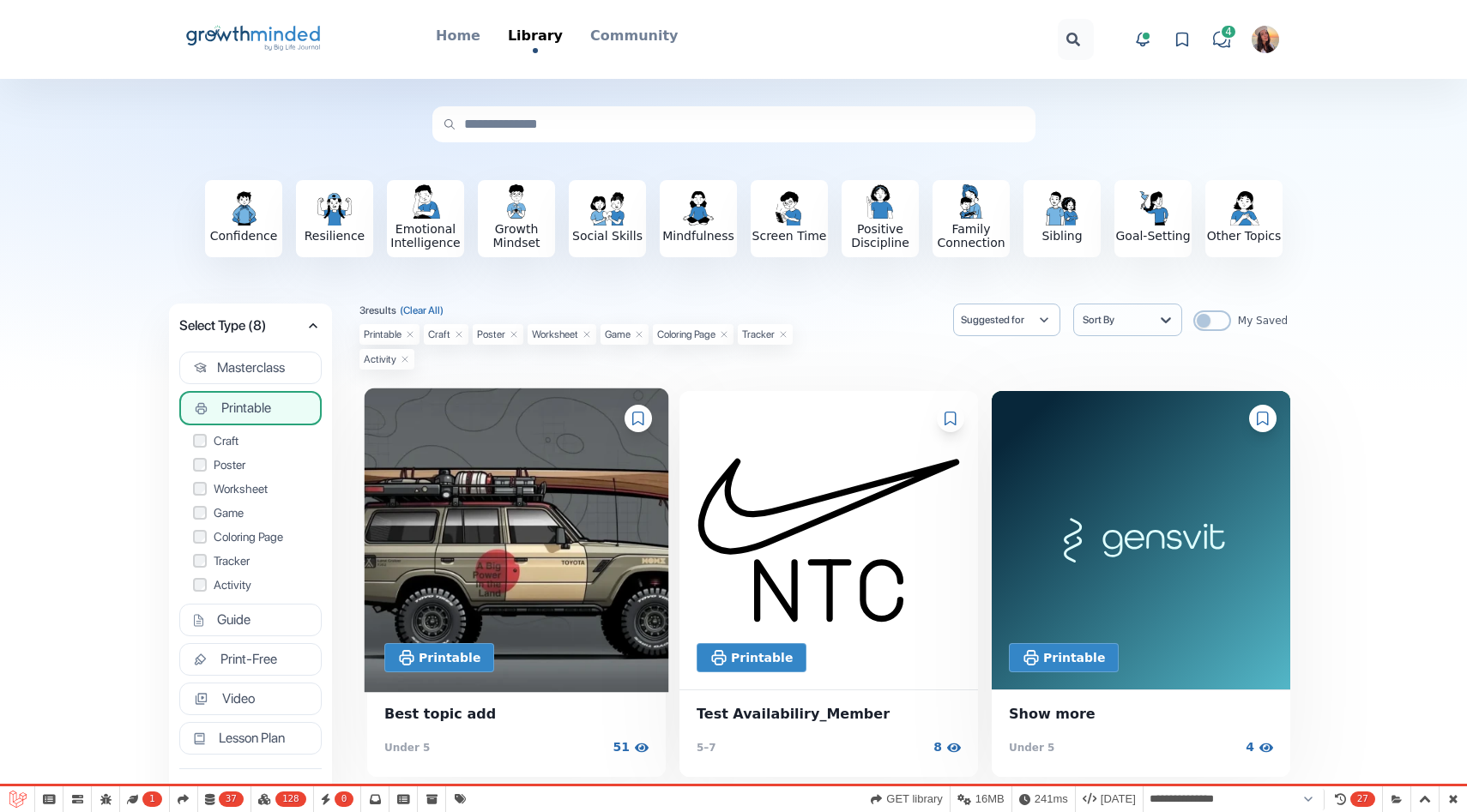
click at [516, 501] on img at bounding box center [517, 540] width 304 height 304
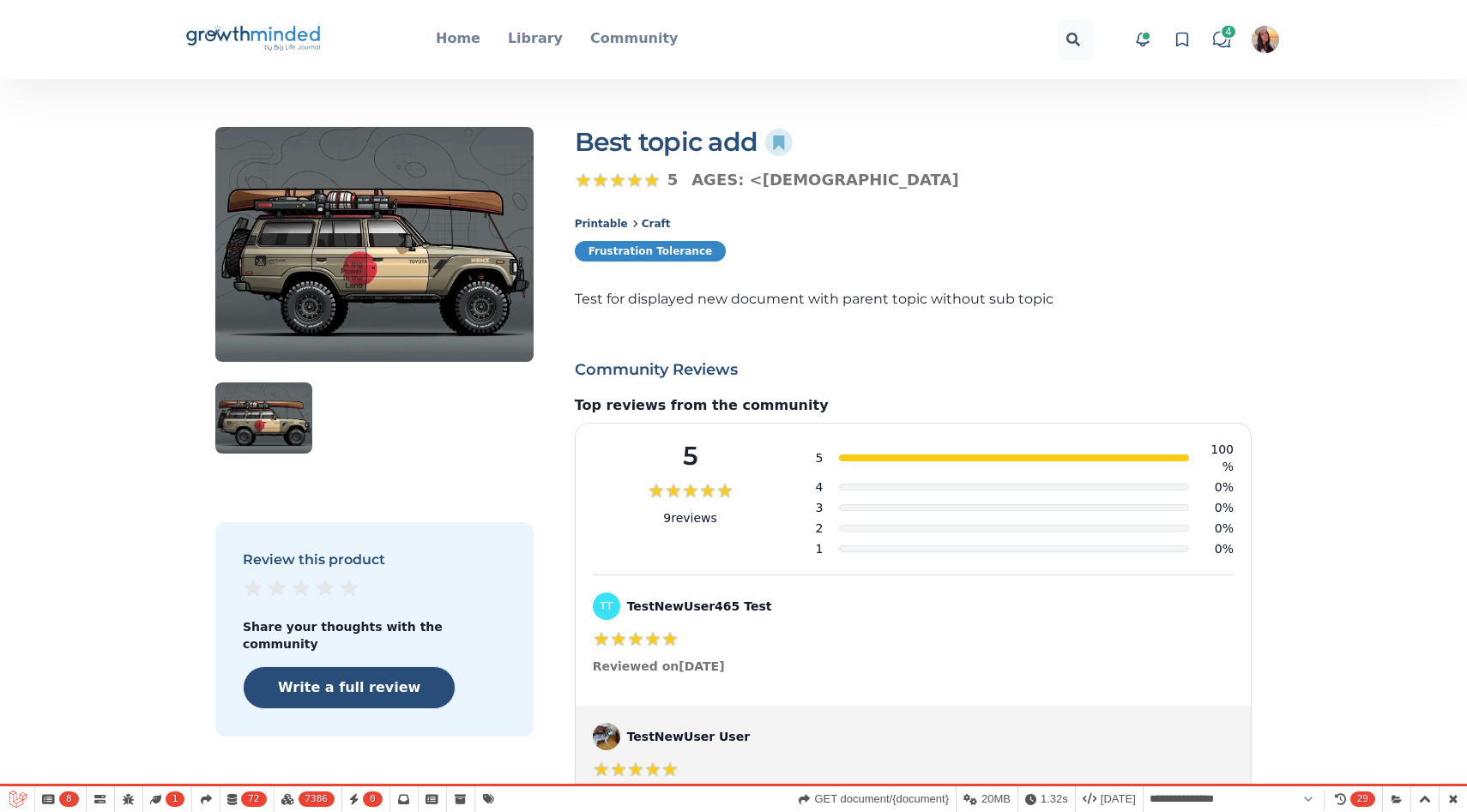
click at [660, 248] on link "Frustration Tolerance" at bounding box center [651, 251] width 152 height 21
click at [661, 257] on link "Frustration Tolerance" at bounding box center [651, 251] width 152 height 21
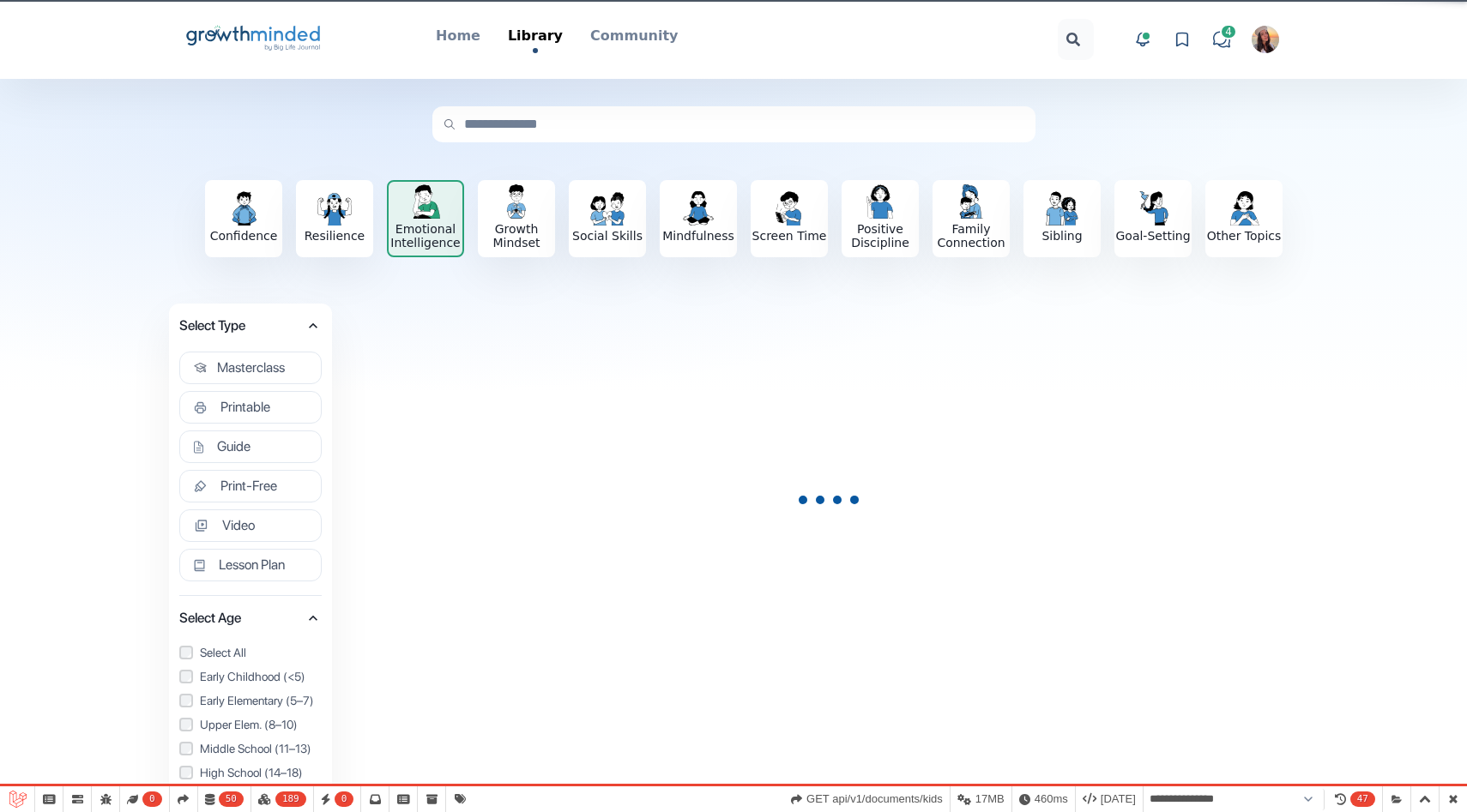
select select "**********"
